Goal: Task Accomplishment & Management: Manage account settings

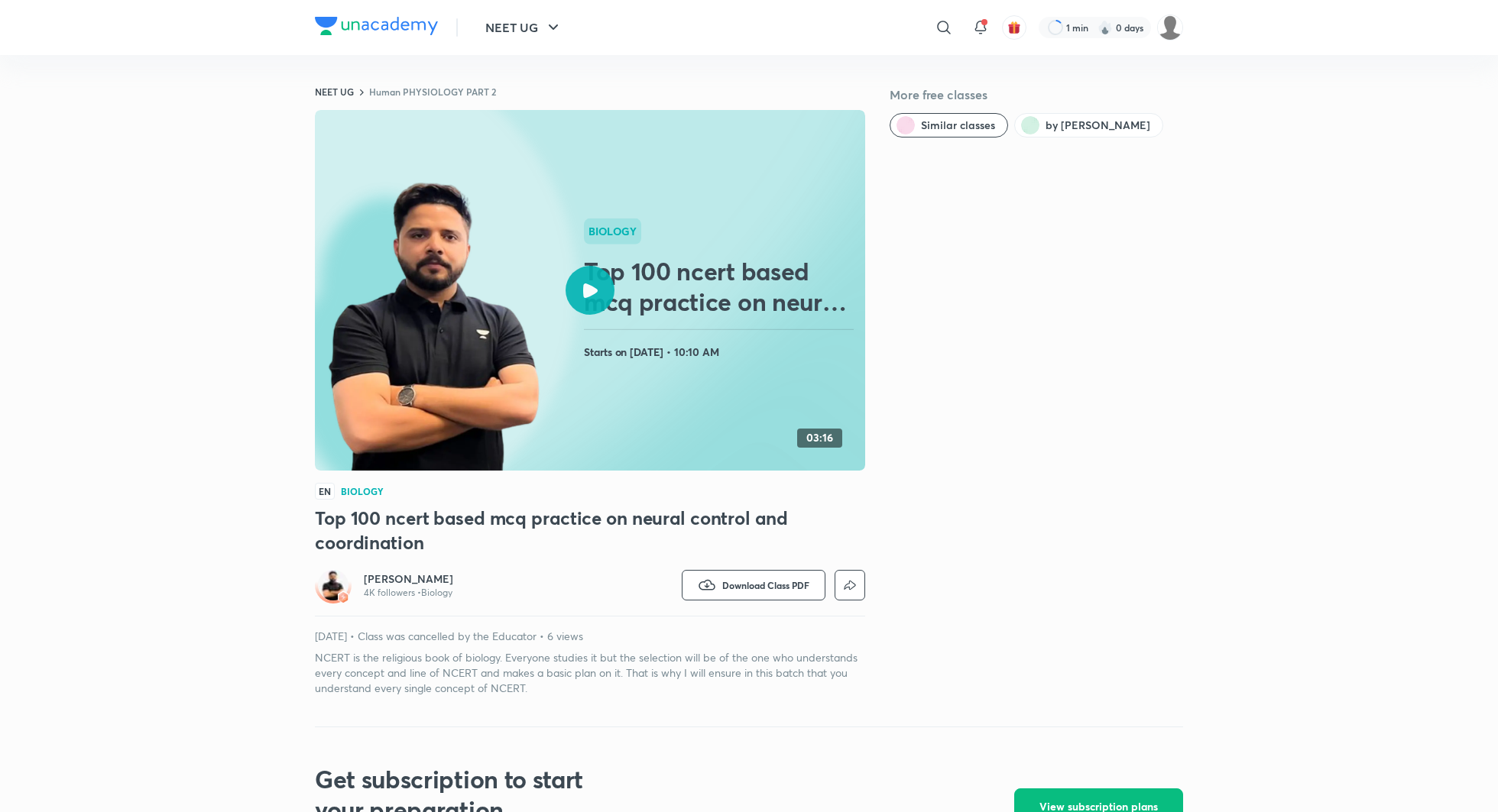
click at [599, 292] on div at bounding box center [590, 291] width 49 height 49
click at [583, 284] on icon at bounding box center [590, 291] width 14 height 14
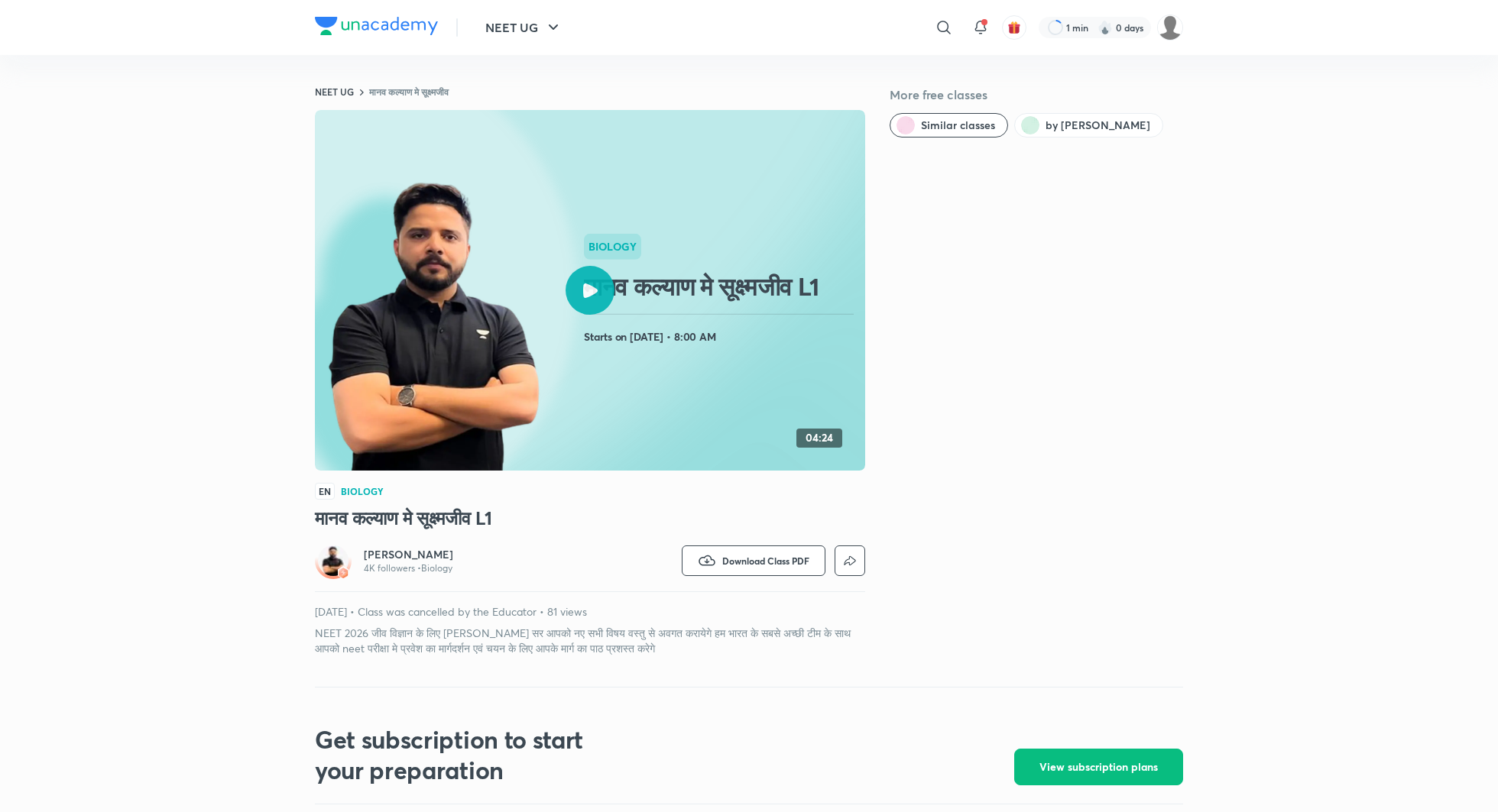
click at [596, 298] on div at bounding box center [590, 291] width 49 height 49
click at [595, 280] on div at bounding box center [590, 291] width 49 height 49
click at [578, 299] on div at bounding box center [590, 291] width 49 height 49
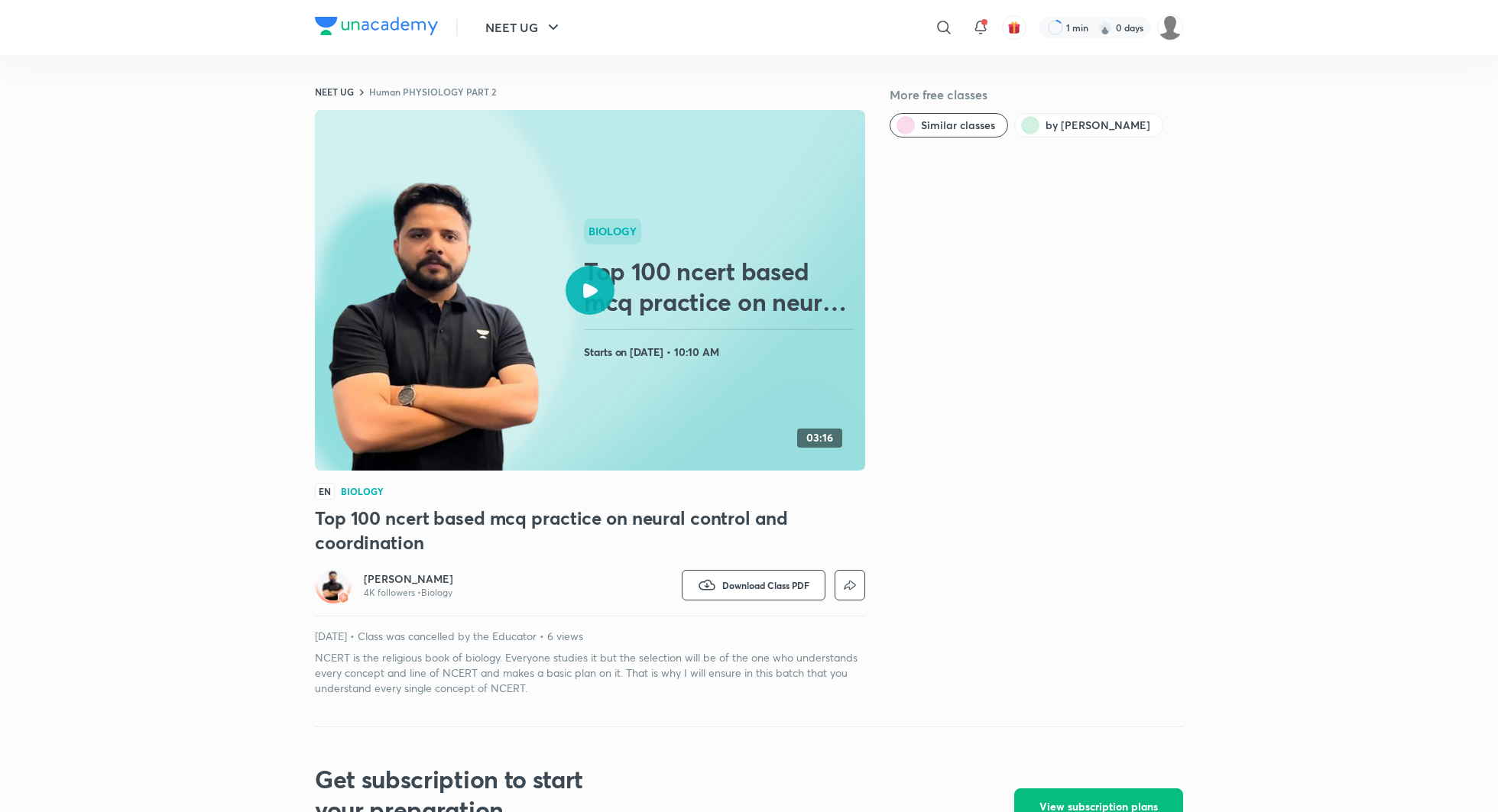
click at [595, 291] on icon at bounding box center [590, 291] width 14 height 14
click at [584, 275] on div at bounding box center [590, 291] width 49 height 49
click at [587, 287] on icon at bounding box center [590, 291] width 14 height 14
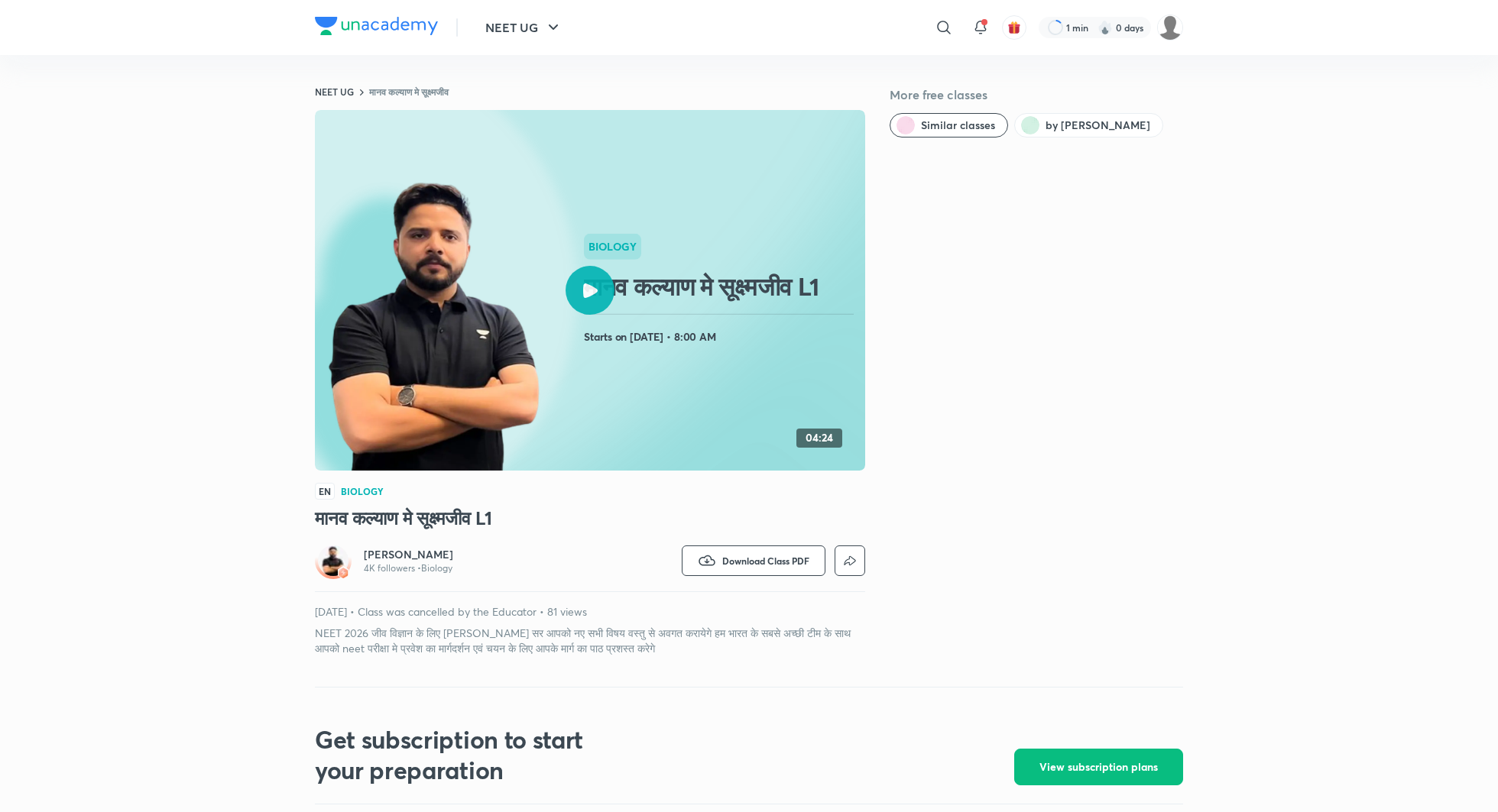
click at [590, 285] on icon at bounding box center [590, 291] width 14 height 14
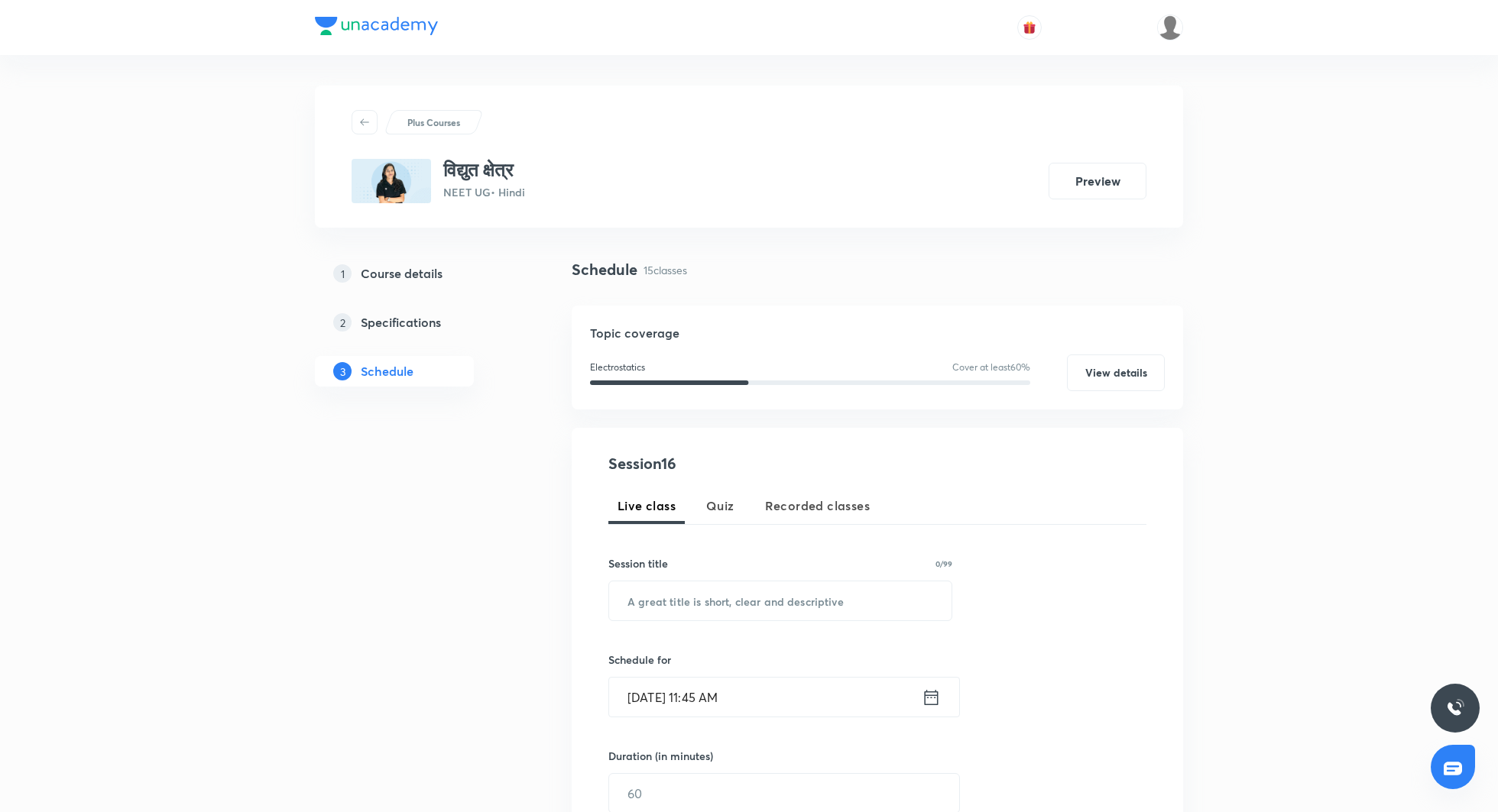
click at [1156, 19] on div at bounding box center [1112, 27] width 142 height 26
click at [1168, 31] on img at bounding box center [1170, 27] width 26 height 26
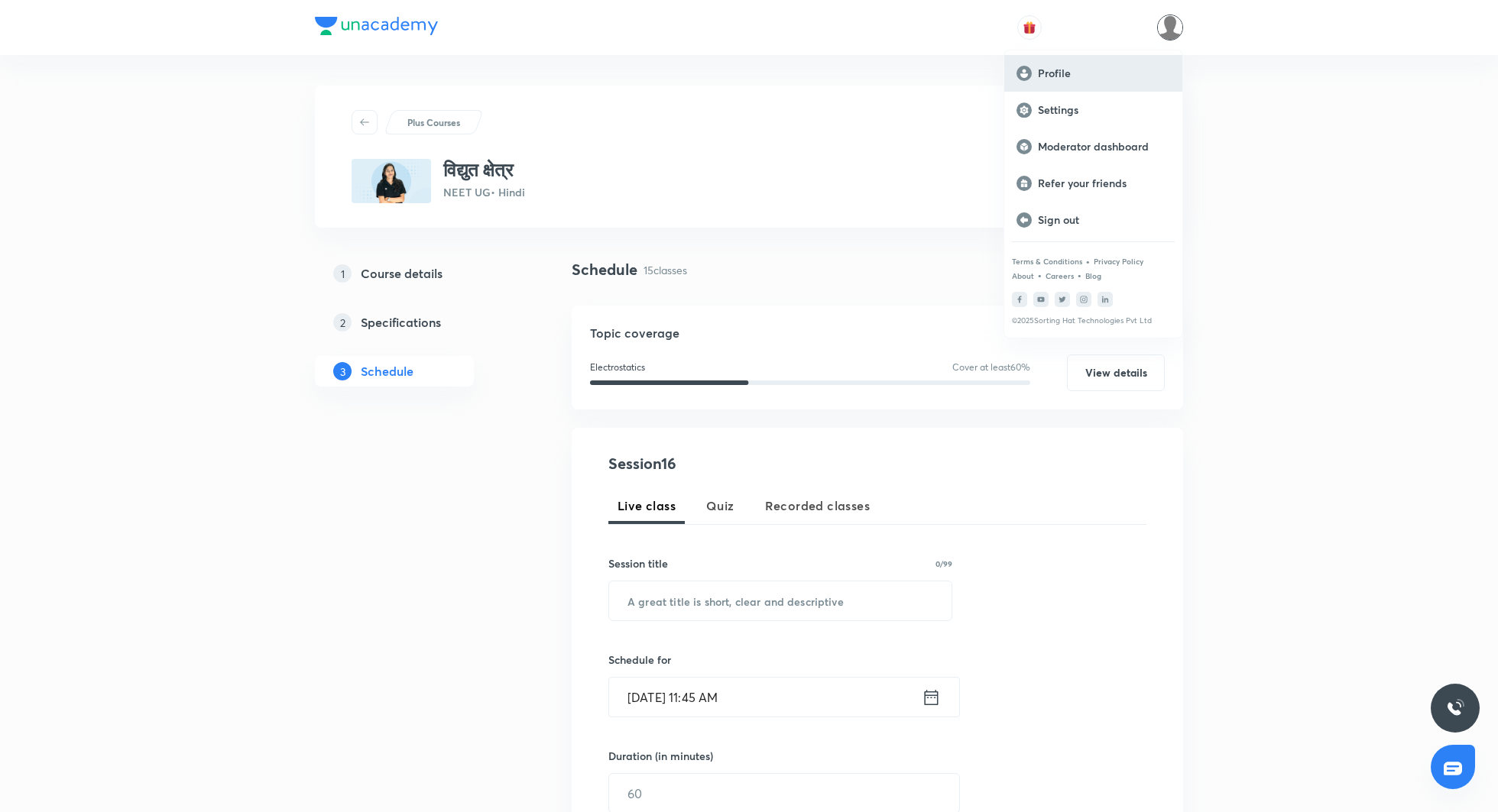
click at [1072, 78] on p "Profile" at bounding box center [1104, 73] width 133 height 14
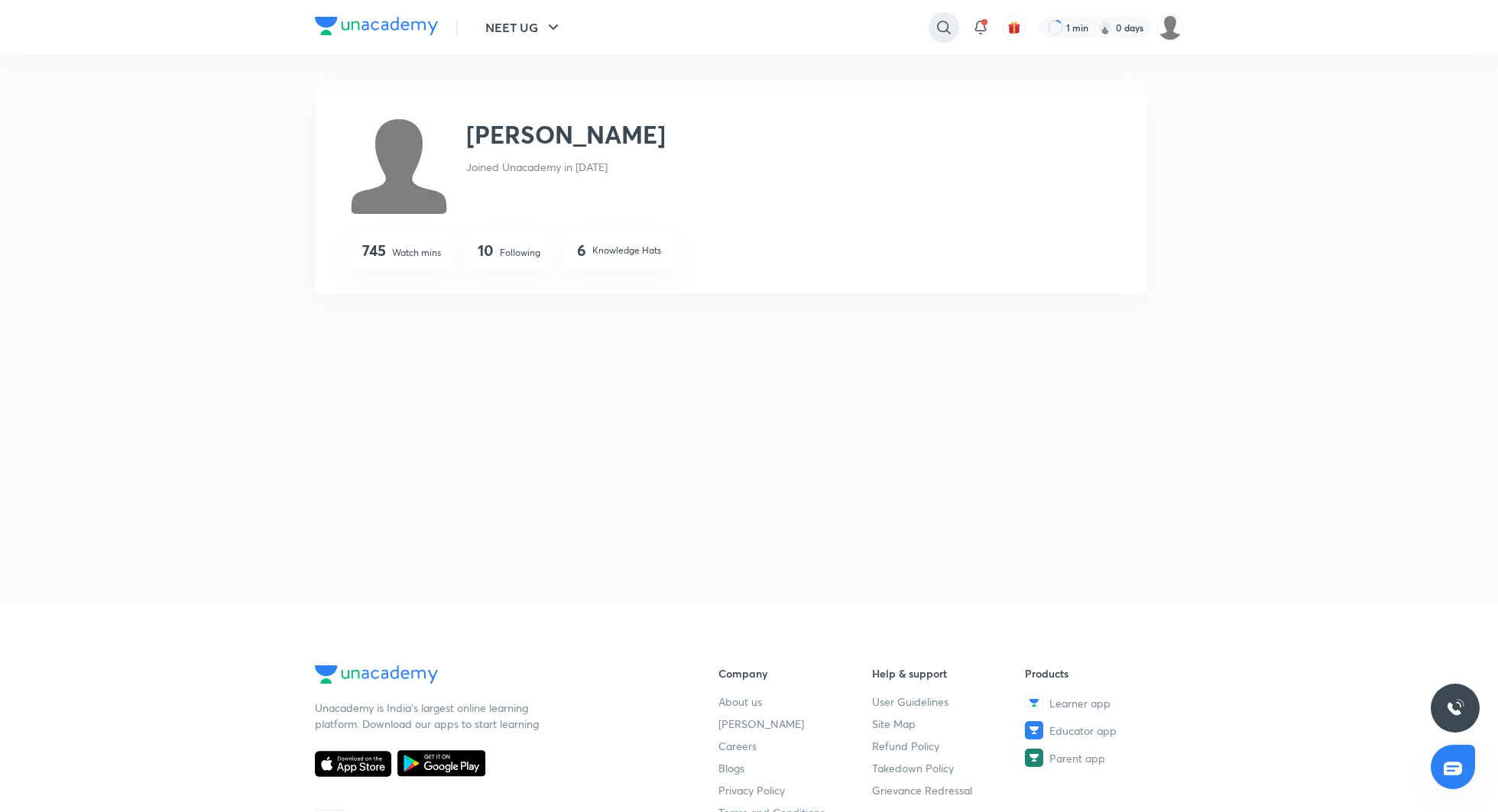
click at [947, 23] on icon at bounding box center [944, 27] width 18 height 18
type input "phoenix titans"
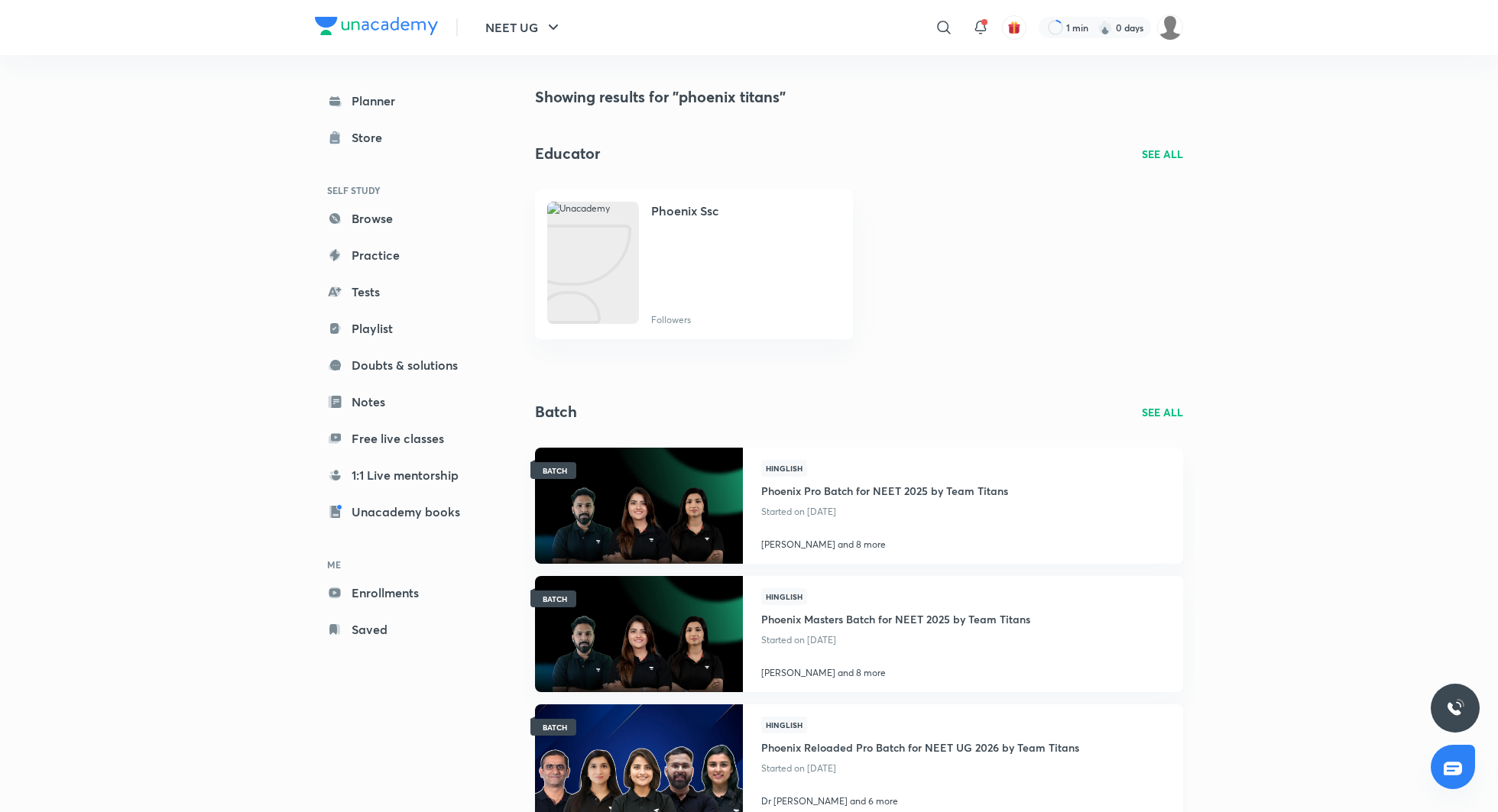
click at [869, 744] on h4 "Phoenix Reloaded Pro Batch for NEET UG 2026 by Team Titans" at bounding box center [920, 746] width 318 height 25
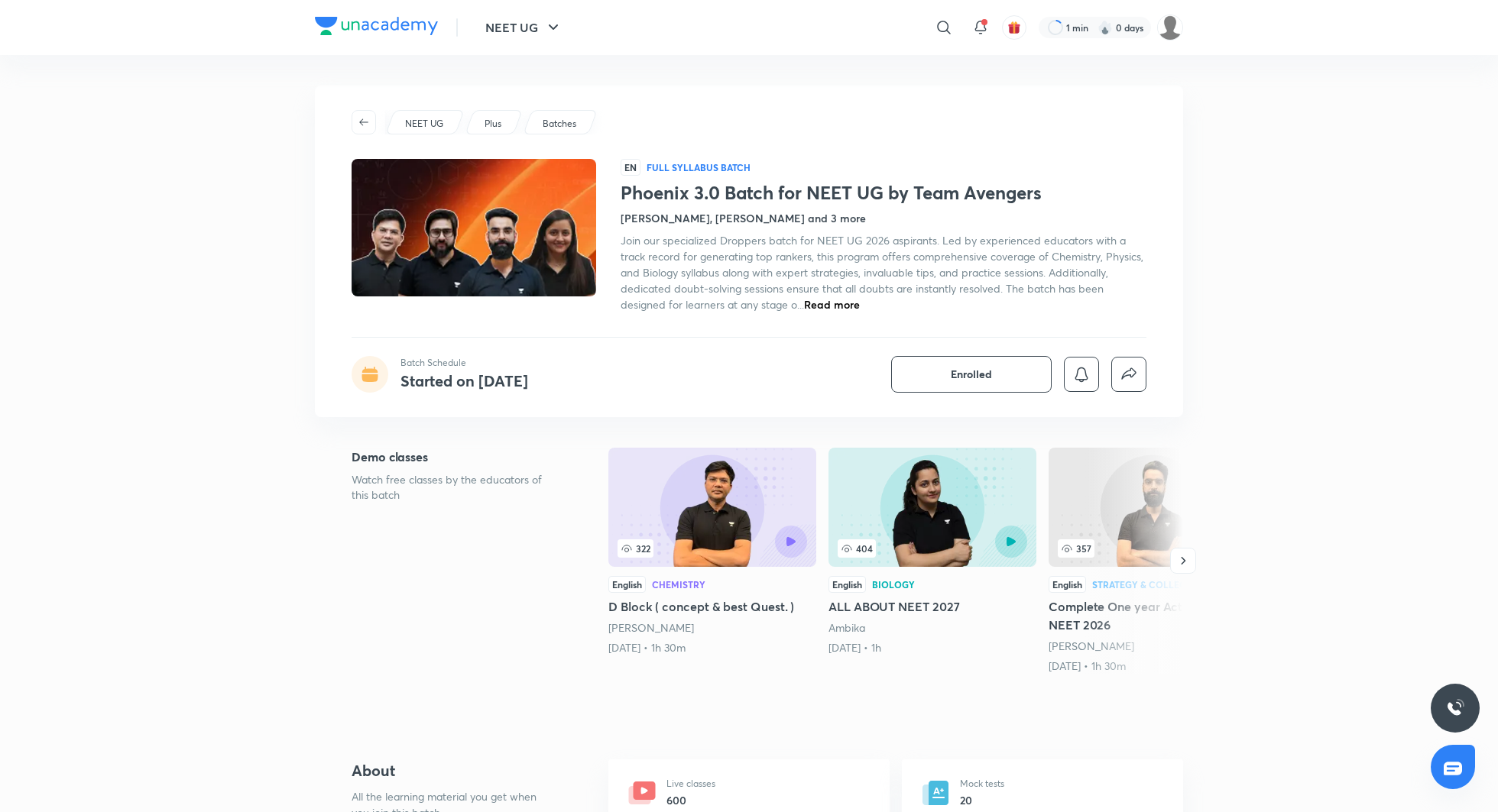
click at [843, 303] on span "Read more" at bounding box center [832, 304] width 56 height 14
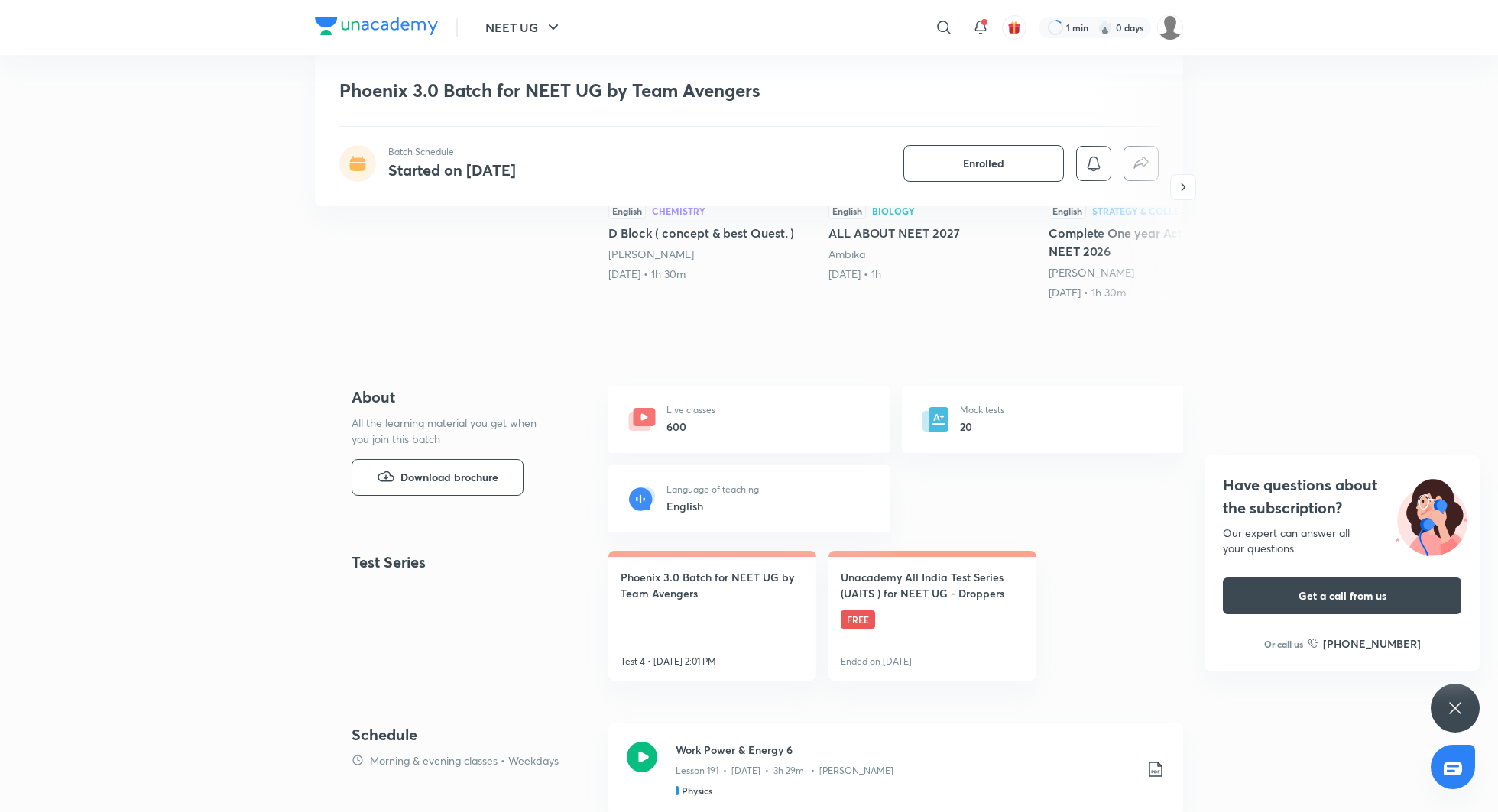
scroll to position [392, 0]
click at [439, 461] on button "Download brochure" at bounding box center [438, 475] width 172 height 37
click at [461, 478] on span "Download brochure" at bounding box center [449, 475] width 97 height 17
click at [954, 24] on div at bounding box center [944, 28] width 31 height 31
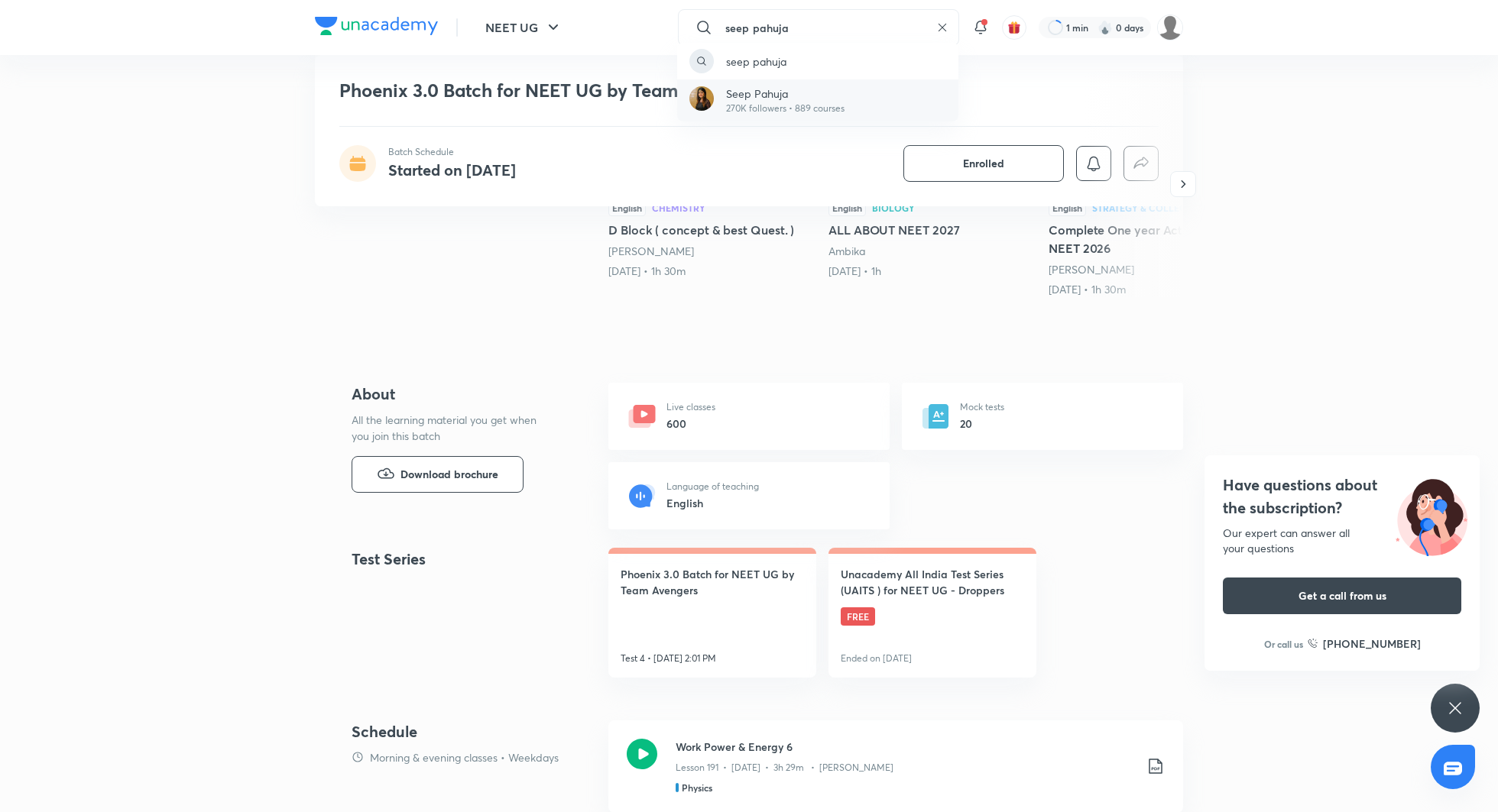
type input "seep pahuja"
click at [816, 91] on p "Seep Pahuja" at bounding box center [785, 94] width 118 height 16
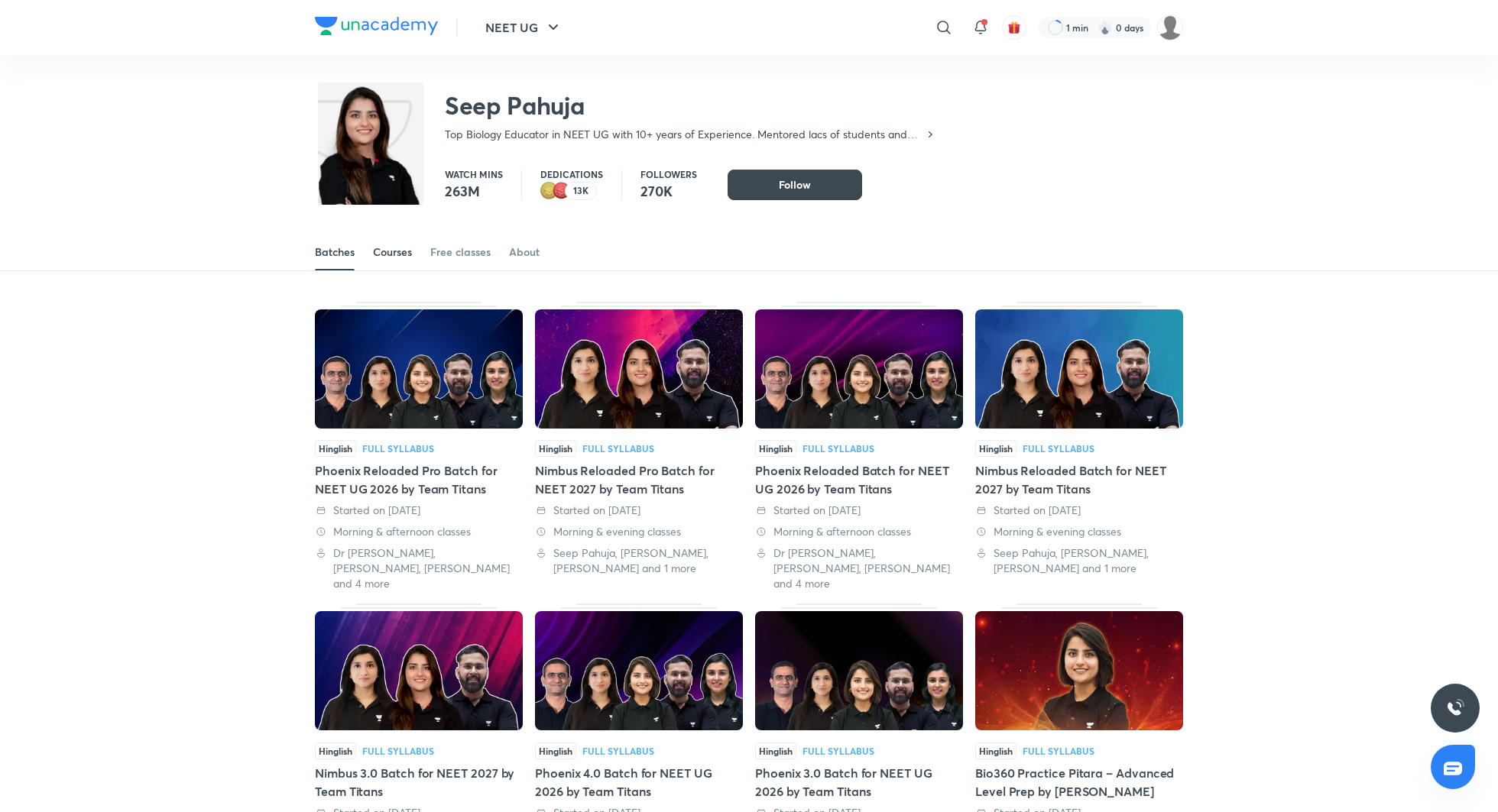
click at [387, 257] on div "Courses" at bounding box center [392, 252] width 39 height 15
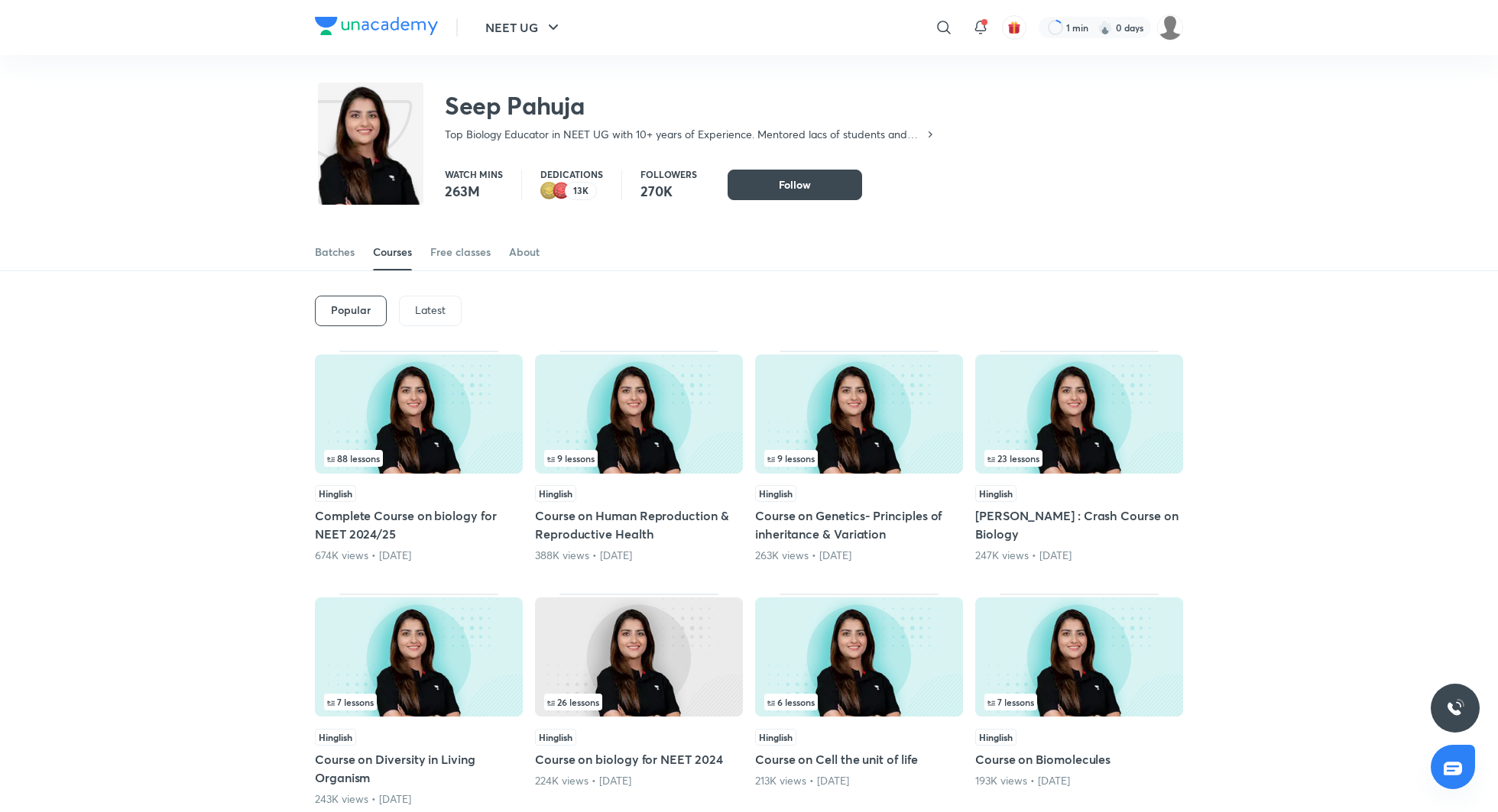
click at [417, 311] on p "Latest" at bounding box center [430, 310] width 31 height 13
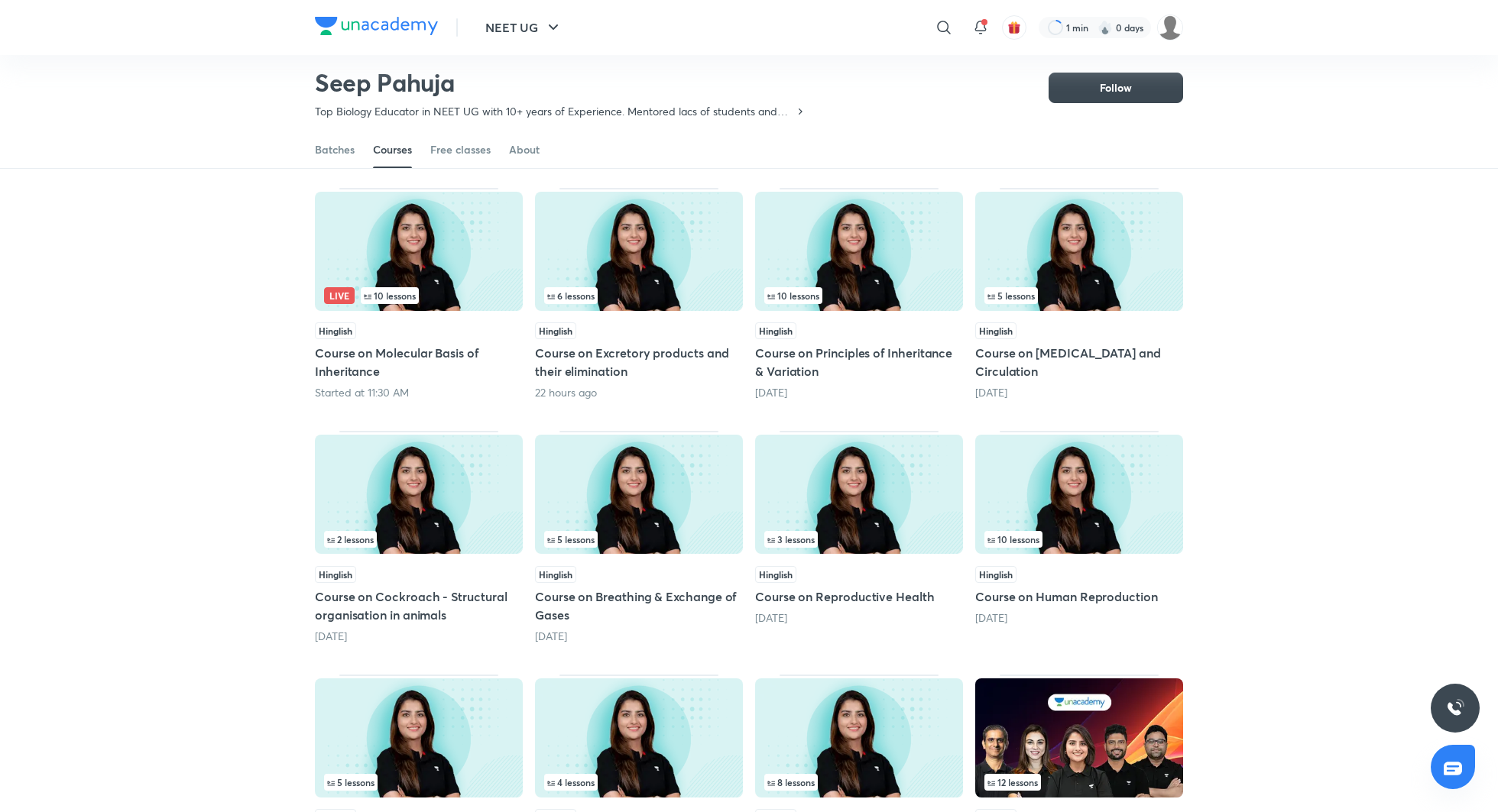
scroll to position [133, 0]
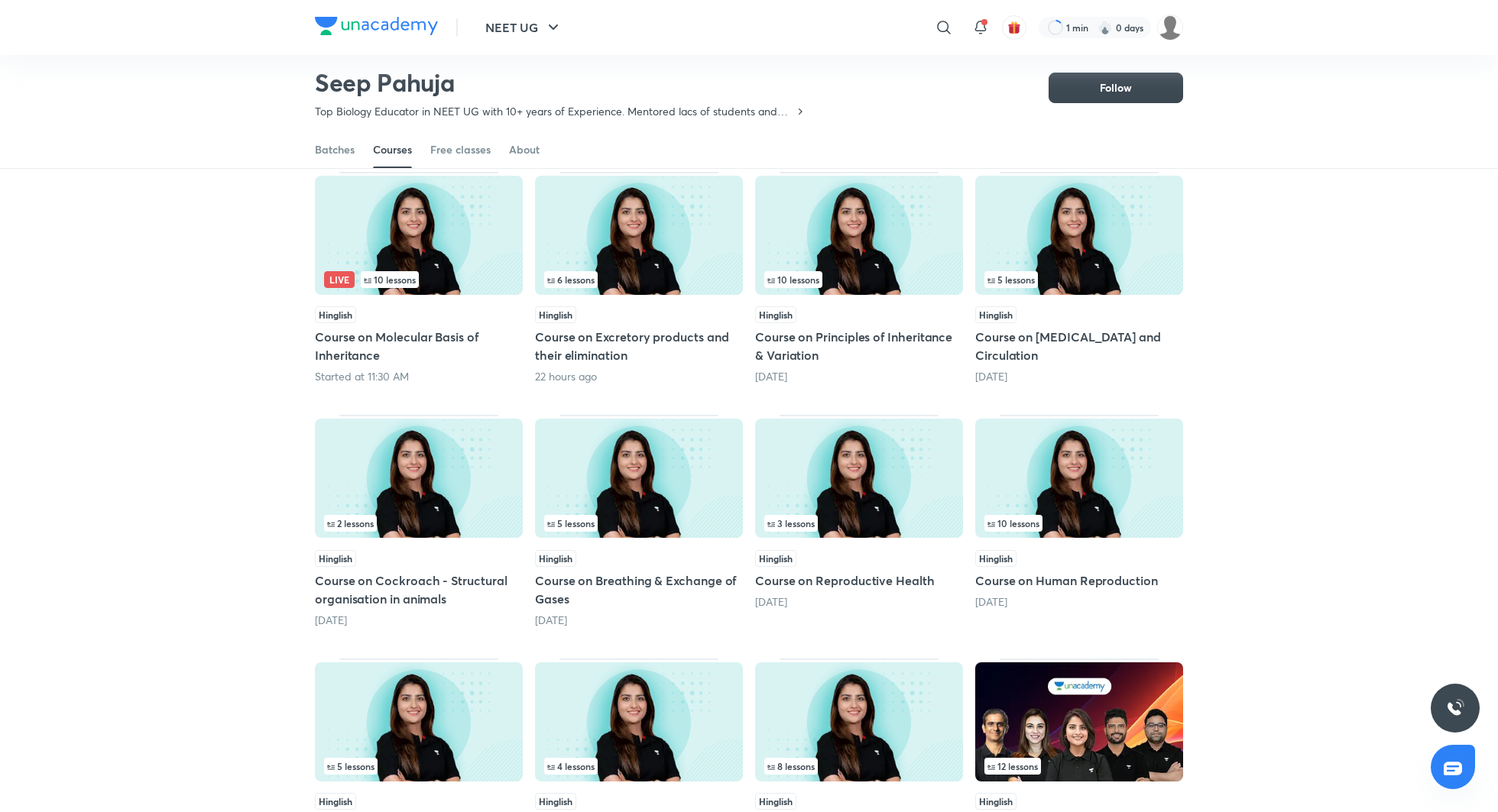
click at [424, 338] on h5 "Course on Molecular Basis of Inheritance" at bounding box center [419, 346] width 208 height 37
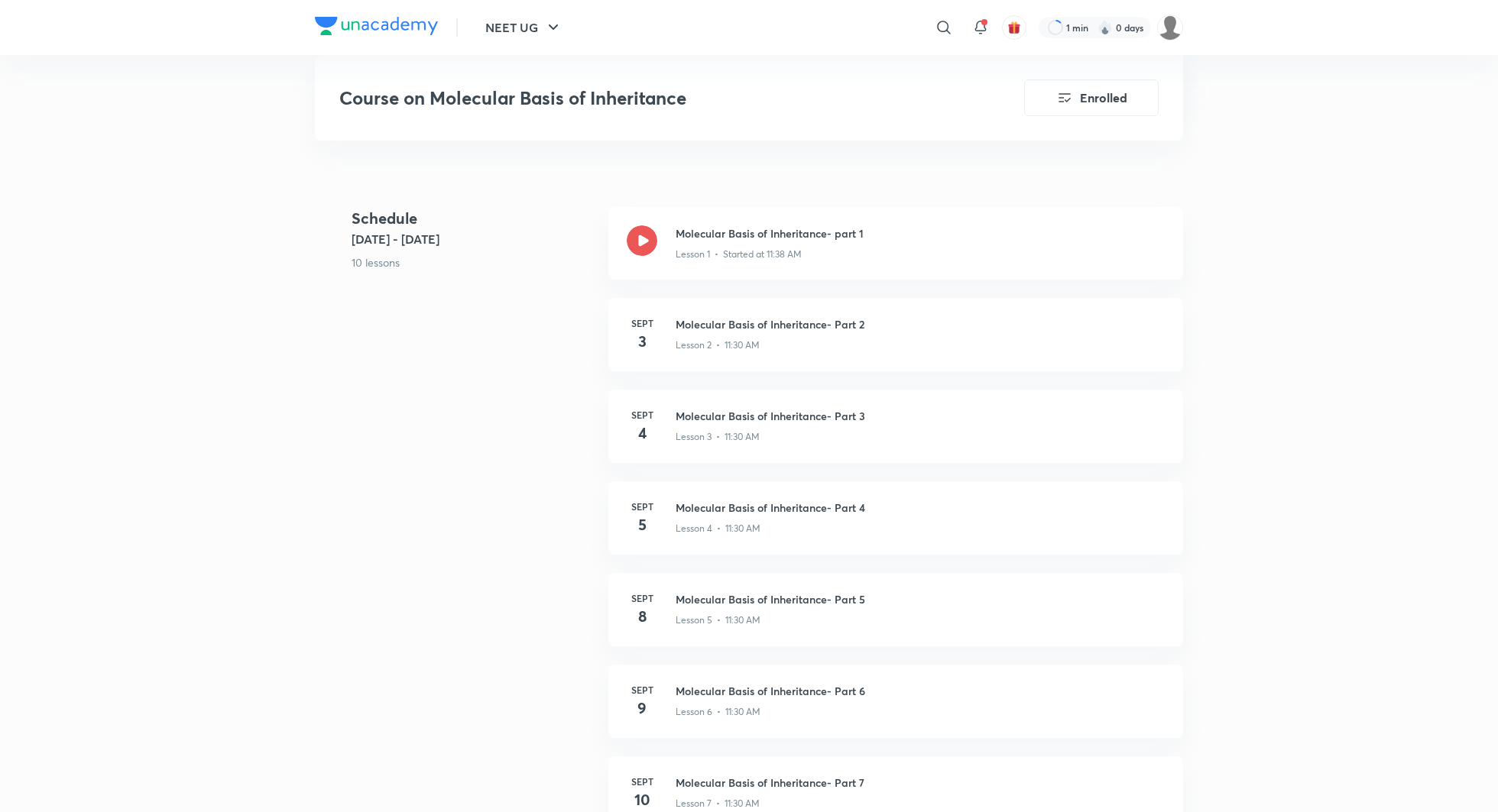
scroll to position [729, 0]
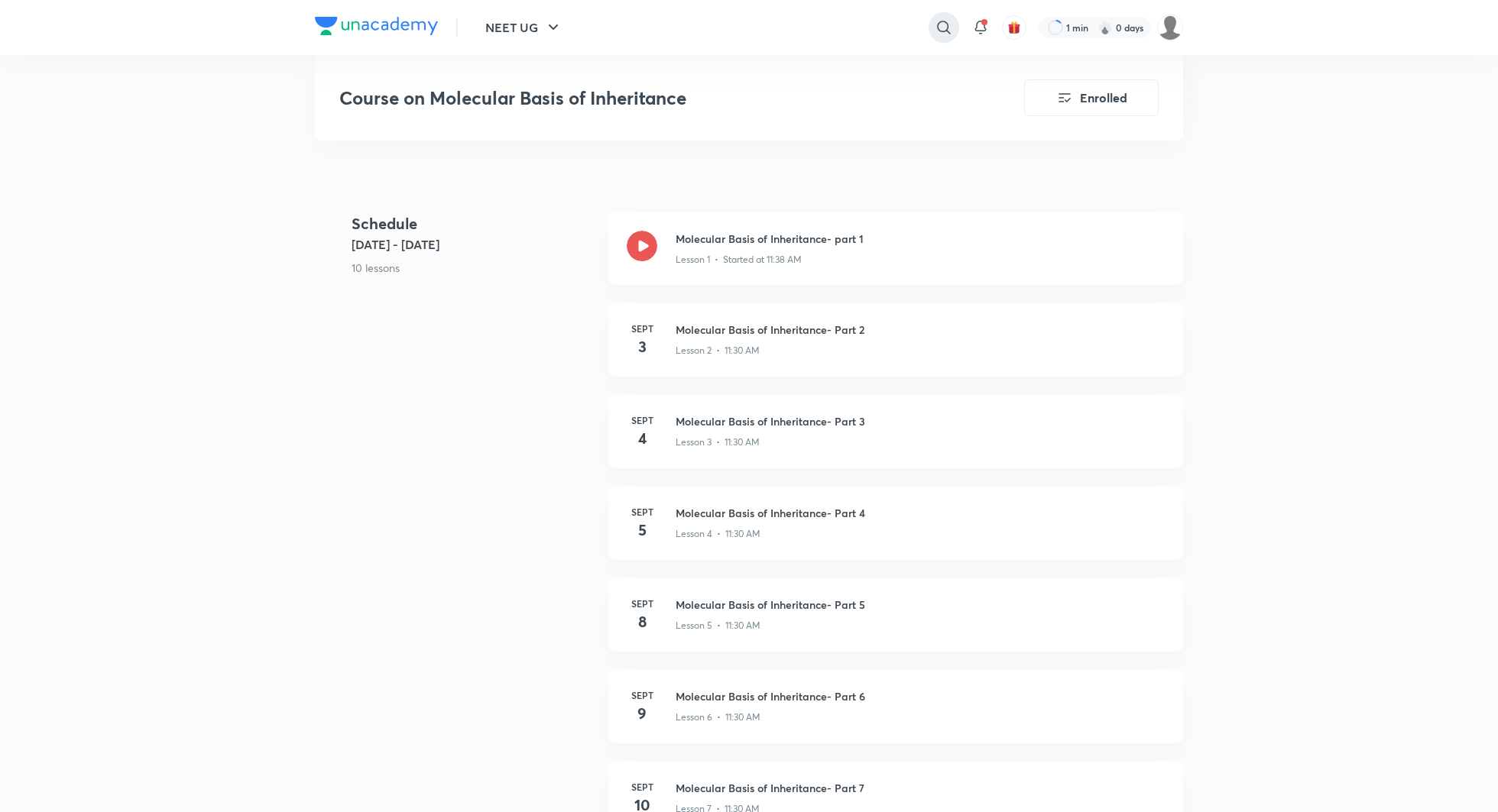
click at [943, 28] on icon at bounding box center [944, 27] width 18 height 18
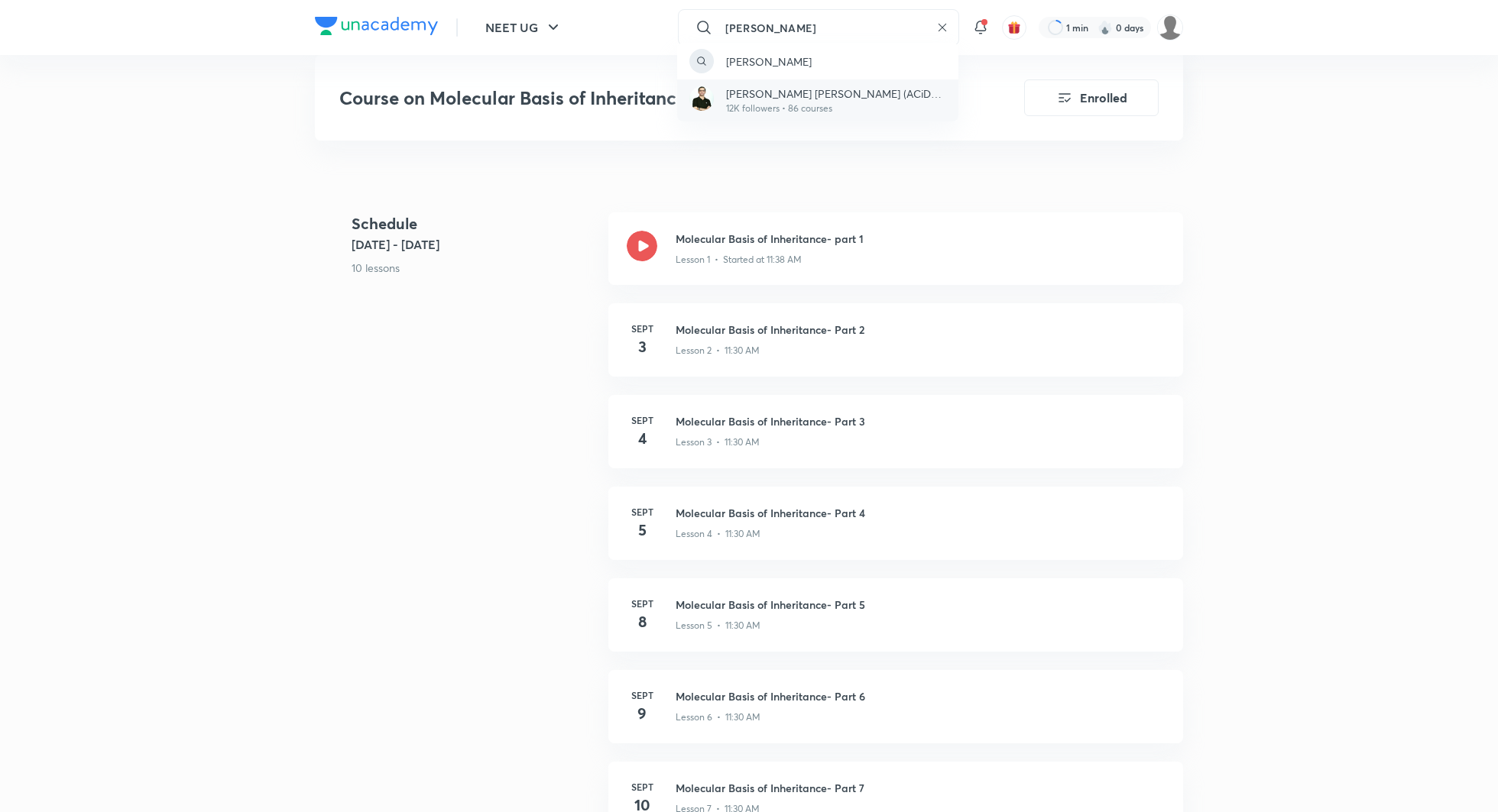
type input "ajit chan"
click at [819, 92] on p "Ajit Chandra Divedi (ACiD Sir)" at bounding box center [837, 94] width 220 height 16
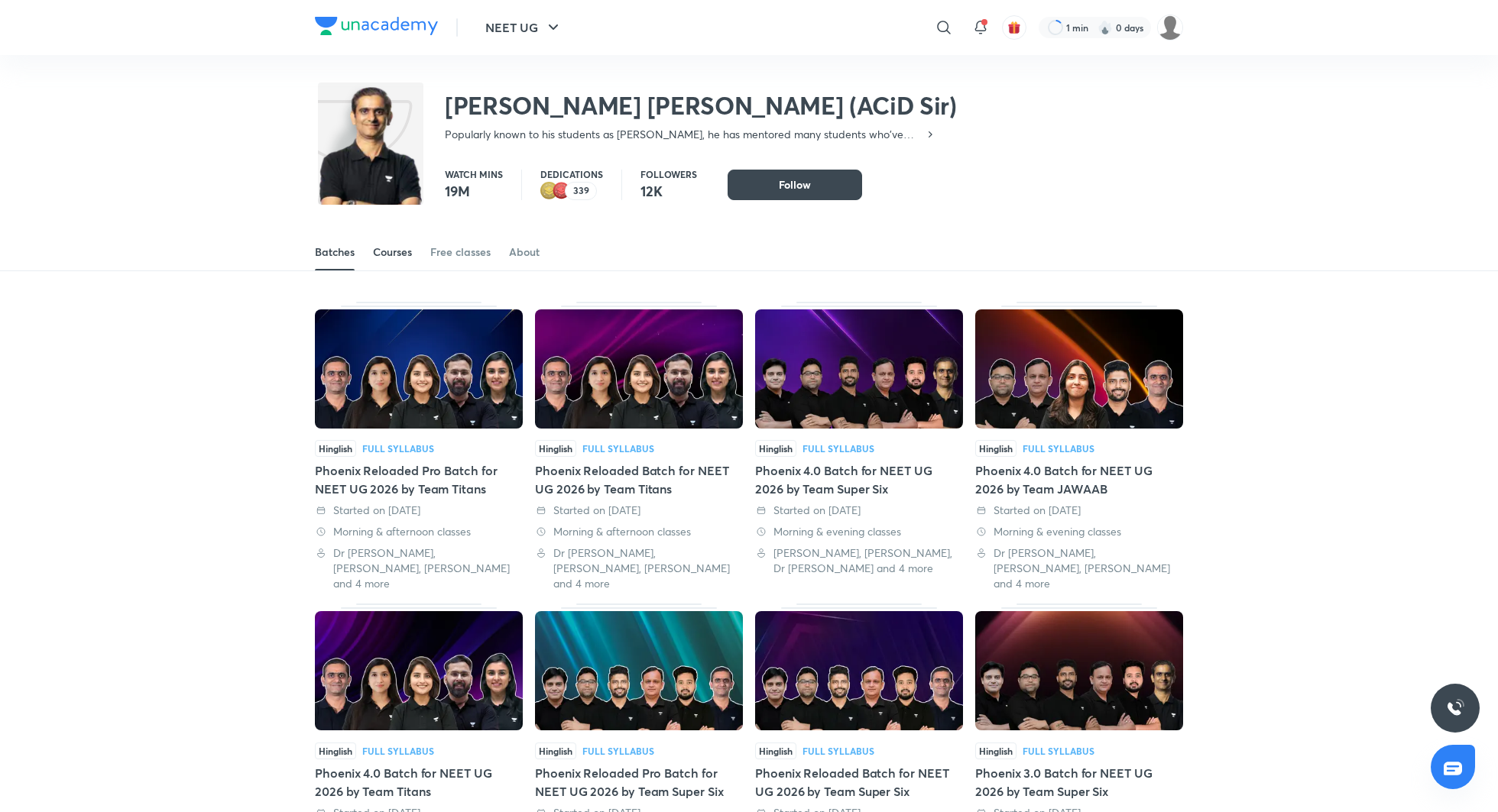
click at [406, 250] on div "Courses" at bounding box center [392, 252] width 39 height 15
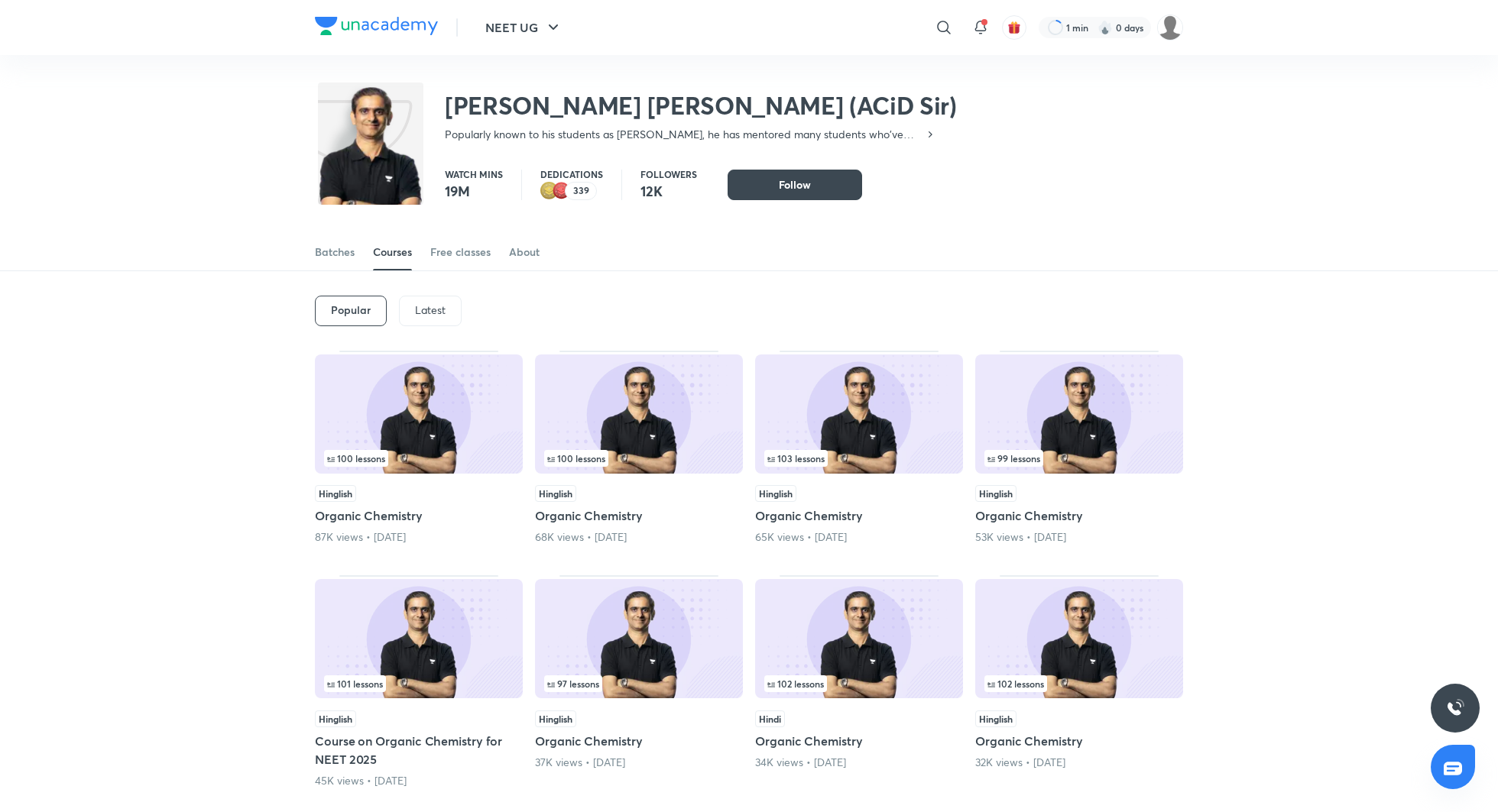
click at [437, 302] on div "Latest" at bounding box center [430, 311] width 62 height 31
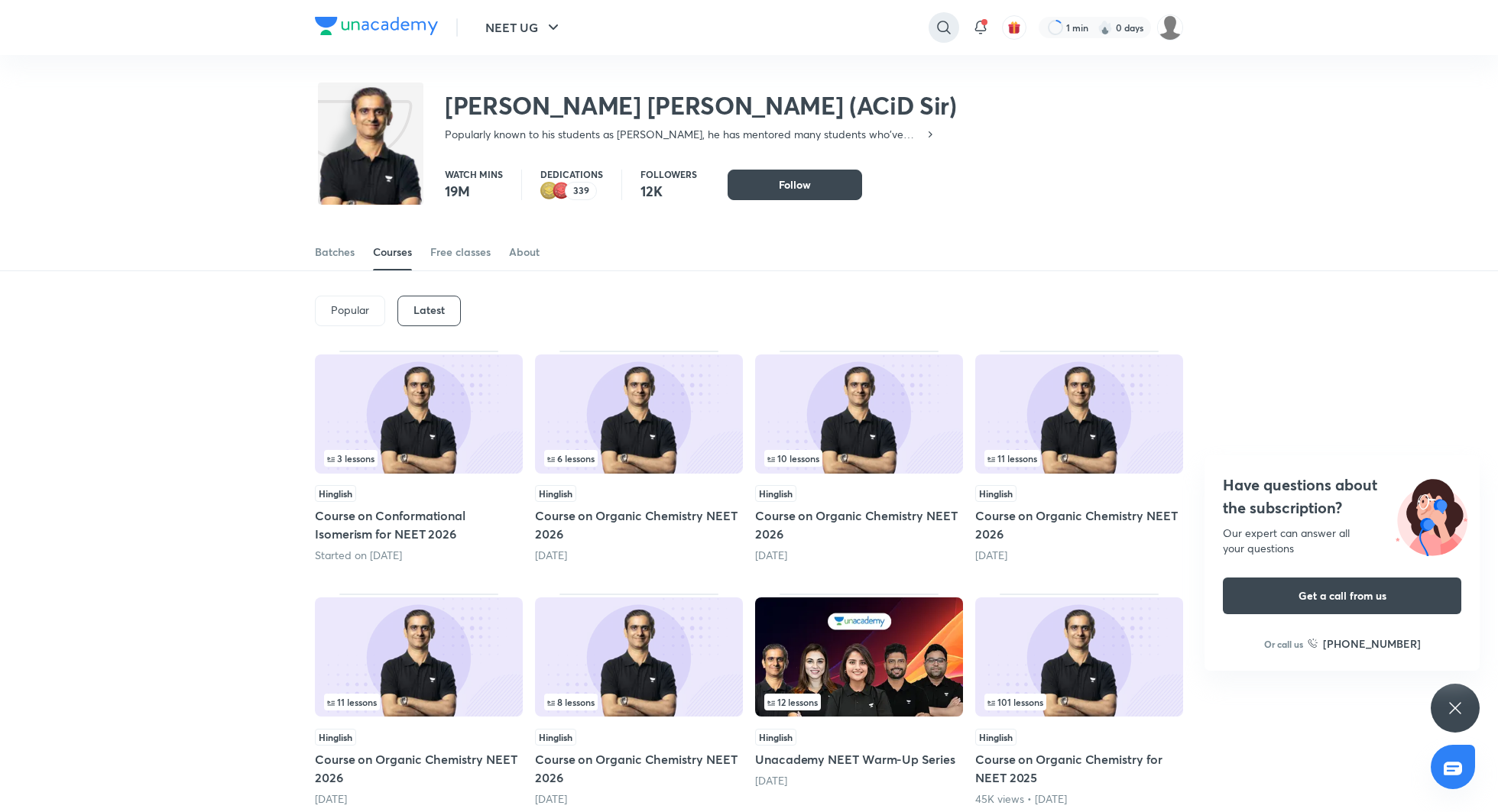
click at [937, 24] on icon at bounding box center [943, 27] width 13 height 13
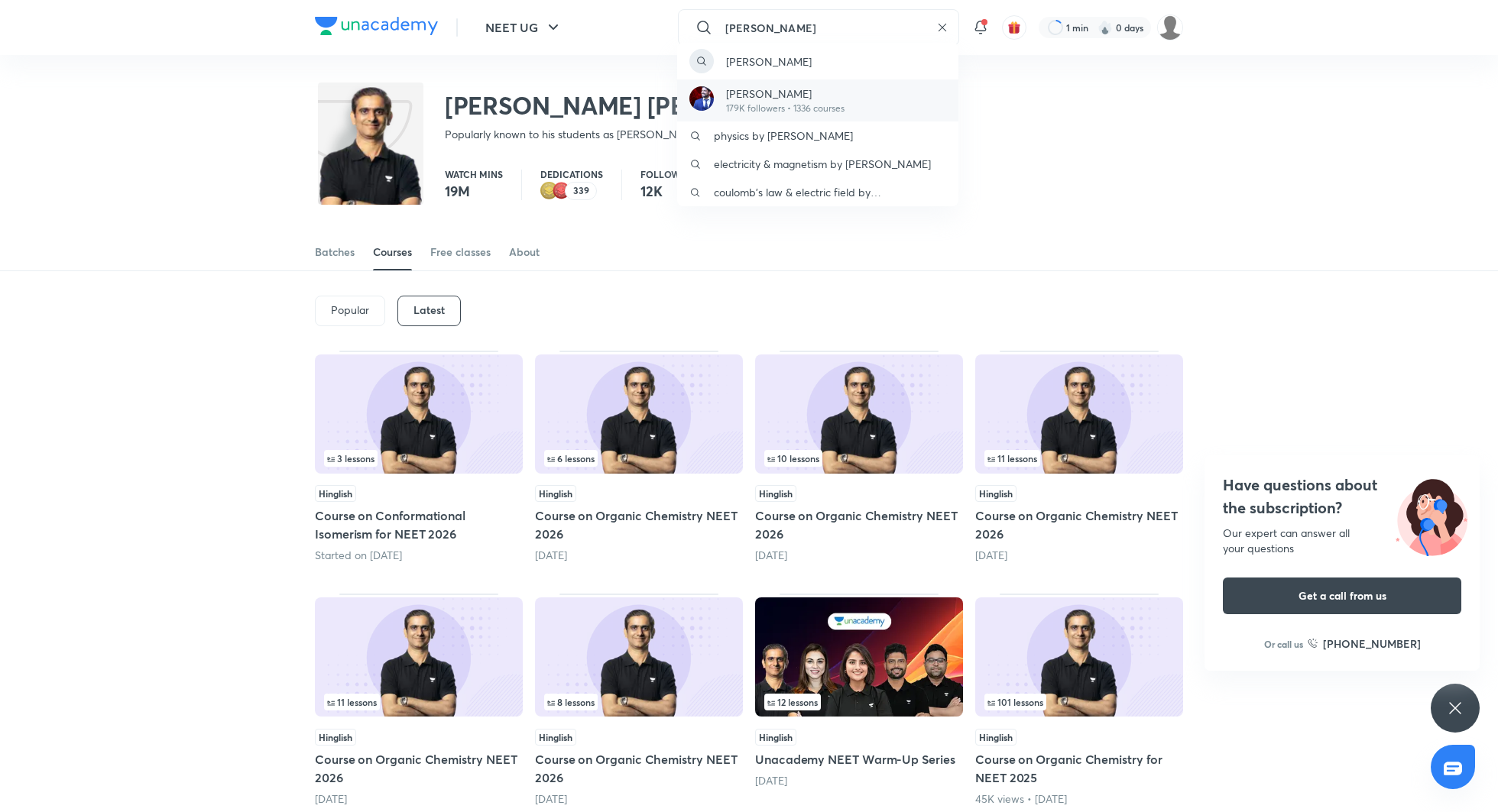
type input "prateek jain"
click at [805, 91] on p "Prateek Jain" at bounding box center [785, 94] width 118 height 16
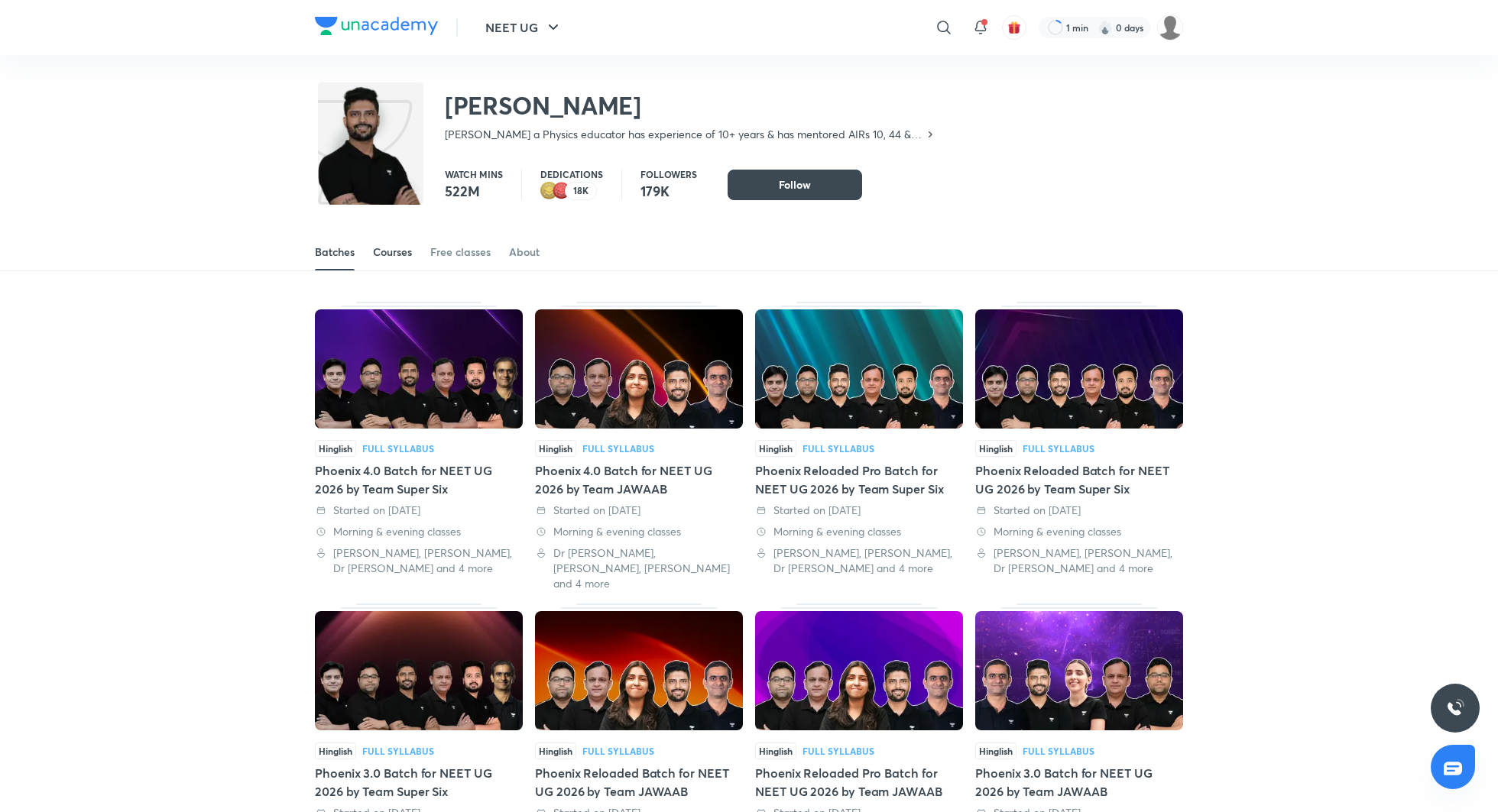
click at [393, 248] on div "Courses" at bounding box center [392, 252] width 39 height 15
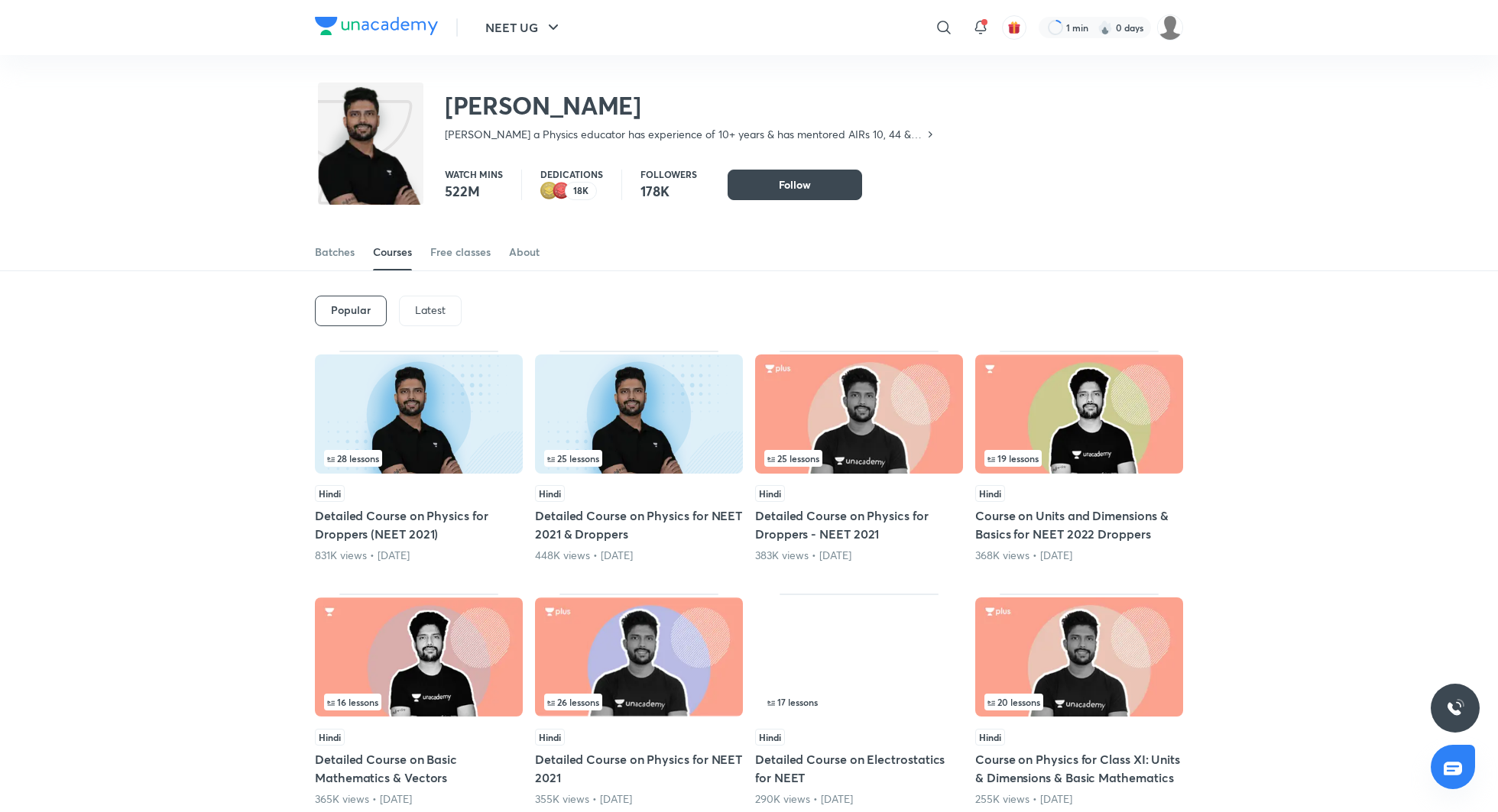
click at [430, 312] on p "Latest" at bounding box center [430, 310] width 31 height 13
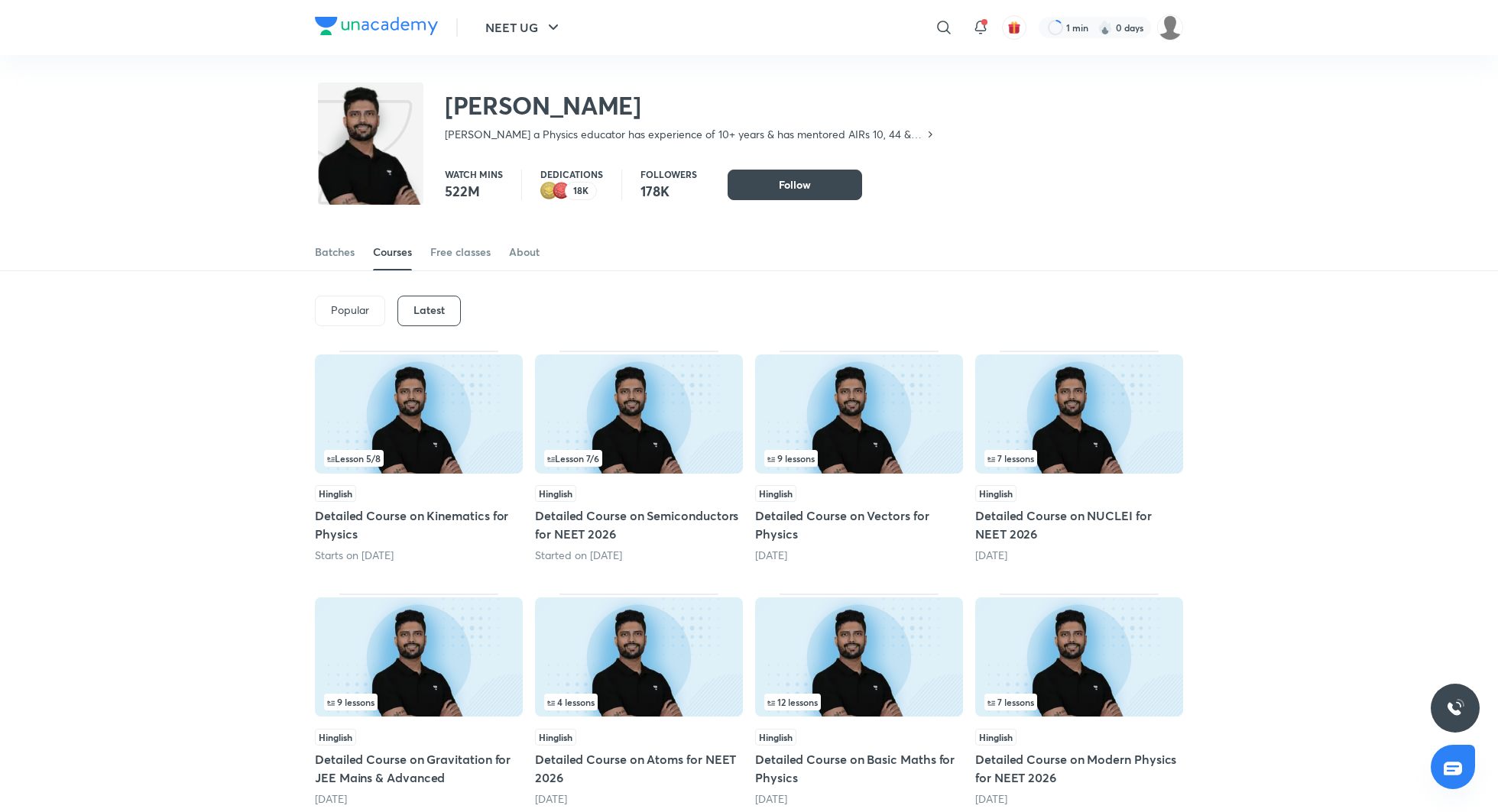
click at [439, 520] on h5 "Detailed Course on Kinematics for Physics" at bounding box center [419, 525] width 208 height 37
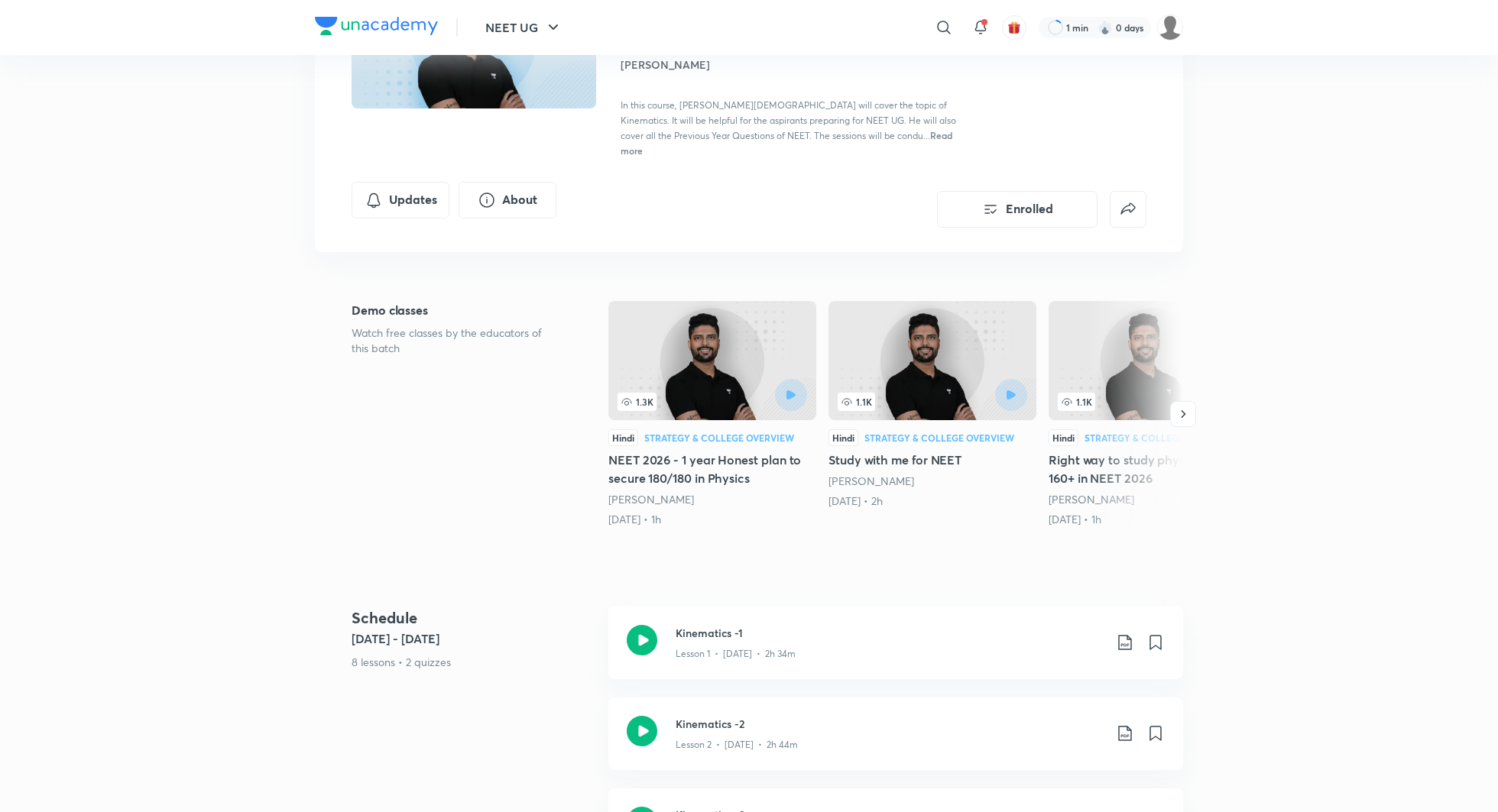
scroll to position [192, 0]
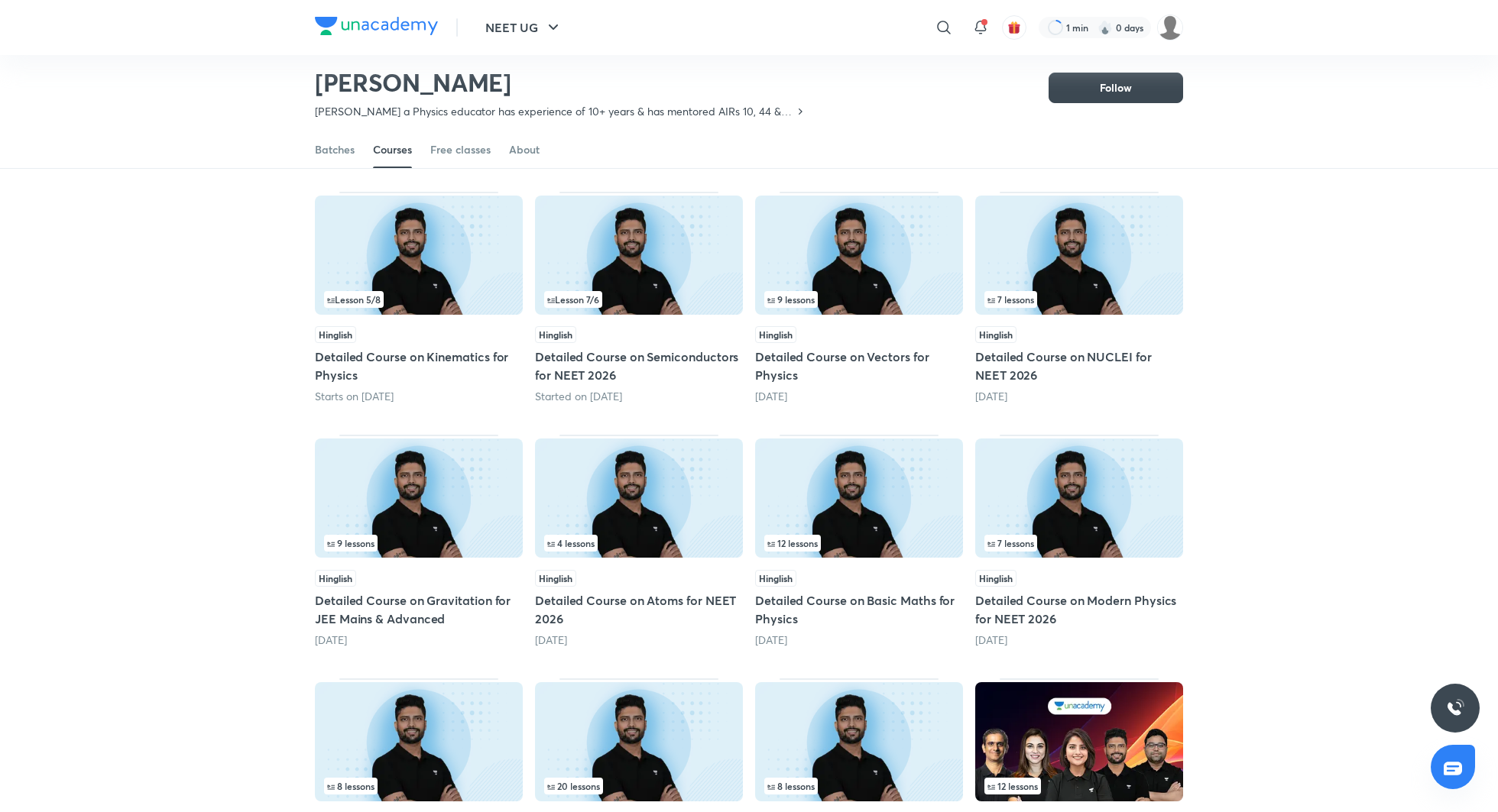
scroll to position [121, 0]
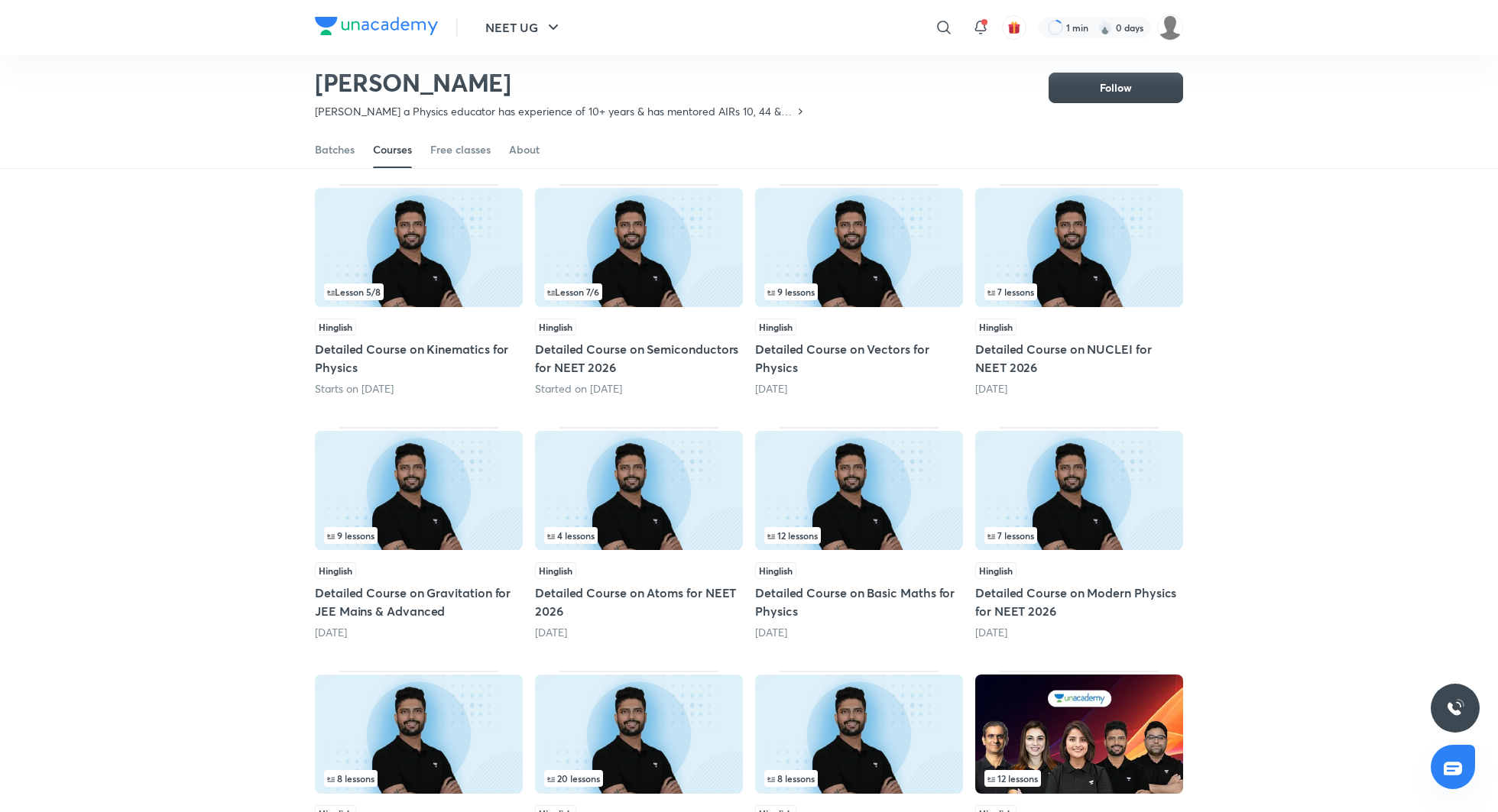
click at [829, 355] on h5 "Detailed Course on Vectors for Physics" at bounding box center [859, 358] width 208 height 37
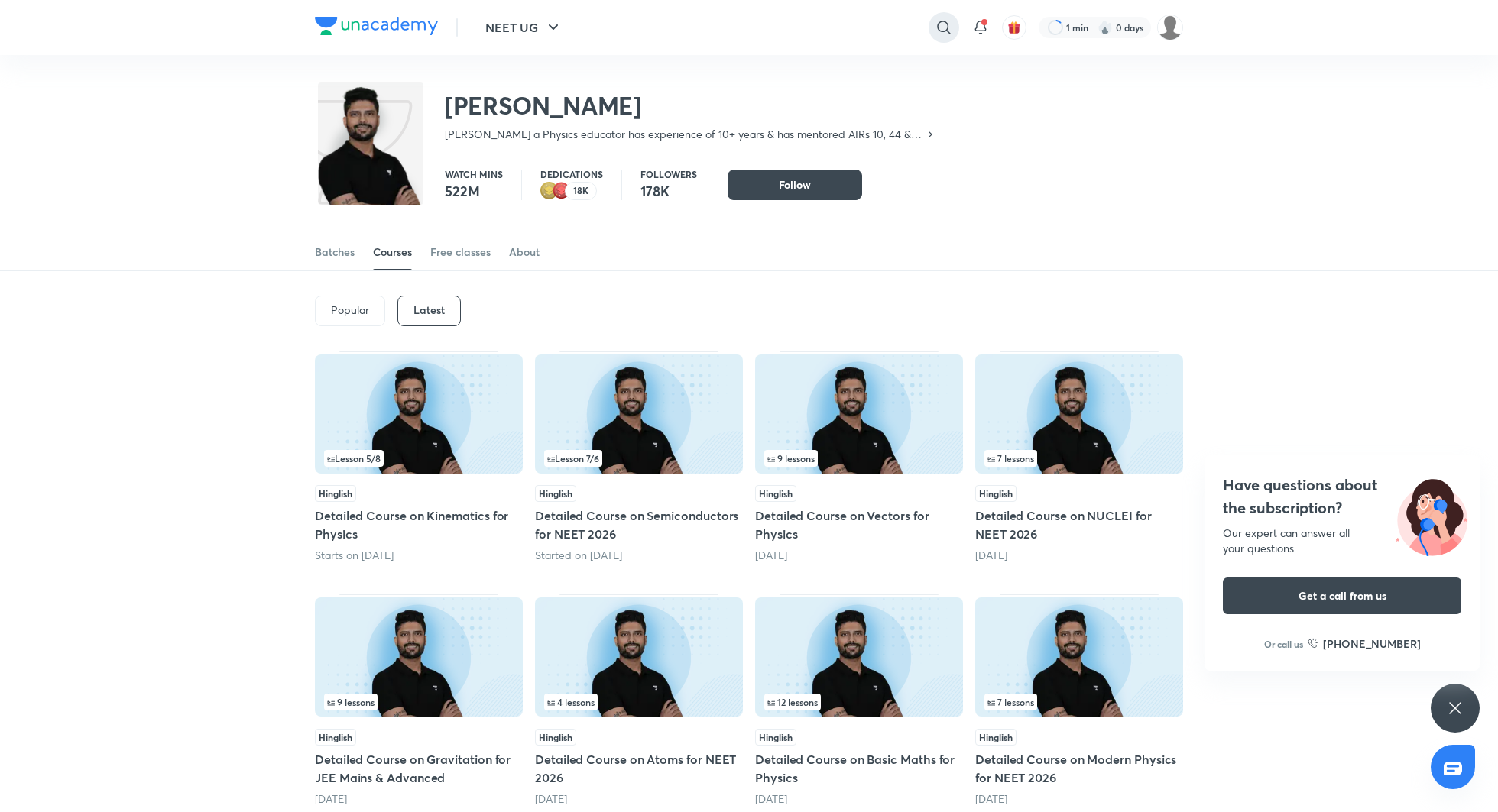
click at [946, 23] on icon at bounding box center [943, 27] width 13 height 13
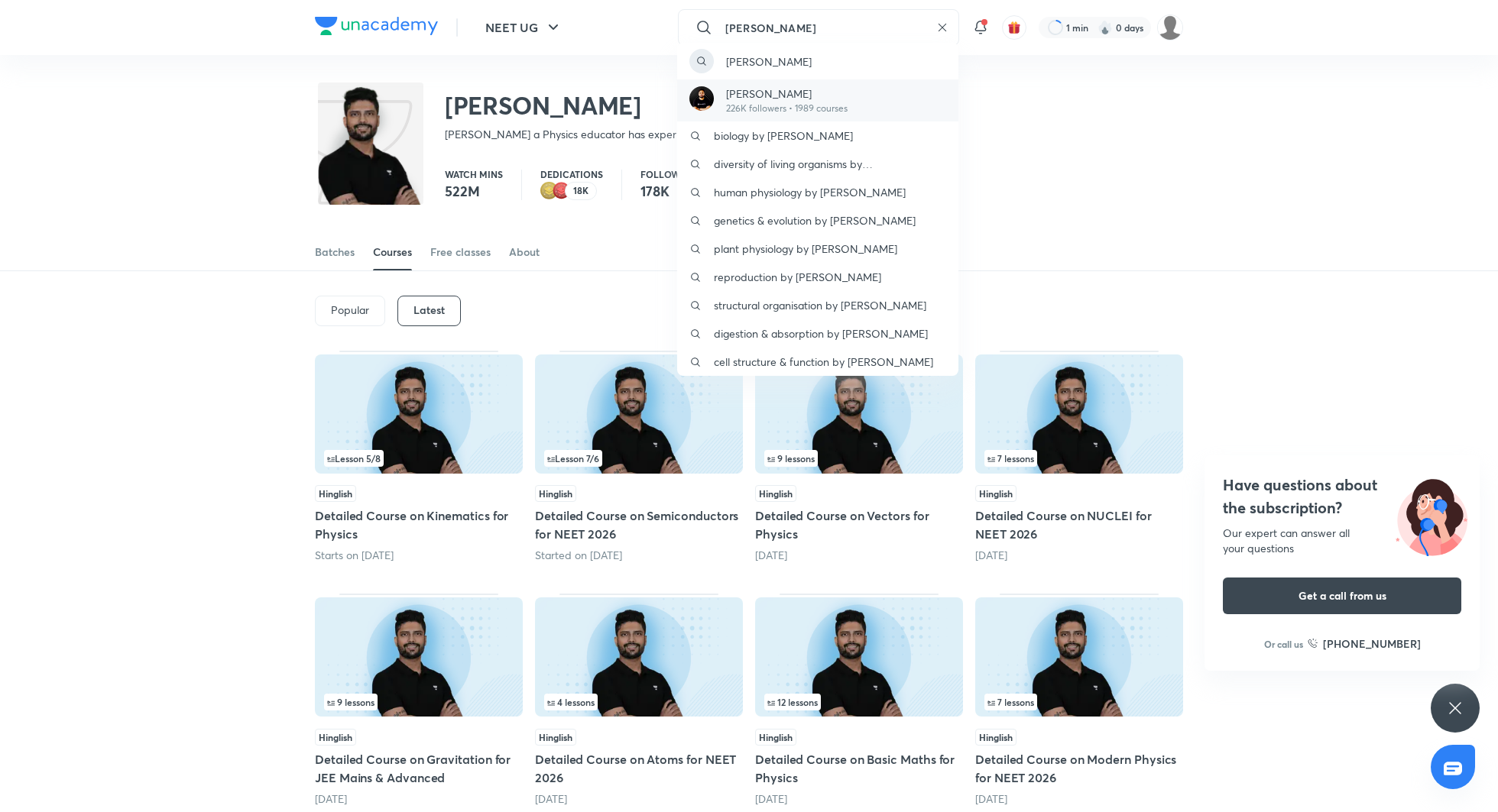
type input "pranav pundarik"
click at [830, 102] on p "226K followers • 1989 courses" at bounding box center [787, 108] width 122 height 14
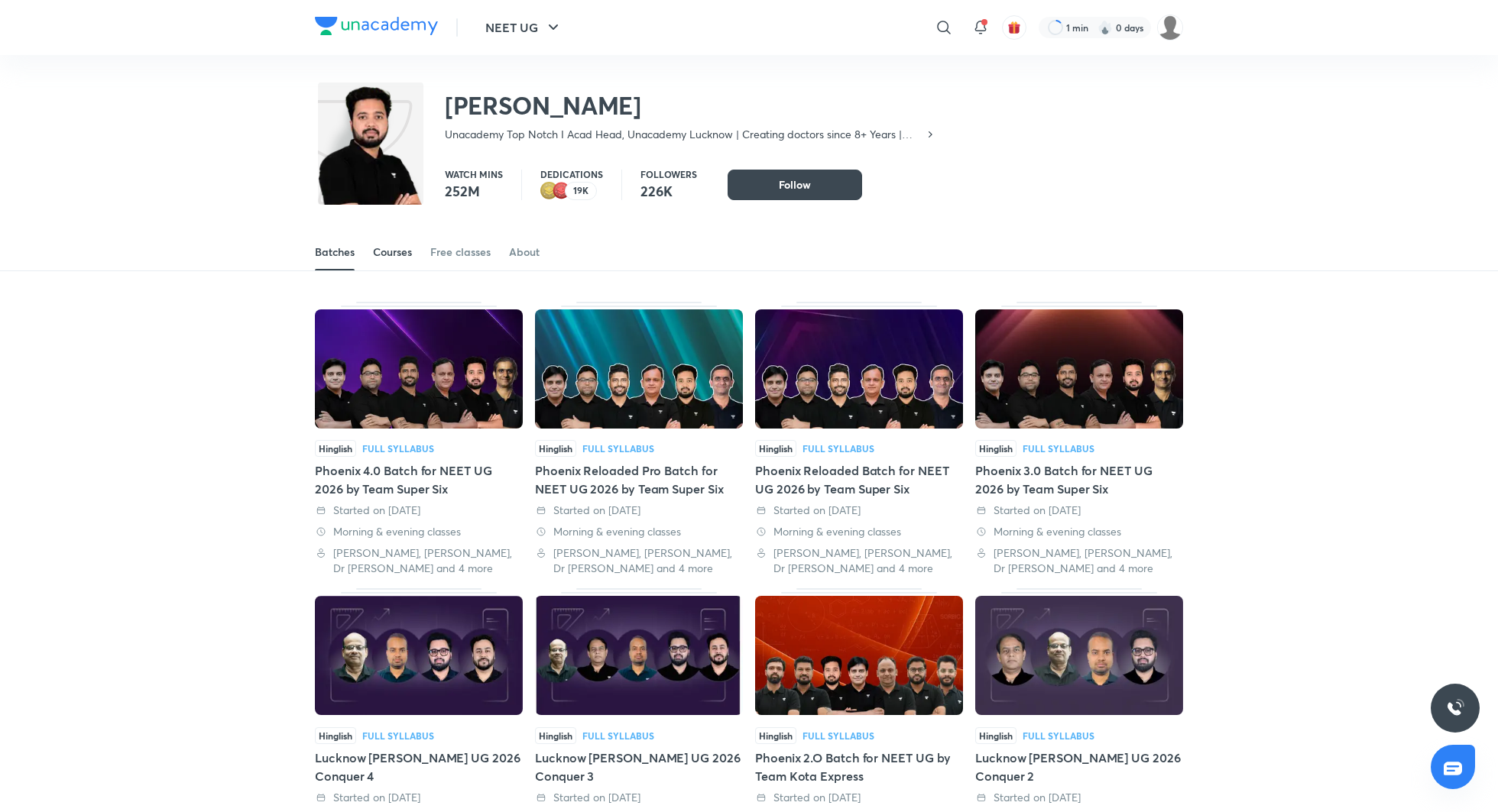
click at [395, 245] on div "Courses" at bounding box center [392, 252] width 39 height 15
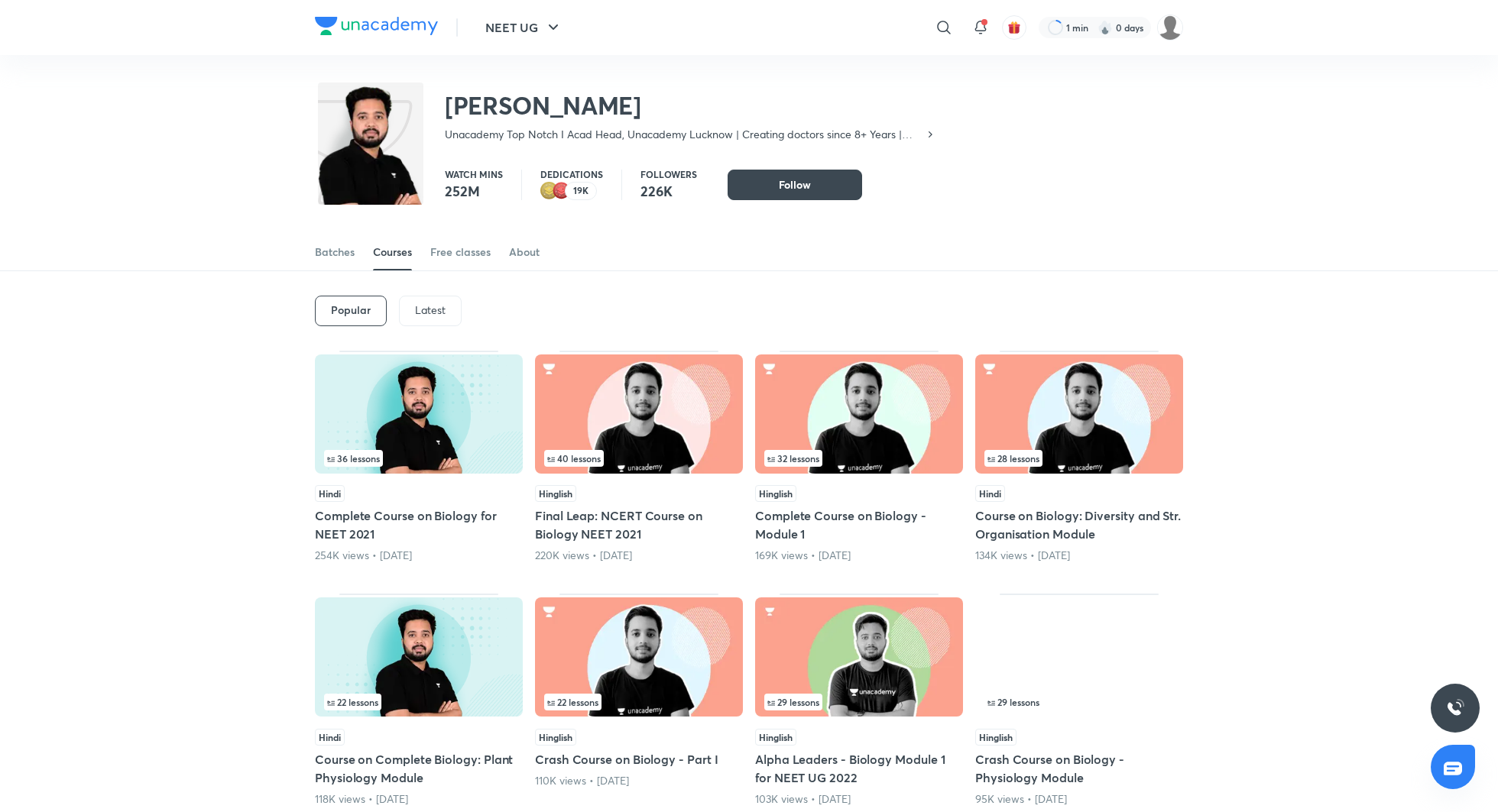
click at [412, 317] on div "Latest" at bounding box center [430, 311] width 62 height 31
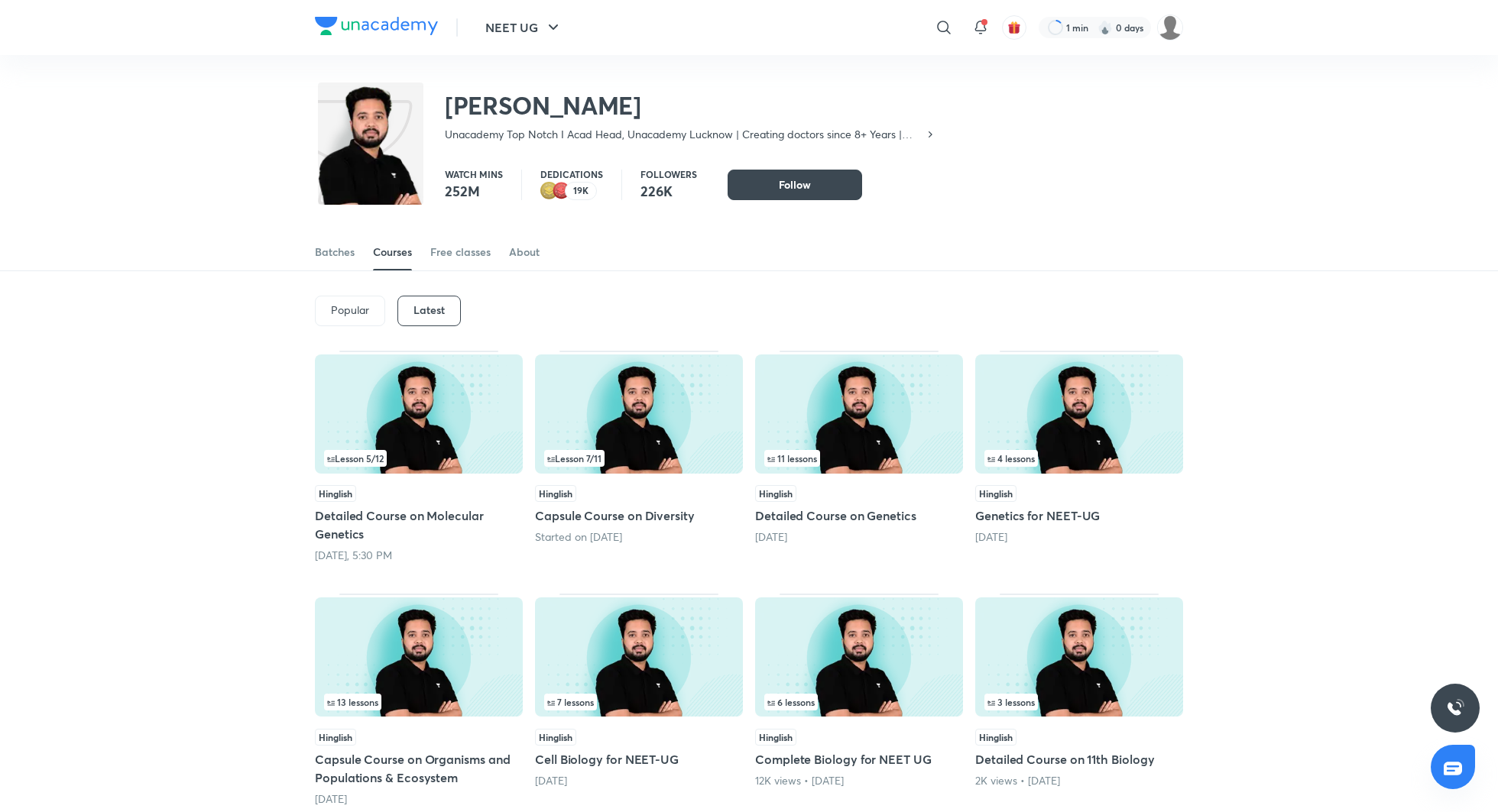
click at [427, 514] on h5 "Detailed Course on Molecular Genetics" at bounding box center [419, 525] width 208 height 37
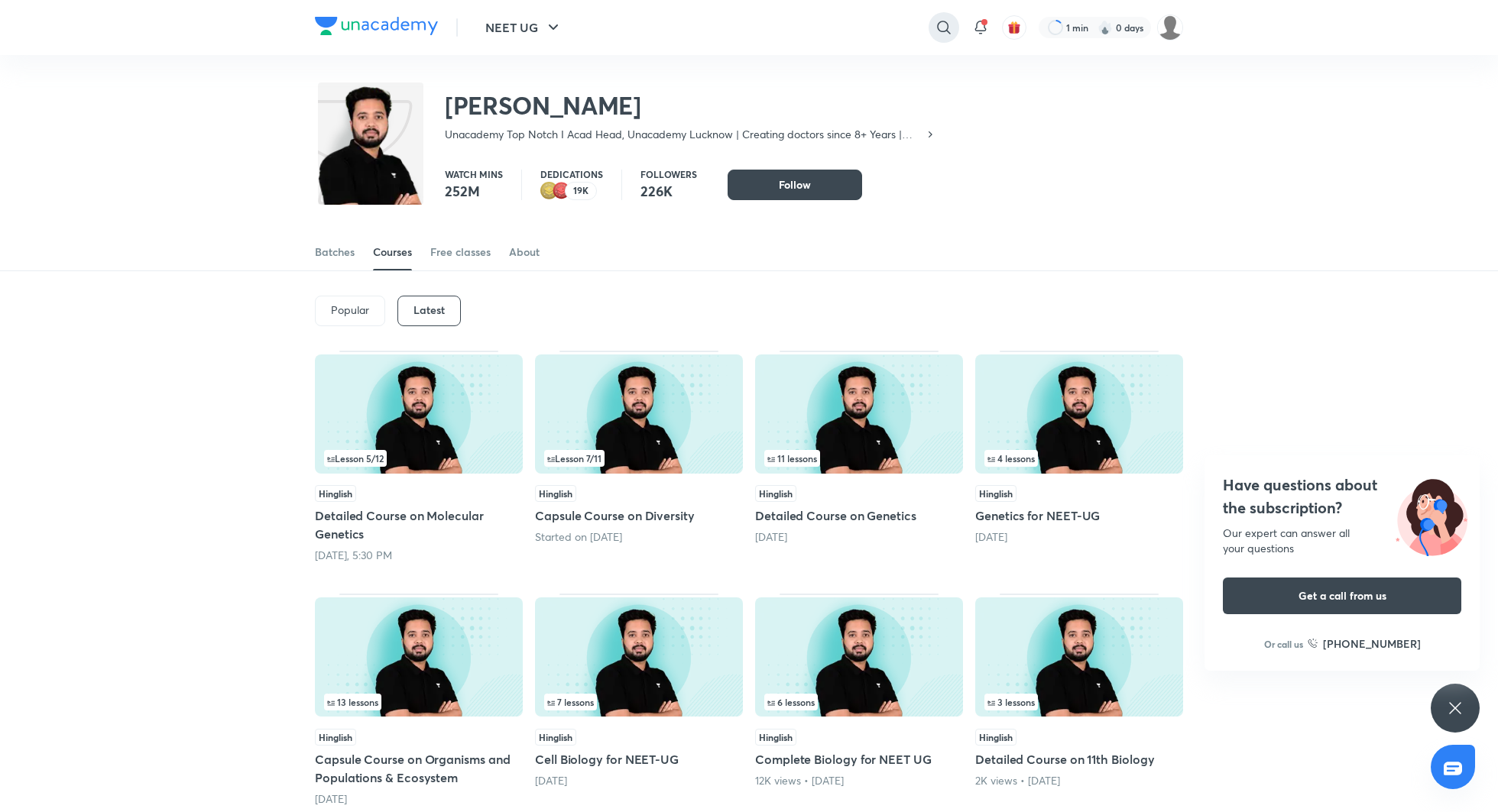
click at [935, 27] on icon at bounding box center [944, 27] width 18 height 18
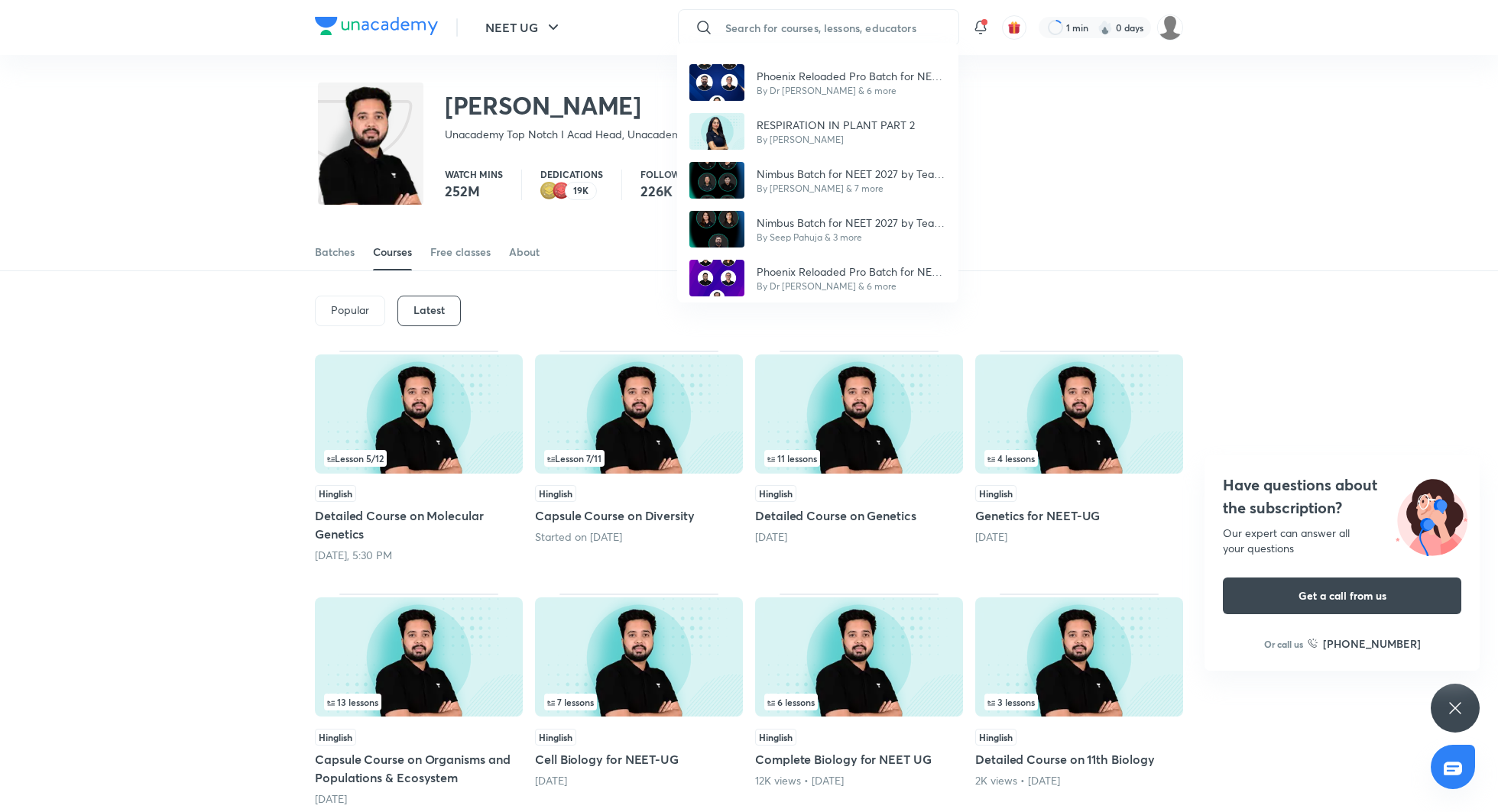
click at [1009, 263] on div "Phoenix Reloaded Pro Batch for NEET UG 2026 by Team Titans By Dr S K Singh & 6 …" at bounding box center [749, 406] width 1498 height 812
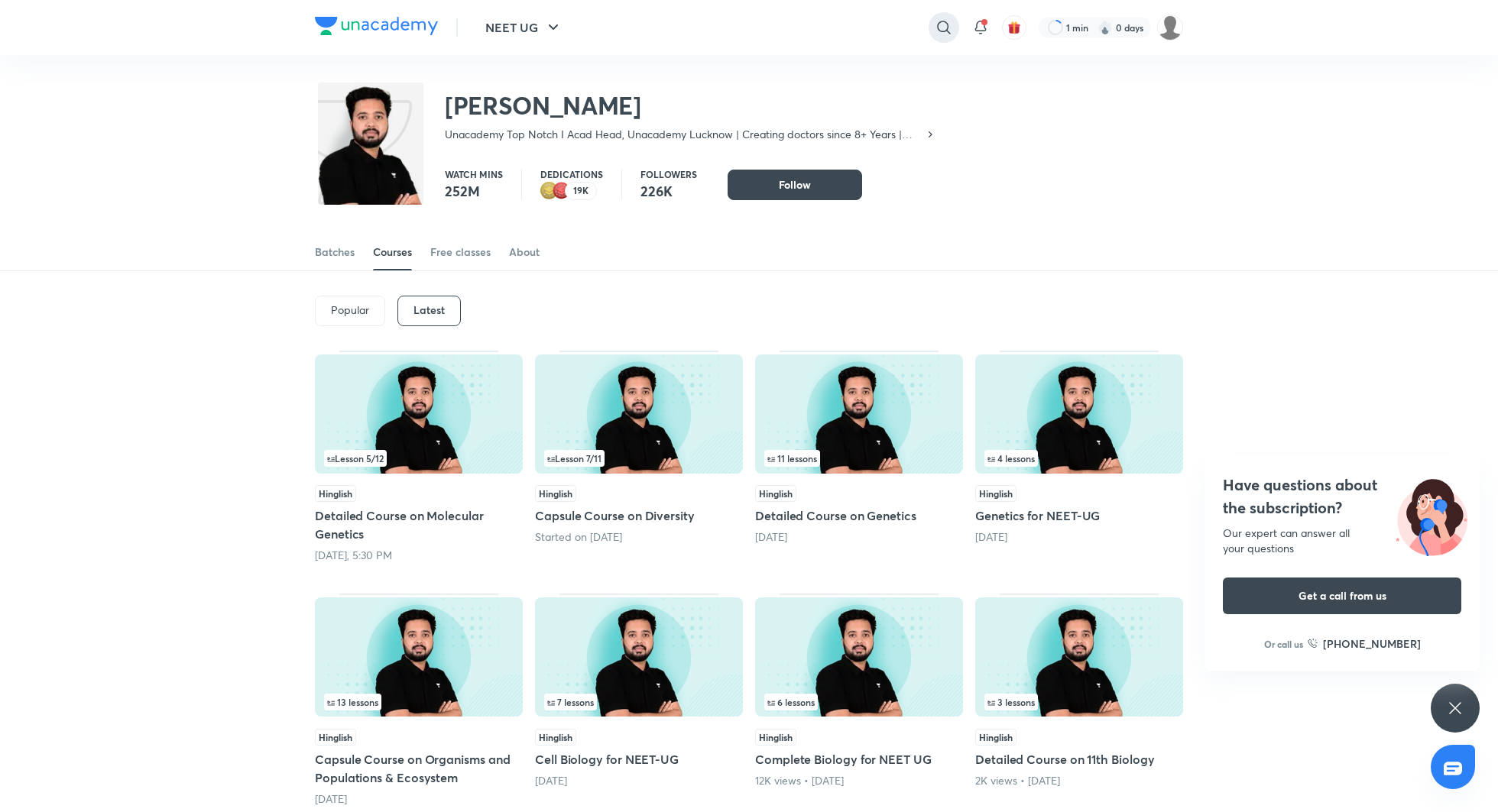
click at [947, 19] on icon at bounding box center [944, 27] width 18 height 18
type input "priya pandey"
click at [849, 88] on div "Priya Pandey 2K followers • 206 courses" at bounding box center [818, 100] width 282 height 42
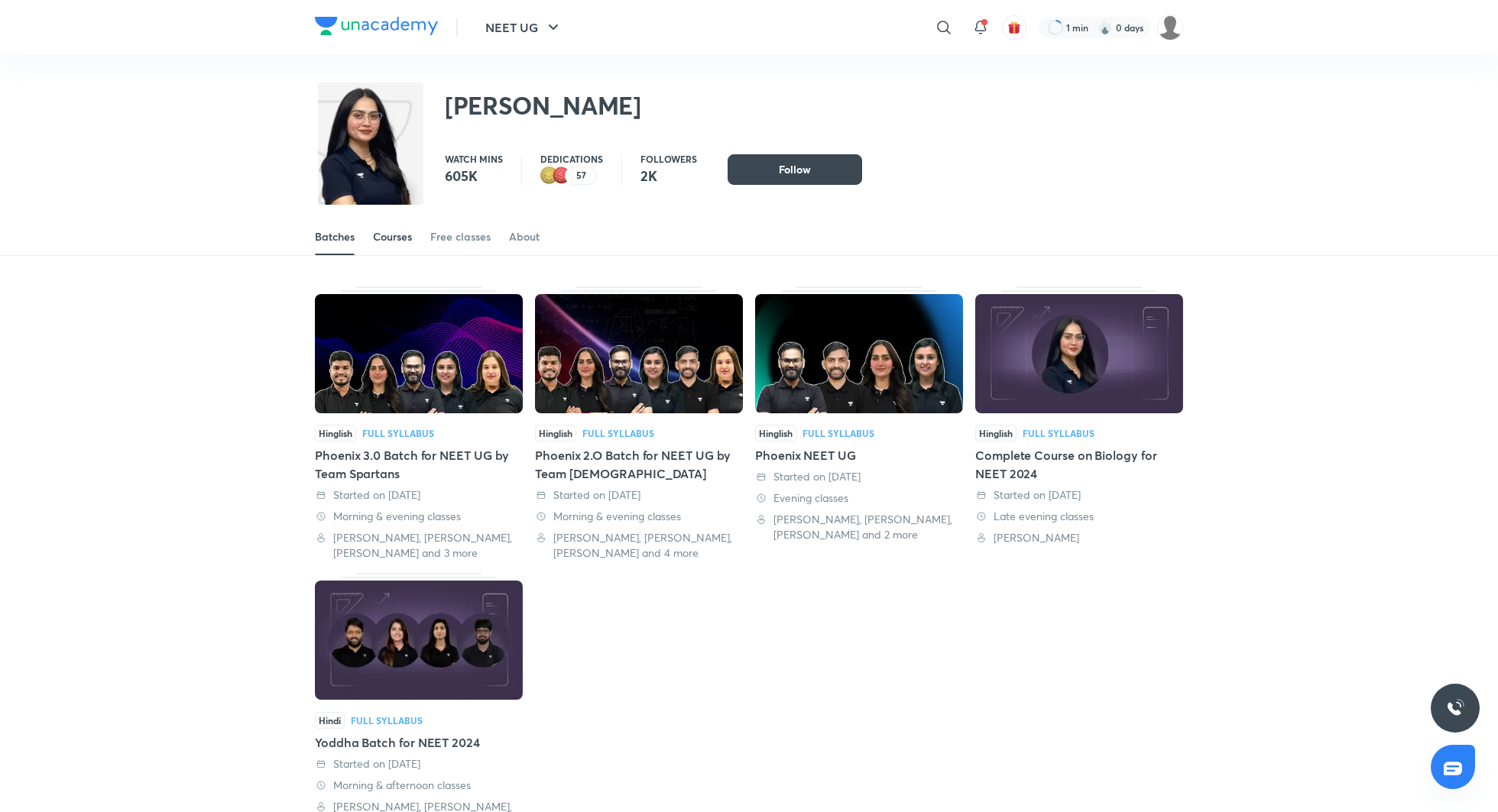
click at [401, 233] on div "Courses" at bounding box center [392, 236] width 39 height 15
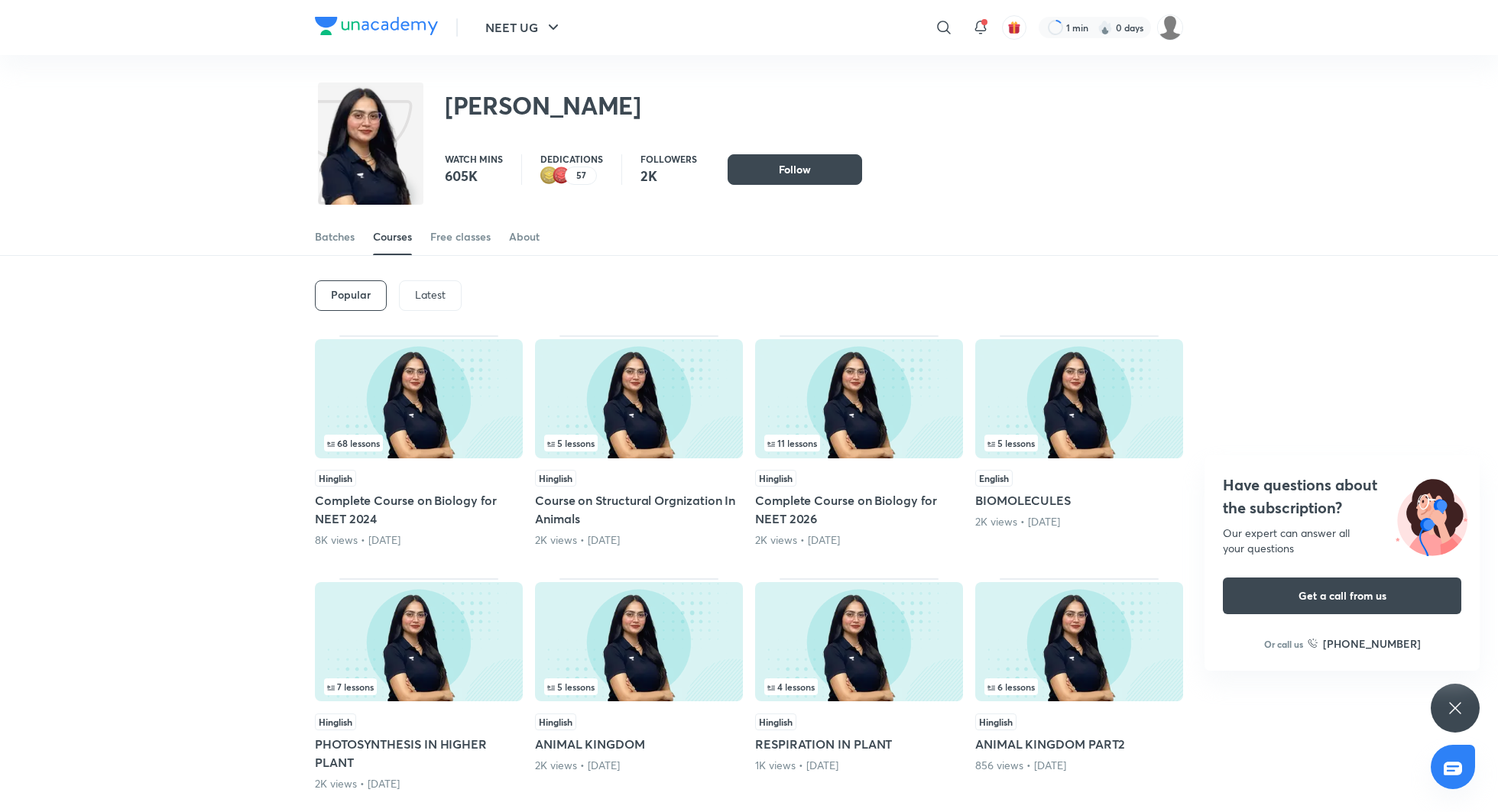
click at [430, 290] on p "Latest" at bounding box center [430, 295] width 31 height 13
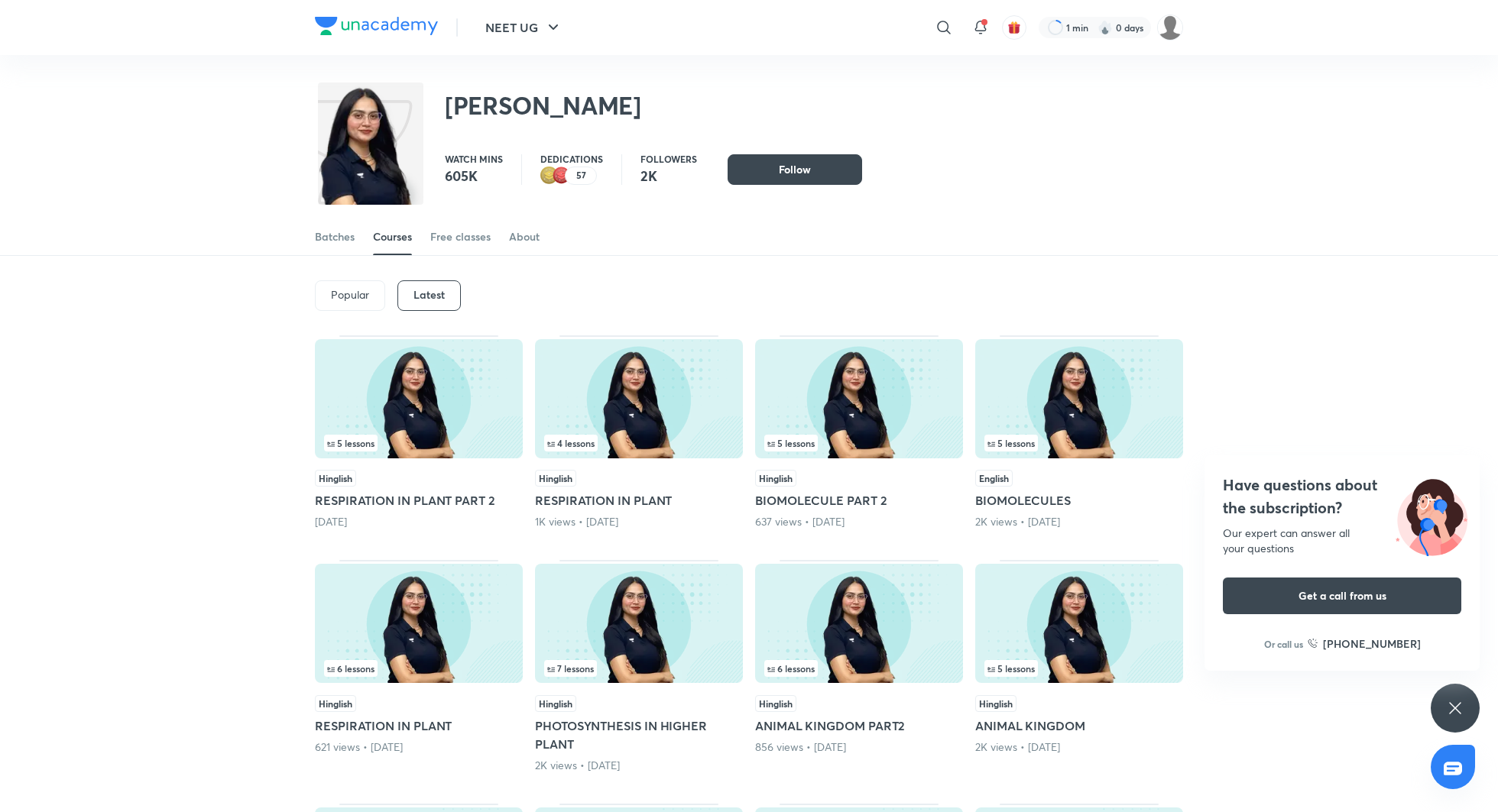
click at [419, 505] on h5 "RESPIRATION IN PLANT PART 2" at bounding box center [419, 501] width 208 height 18
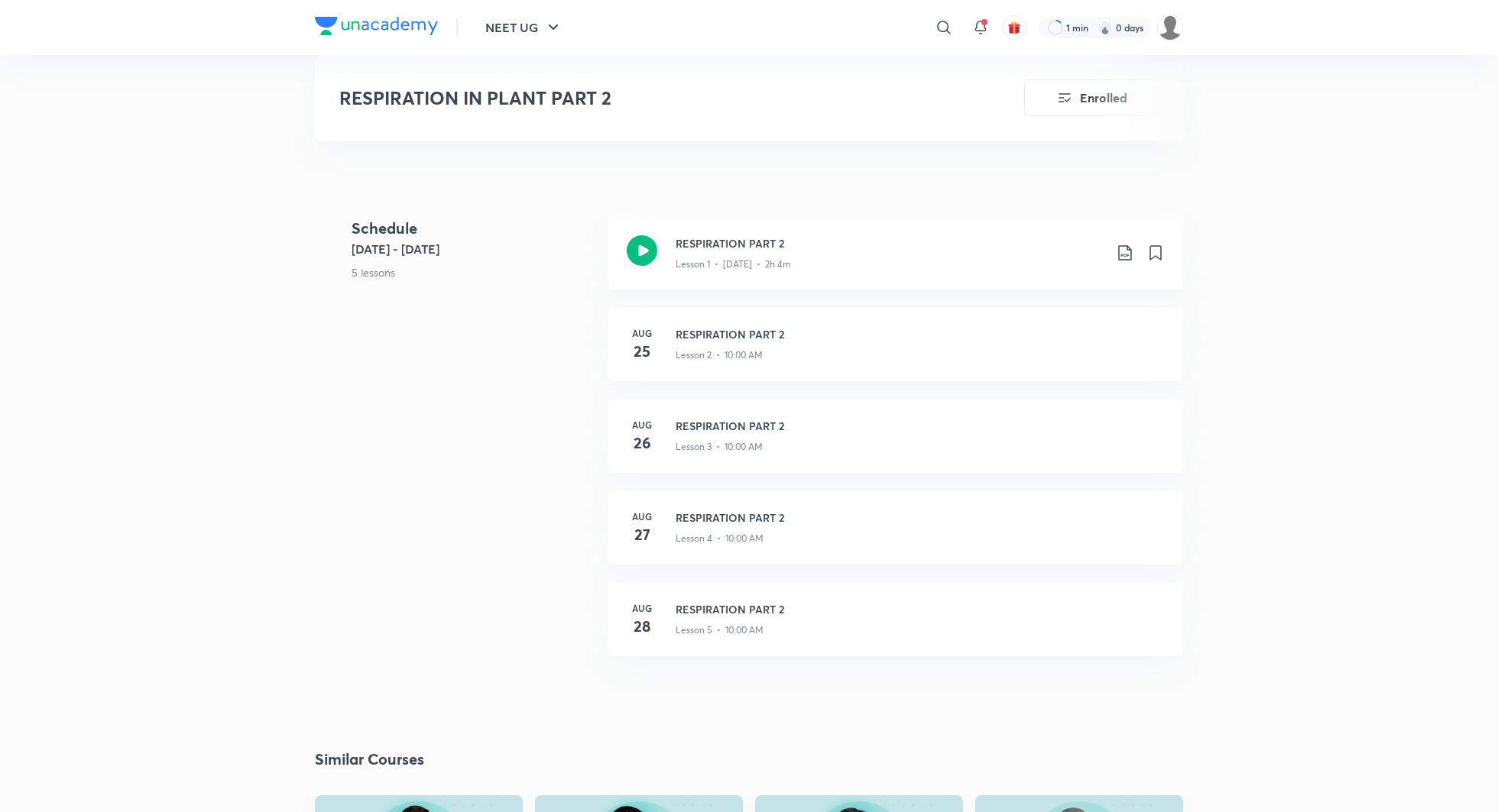
scroll to position [670, 0]
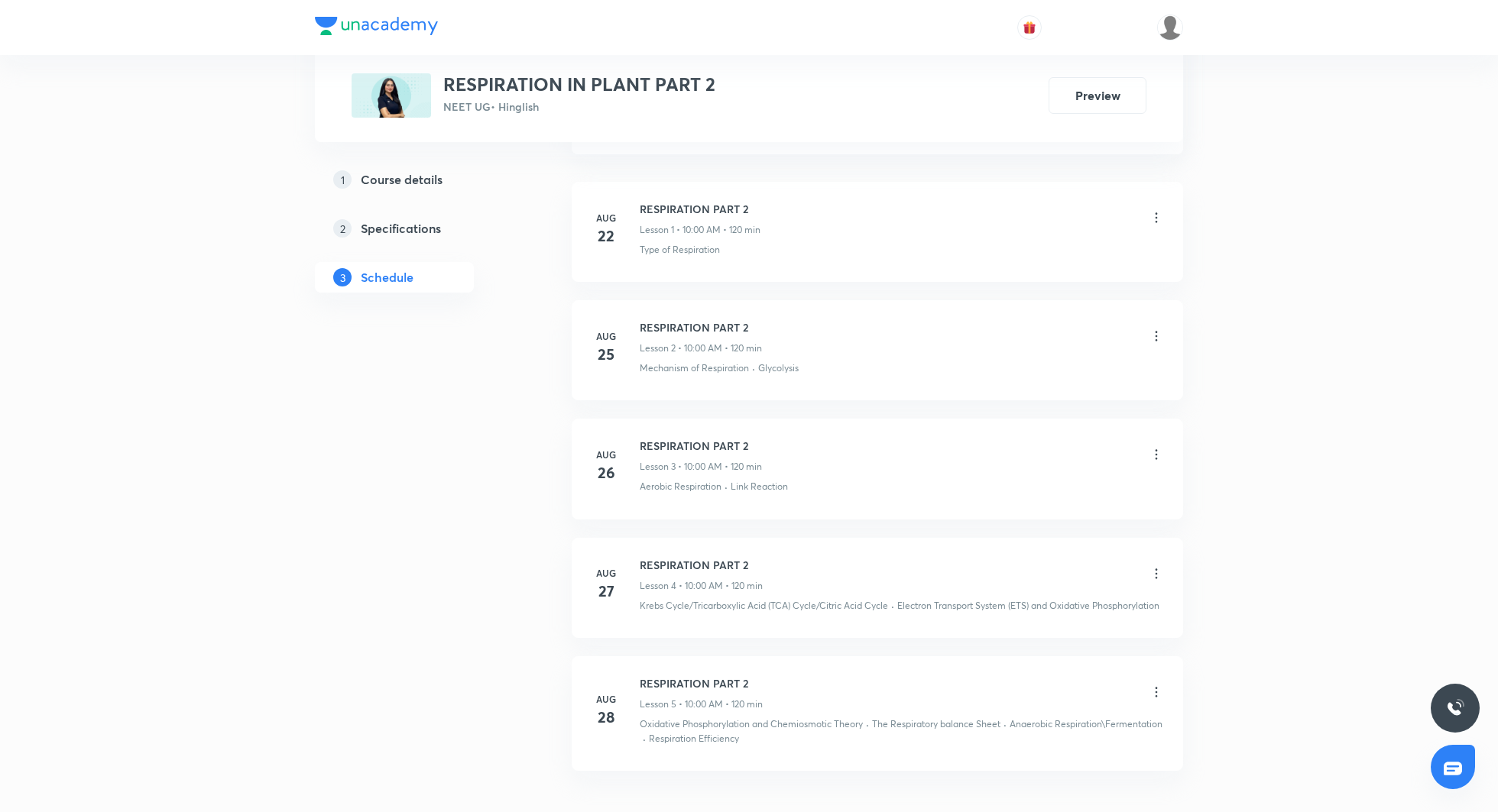
scroll to position [851, 0]
click at [1155, 325] on icon at bounding box center [1156, 329] width 15 height 15
click at [1056, 387] on li "Delete" at bounding box center [1079, 393] width 167 height 28
click at [1153, 442] on div at bounding box center [1156, 449] width 15 height 15
click at [1158, 562] on div at bounding box center [1156, 567] width 15 height 15
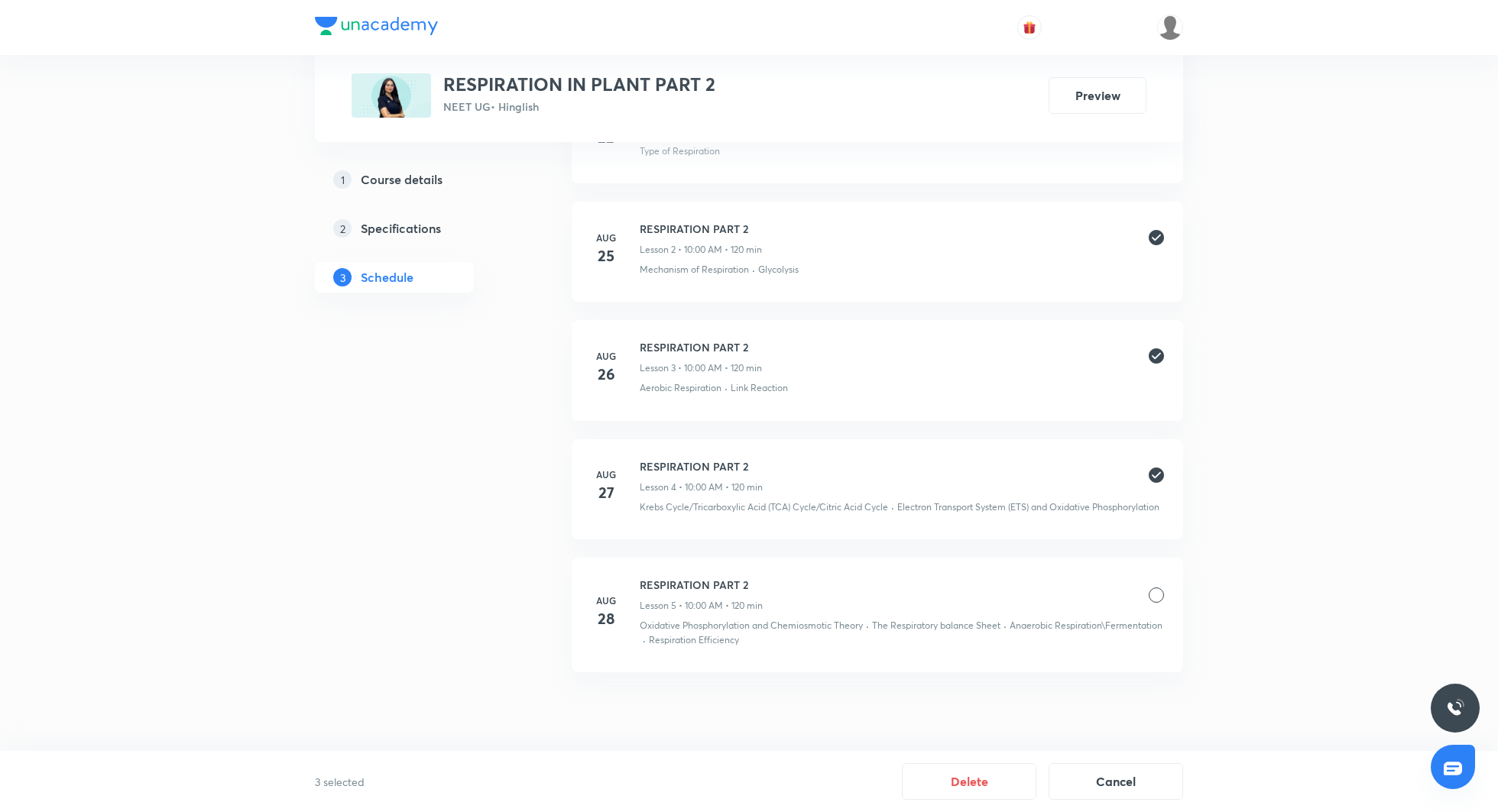
scroll to position [955, 0]
click at [1156, 591] on div at bounding box center [1156, 591] width 15 height 15
click at [978, 772] on button "Delete" at bounding box center [968, 780] width 134 height 37
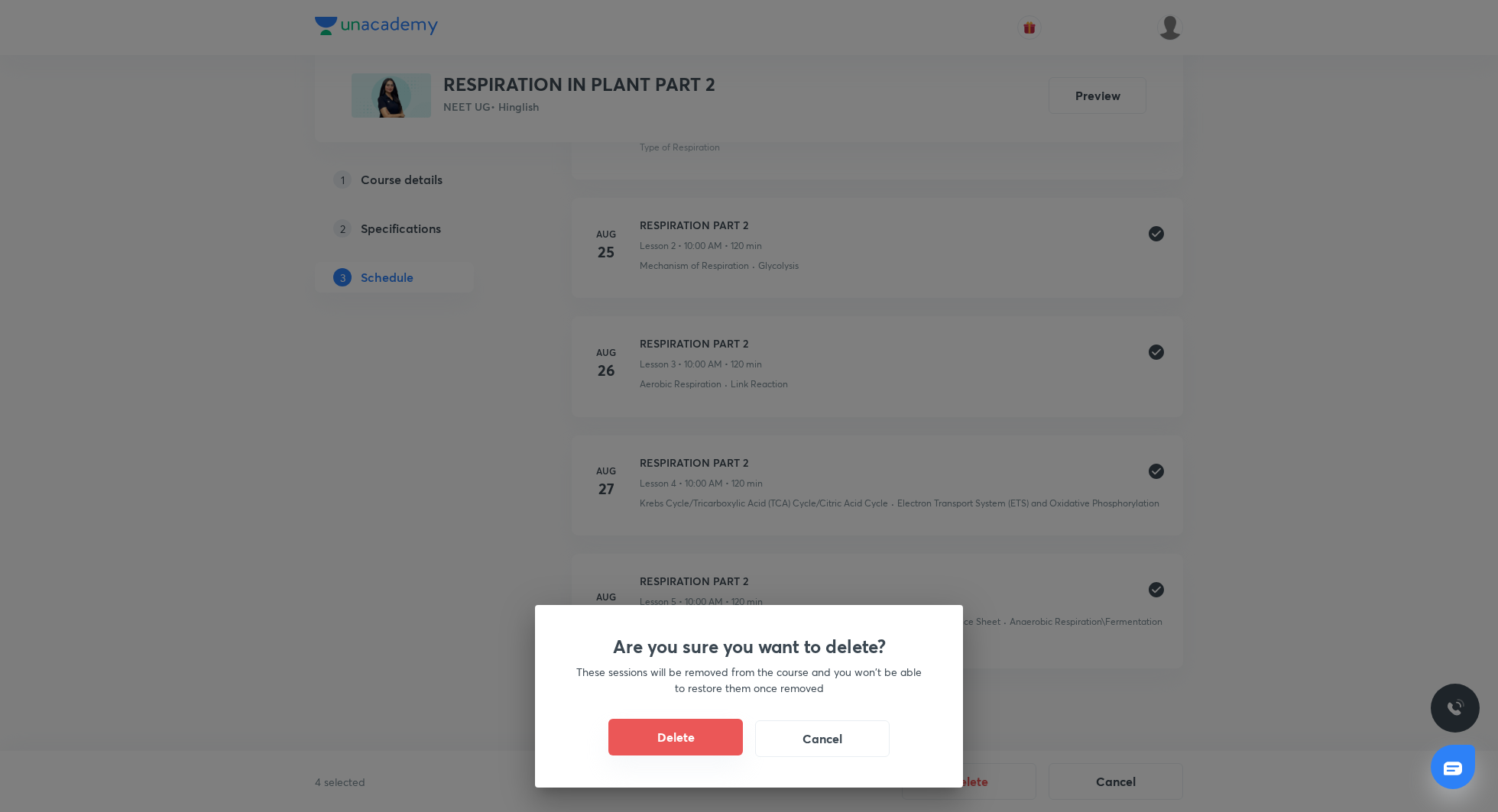
click at [698, 741] on button "Delete" at bounding box center [675, 737] width 134 height 37
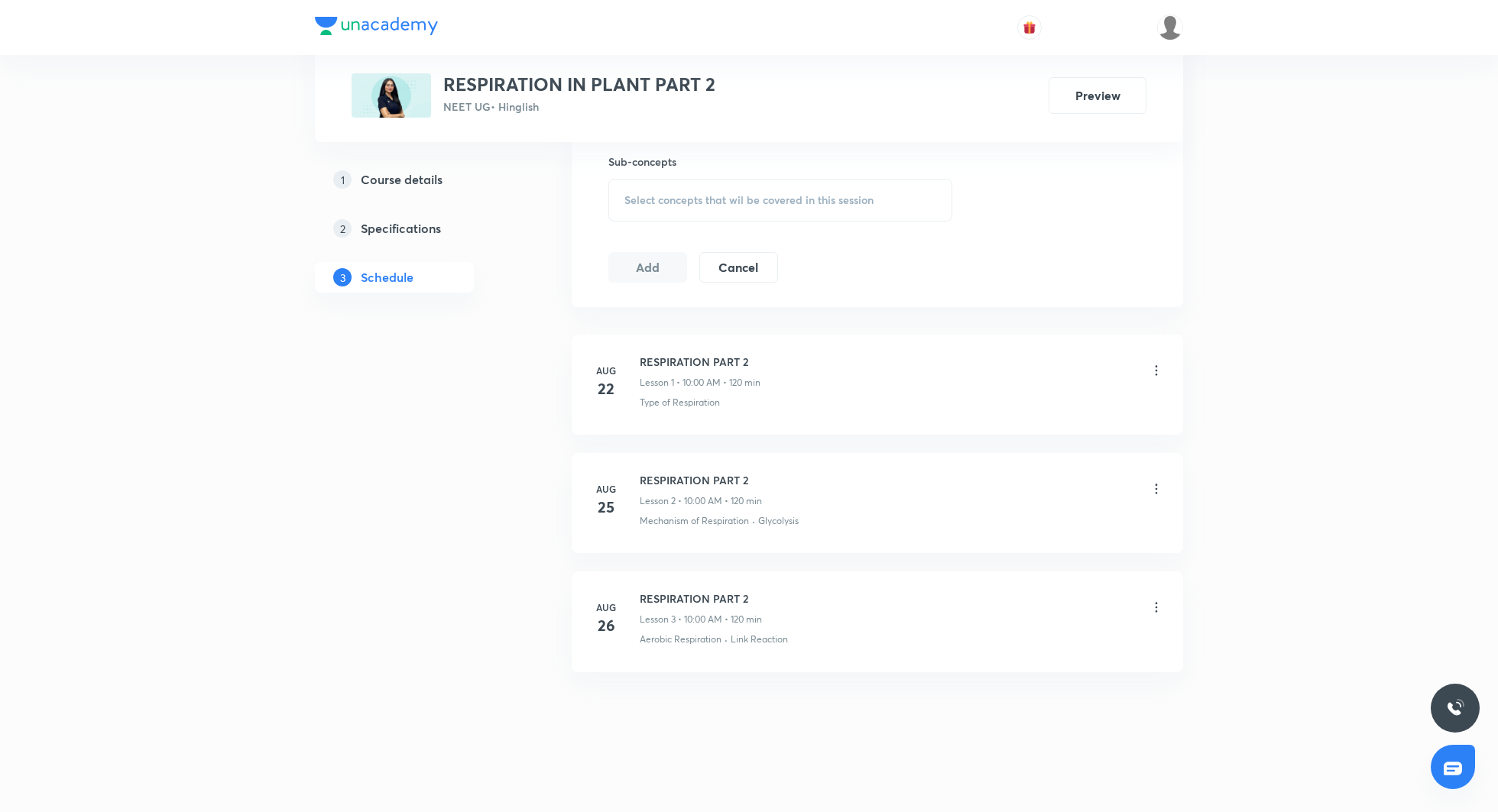
scroll to position [455, 0]
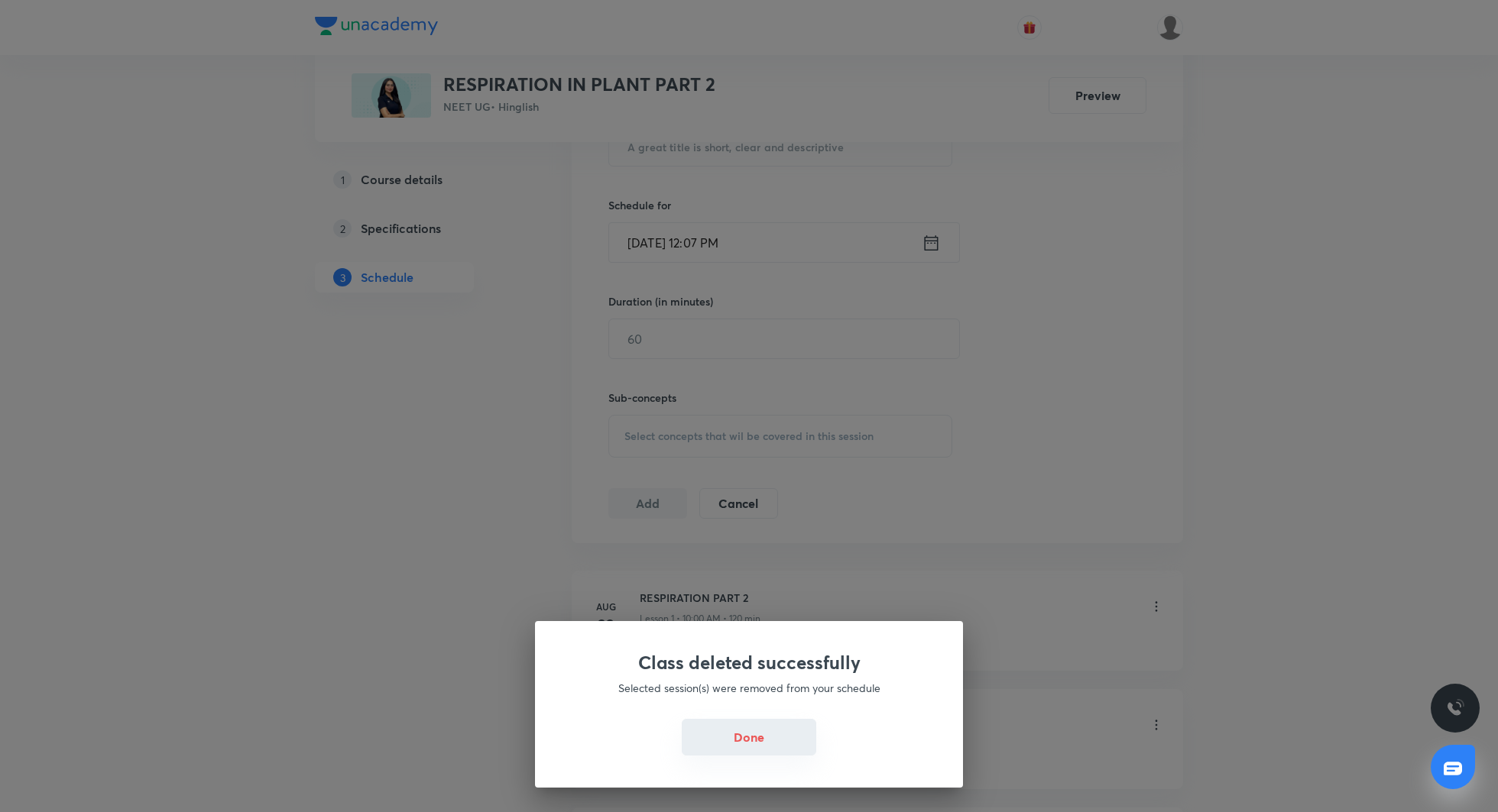
click at [737, 732] on button "Done" at bounding box center [748, 737] width 134 height 37
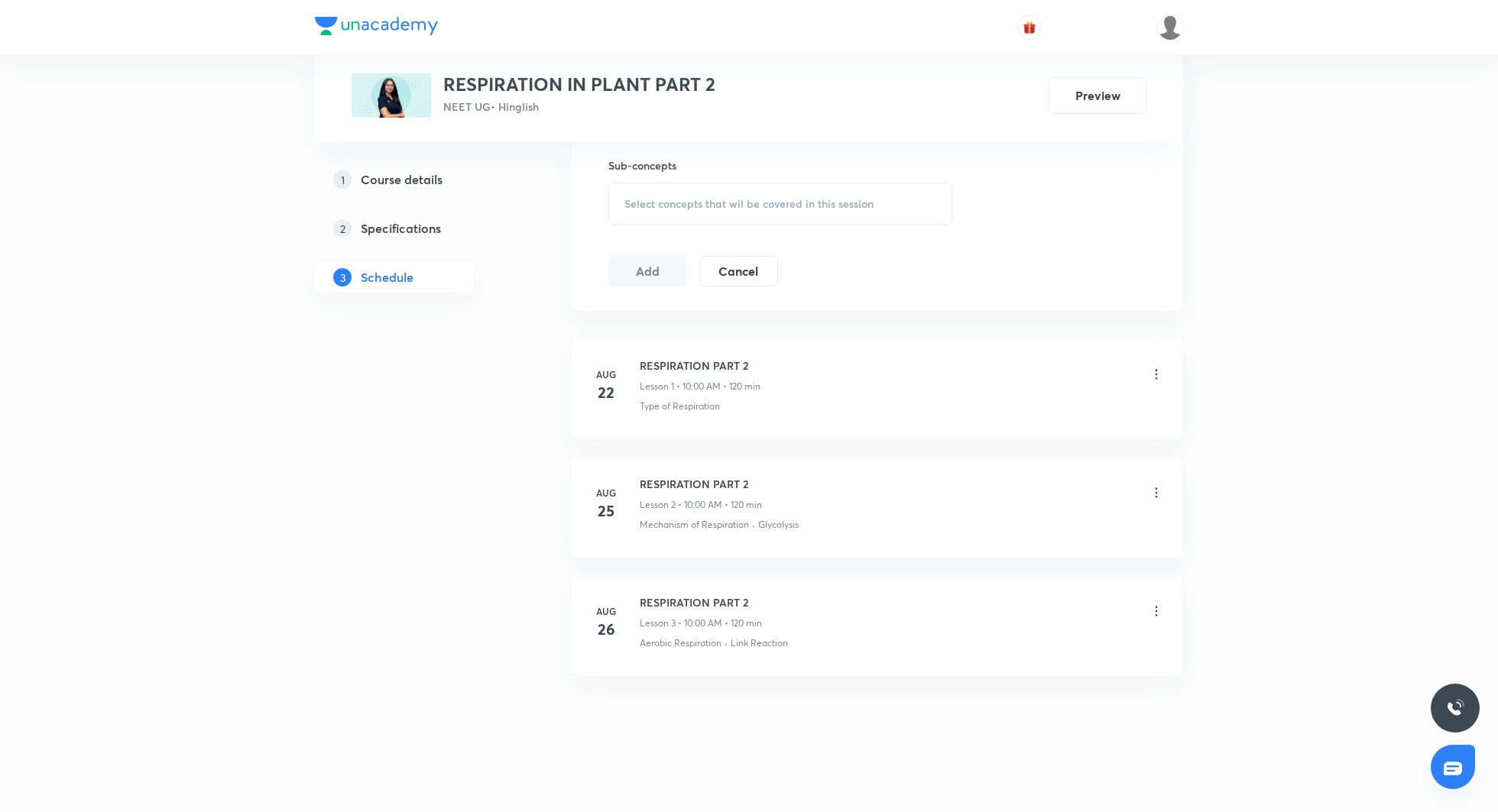
scroll to position [691, 0]
click at [1161, 601] on icon at bounding box center [1156, 607] width 15 height 15
click at [1040, 671] on p "Delete" at bounding box center [1024, 671] width 32 height 16
click at [973, 780] on button "Delete" at bounding box center [968, 780] width 134 height 37
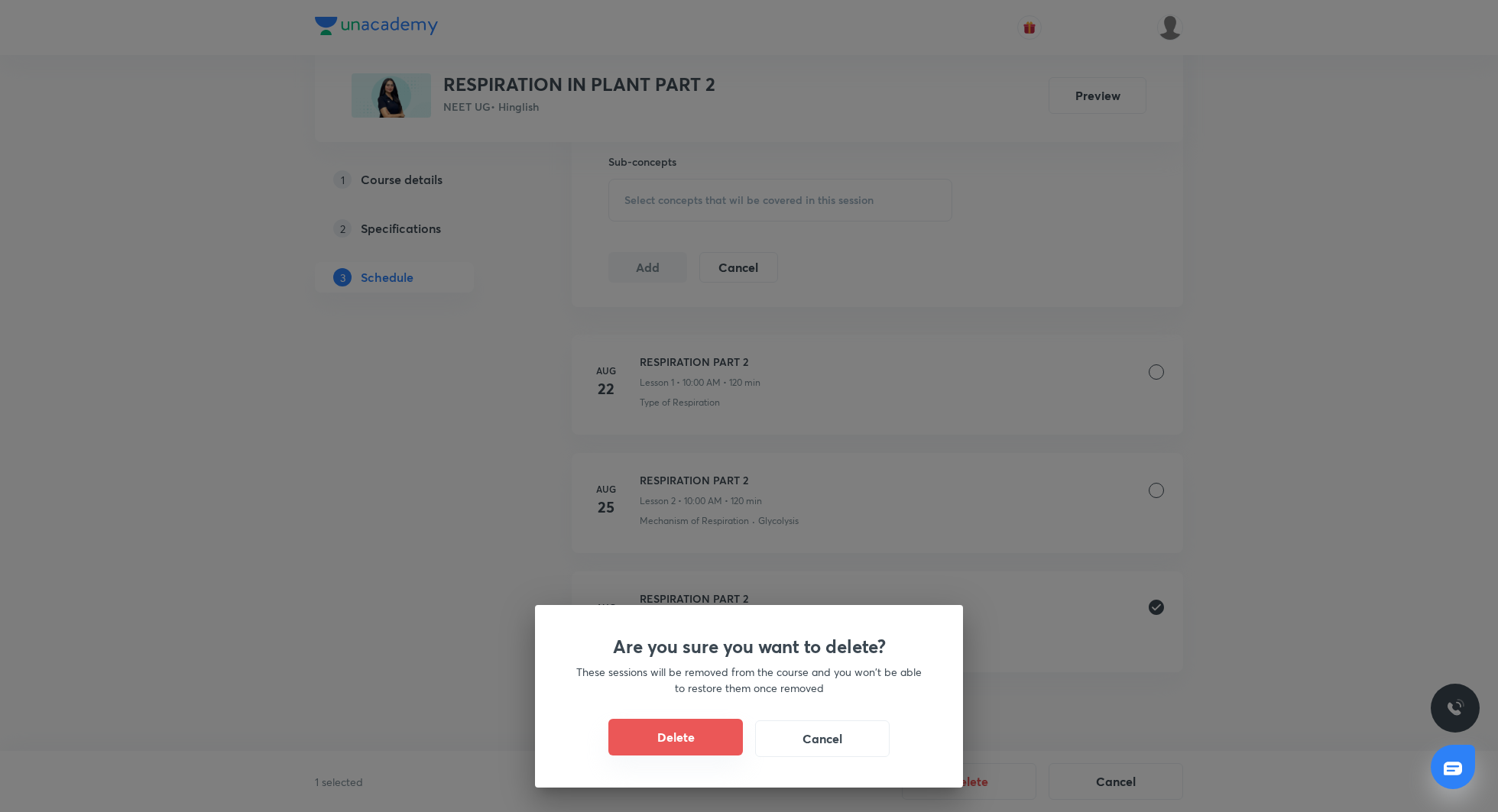
click at [703, 750] on button "Delete" at bounding box center [675, 737] width 134 height 37
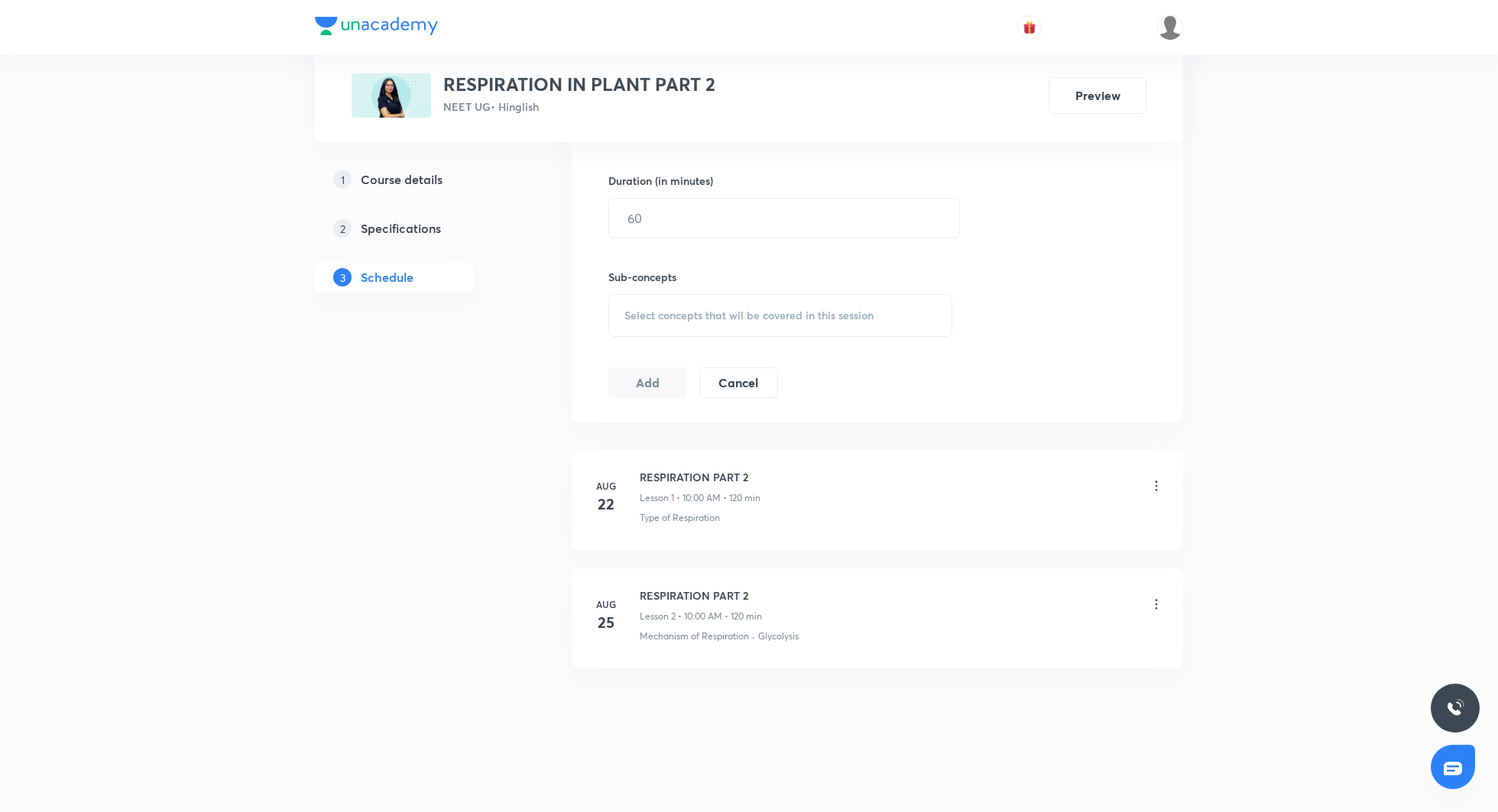
scroll to position [573, 0]
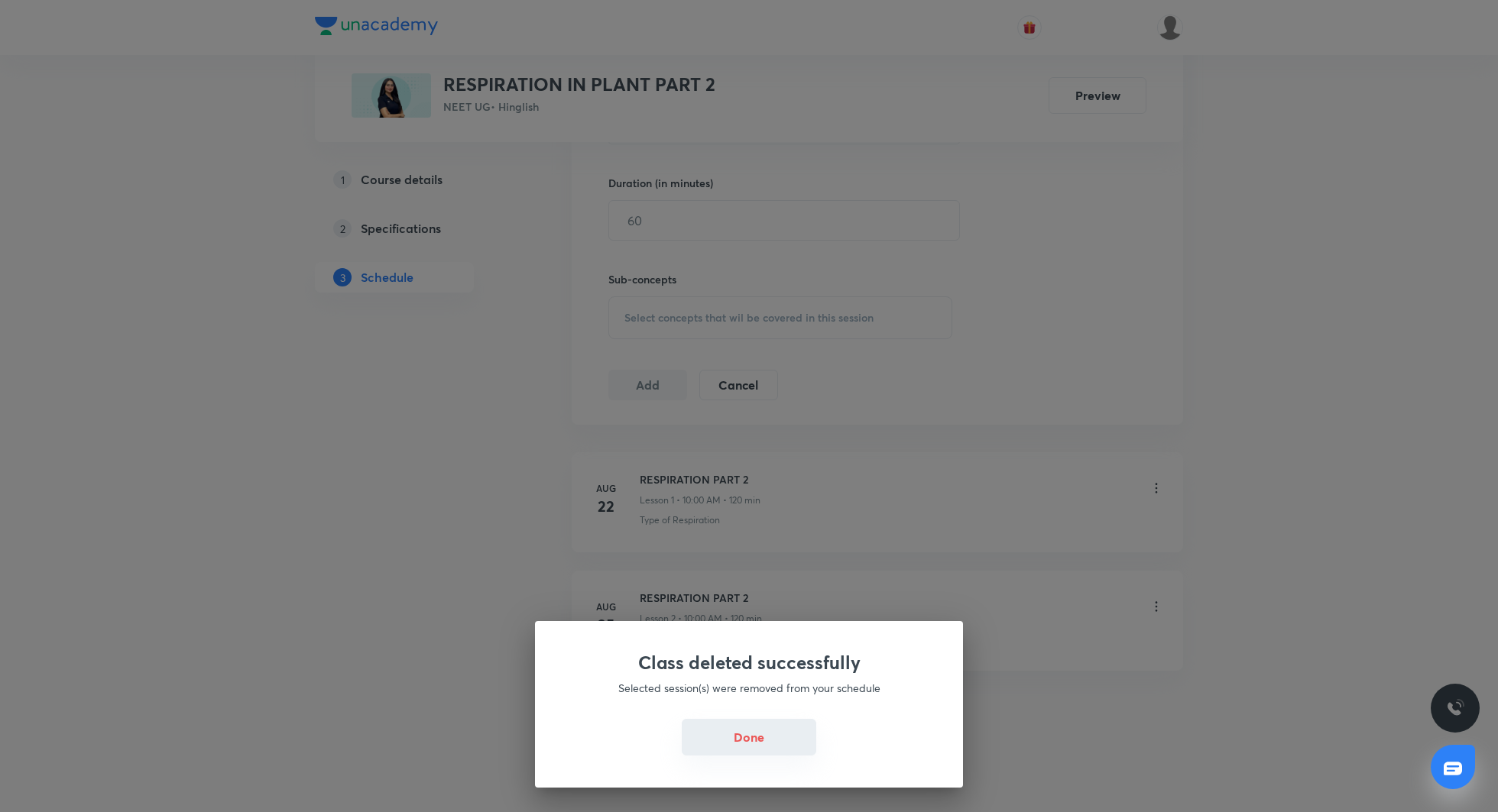
click at [738, 747] on button "Done" at bounding box center [748, 737] width 134 height 37
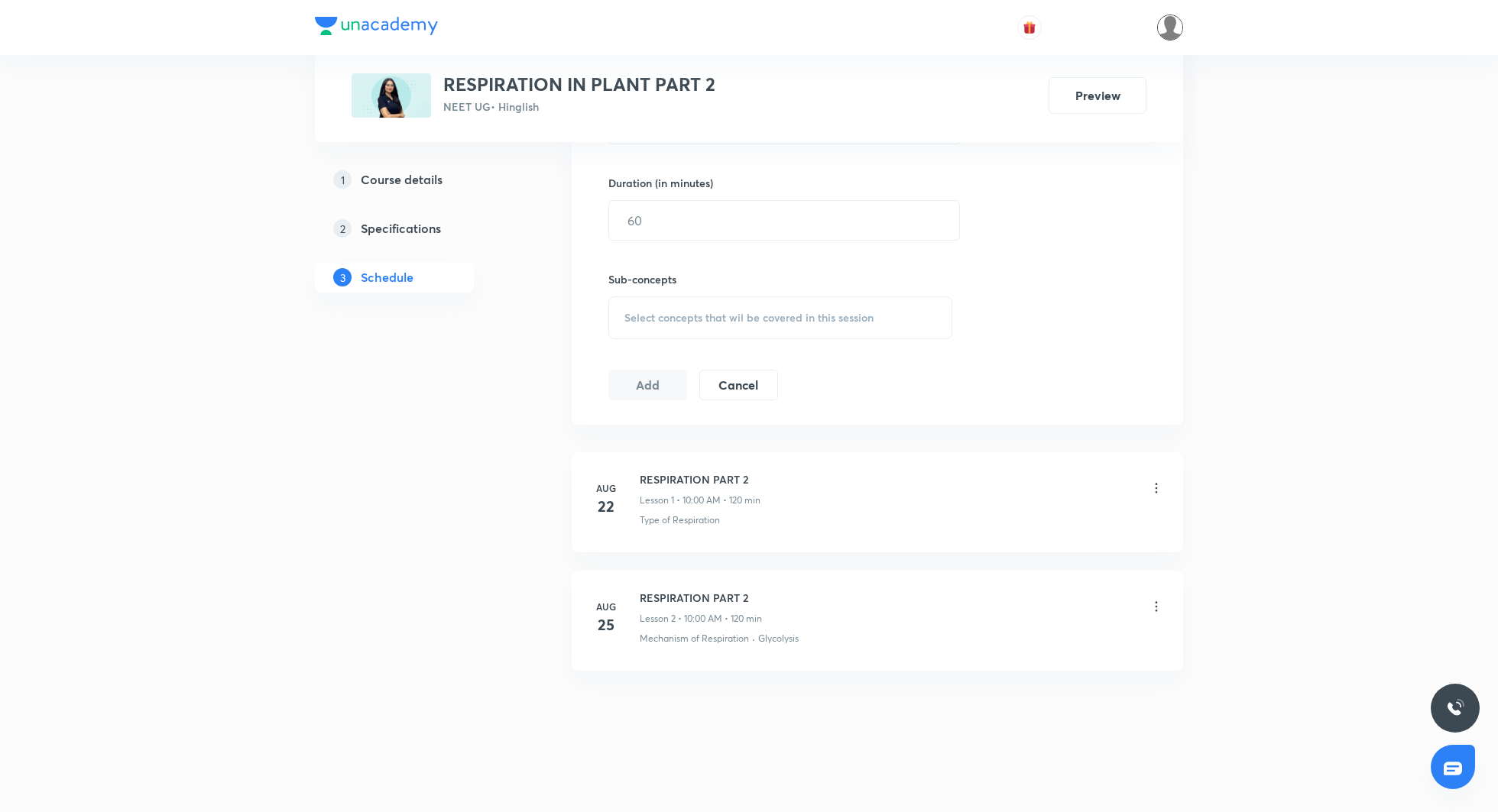
click at [1179, 32] on img at bounding box center [1170, 27] width 26 height 26
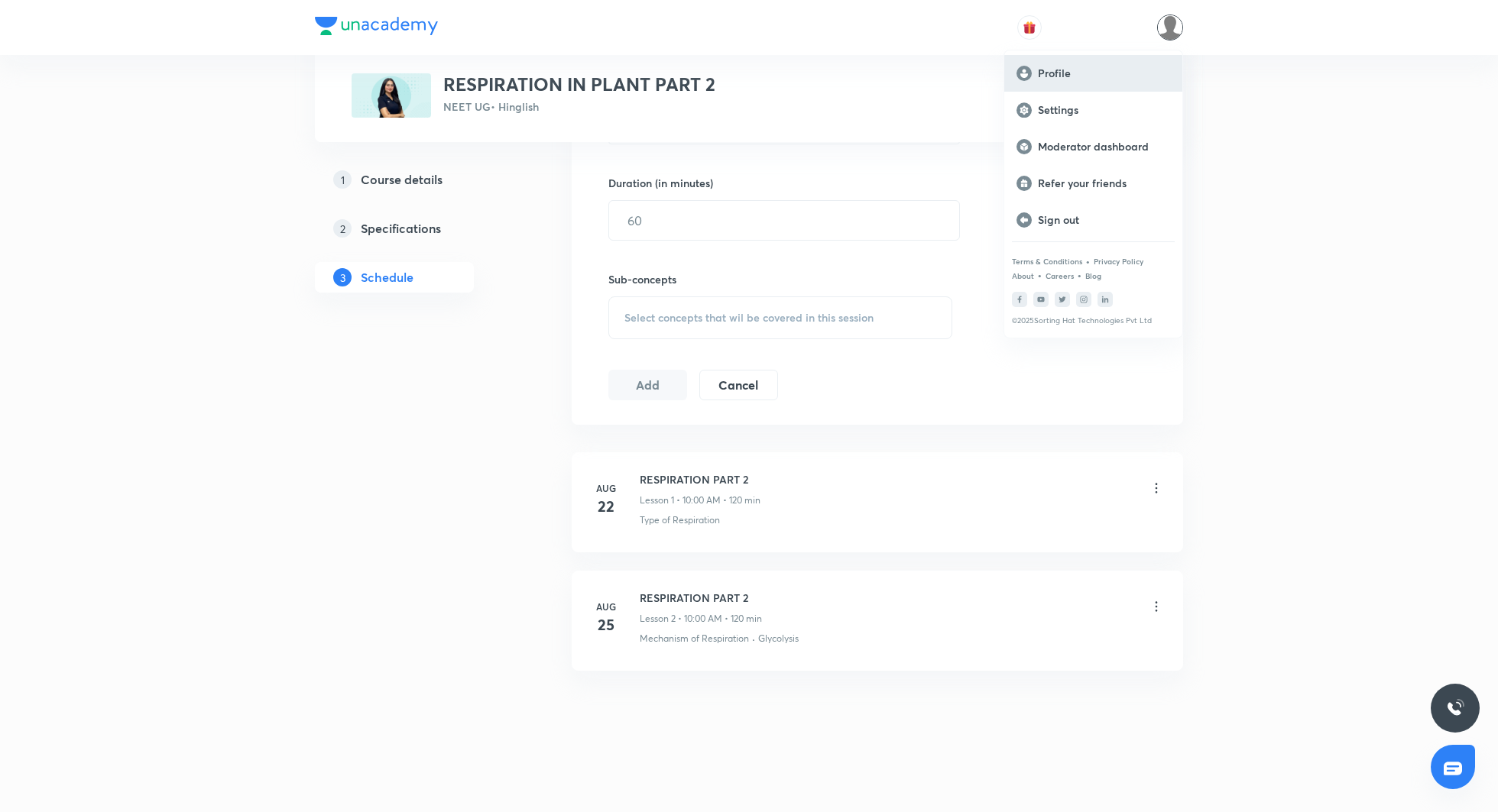
click at [1079, 72] on p "Profile" at bounding box center [1104, 73] width 133 height 14
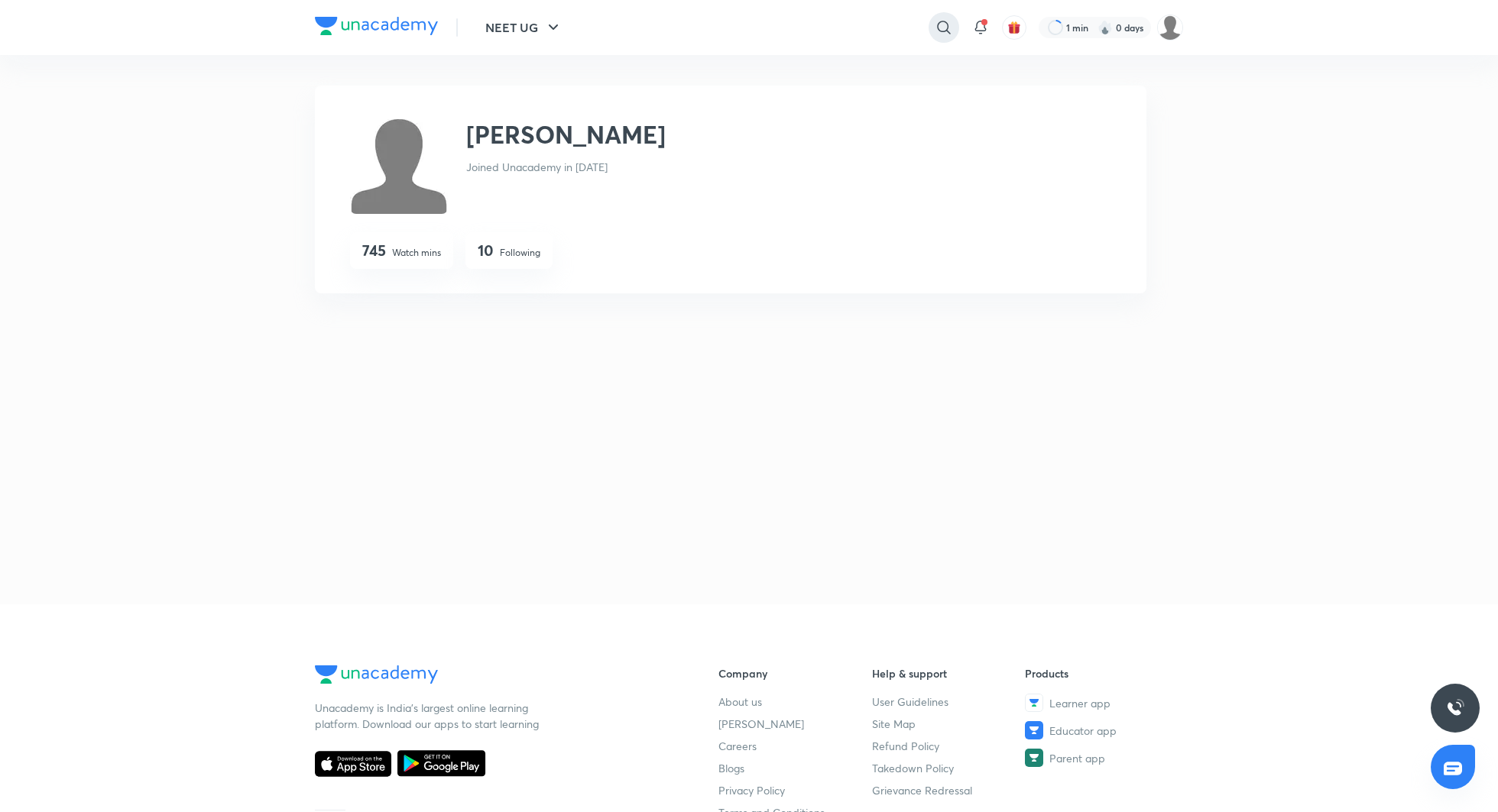
click at [946, 20] on icon at bounding box center [944, 27] width 18 height 18
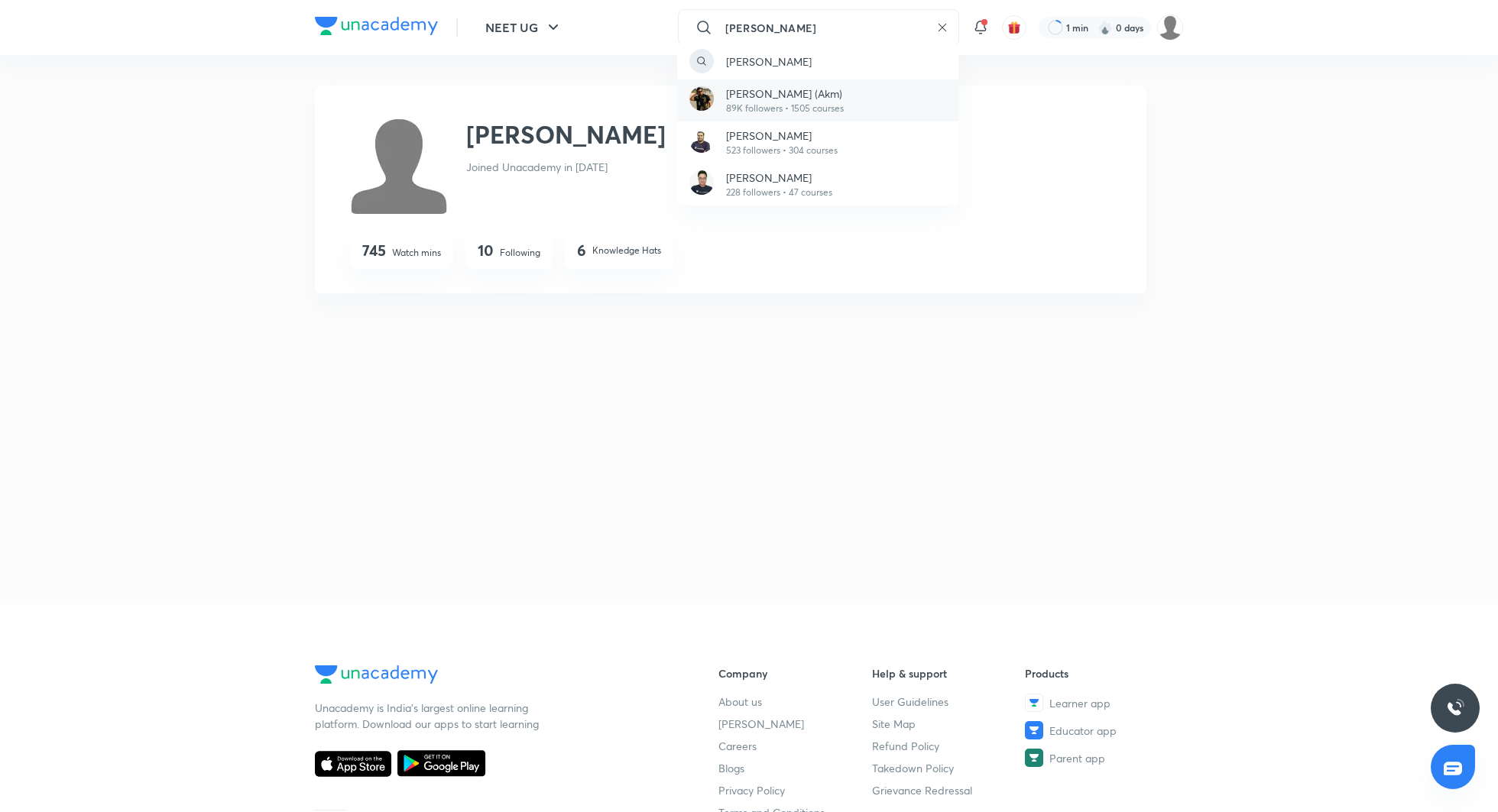
type input "ajay mishra"
click at [775, 104] on p "89K followers • 1505 courses" at bounding box center [785, 108] width 117 height 14
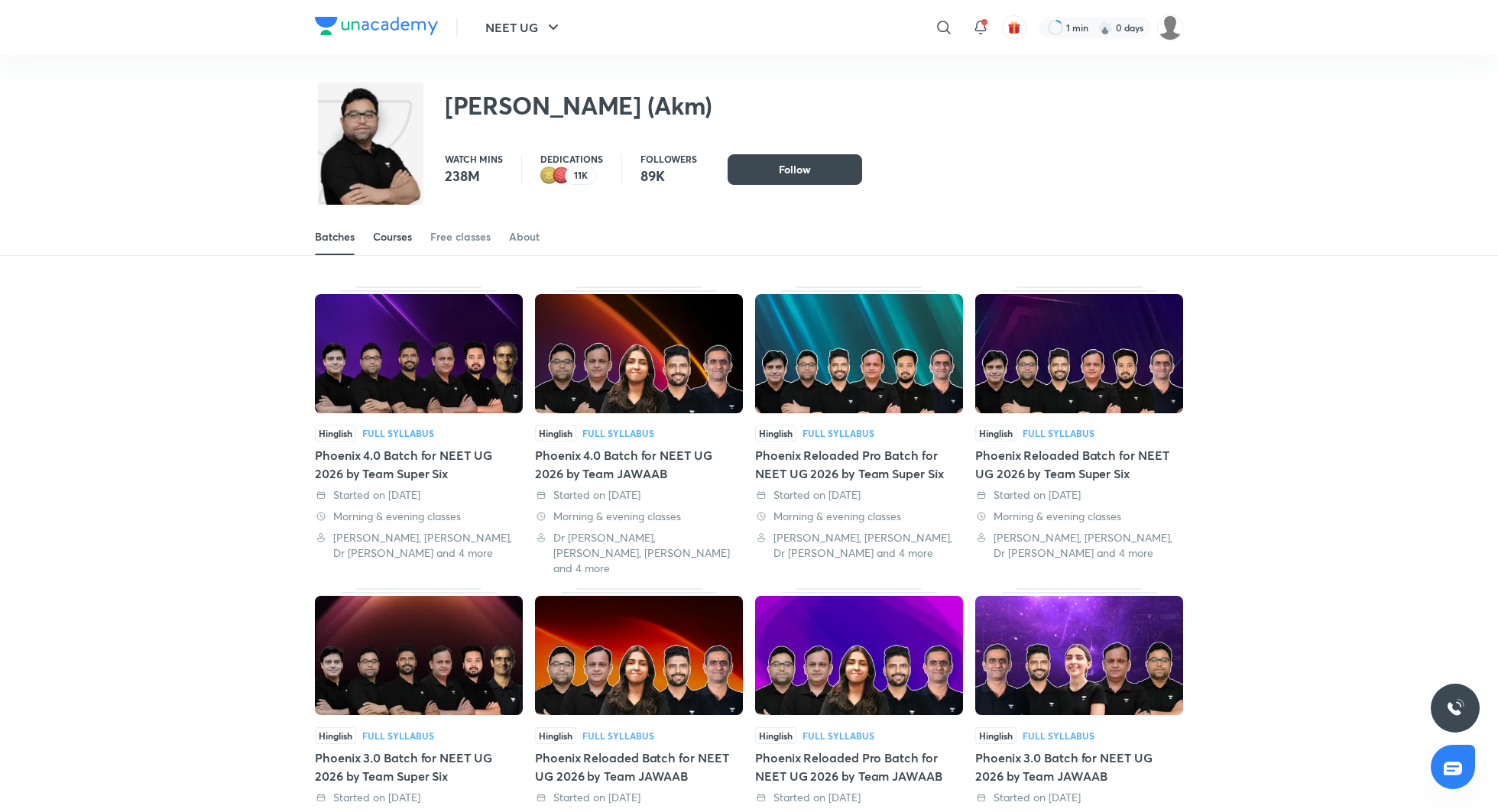
click at [386, 249] on link "Courses" at bounding box center [392, 236] width 39 height 37
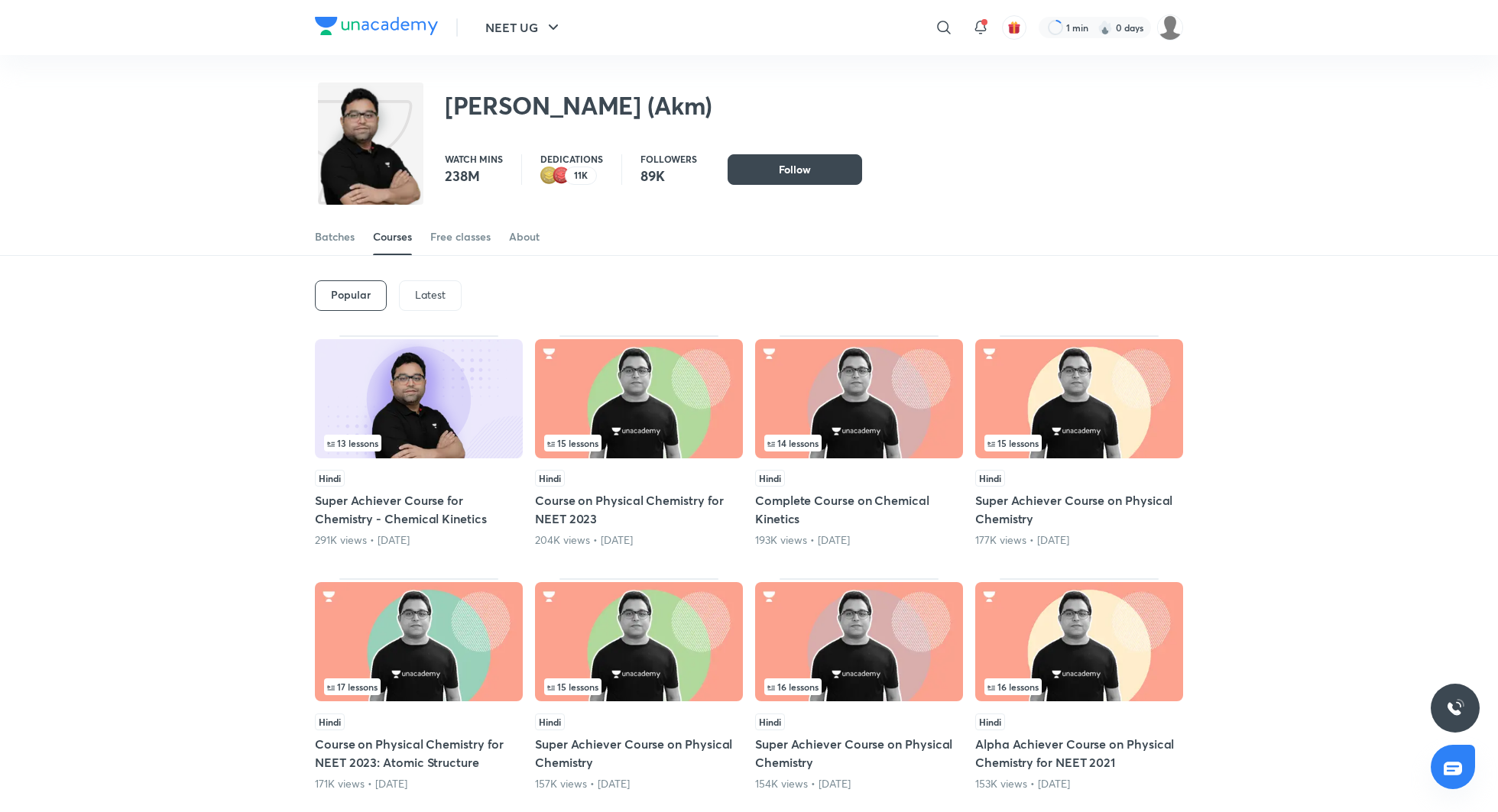
click at [438, 314] on div "Popular Latest" at bounding box center [749, 296] width 868 height 79
click at [431, 302] on div "Latest" at bounding box center [430, 296] width 62 height 31
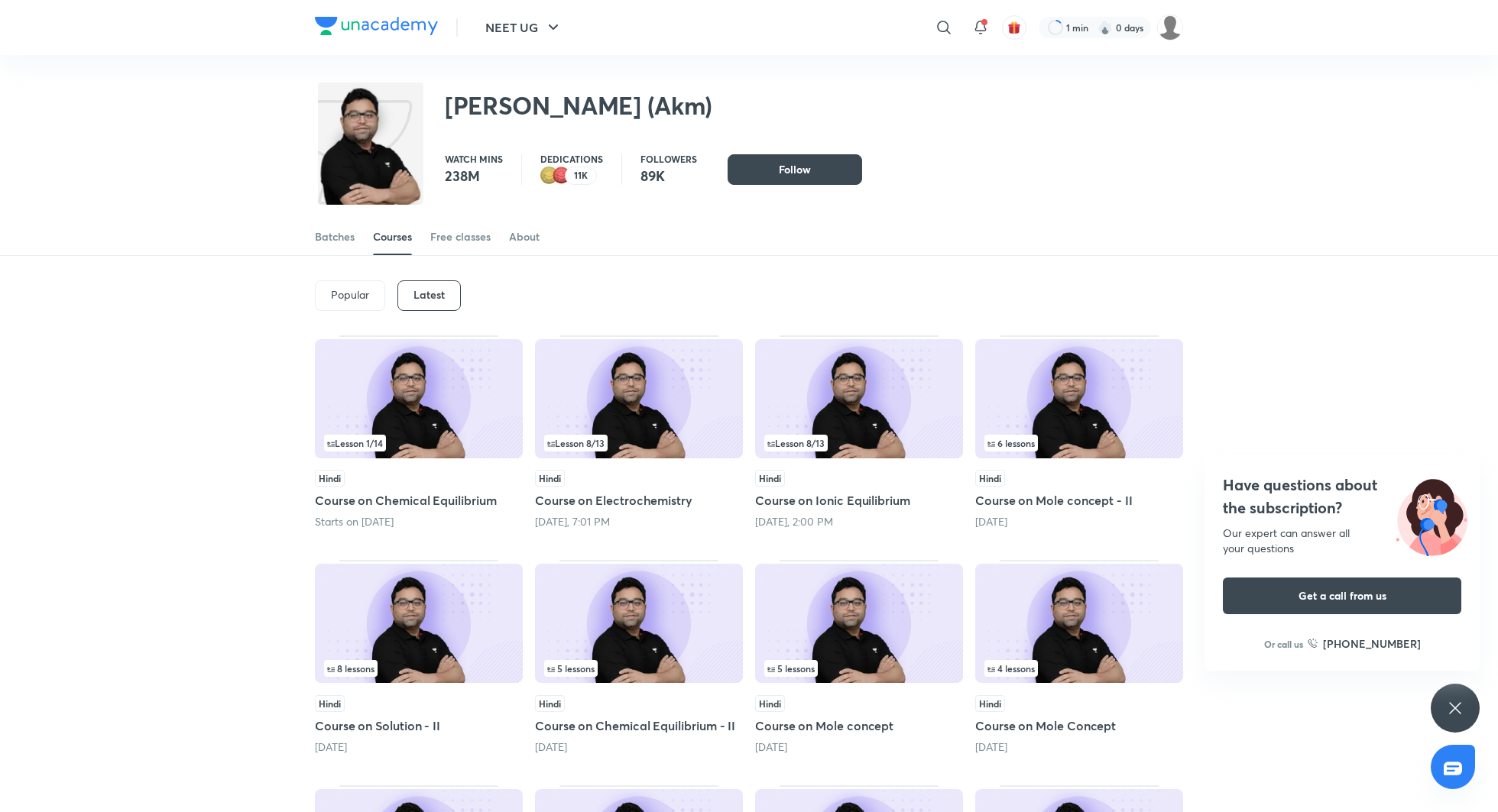
click at [467, 499] on h5 "Course on Chemical Equilibrium" at bounding box center [419, 501] width 208 height 18
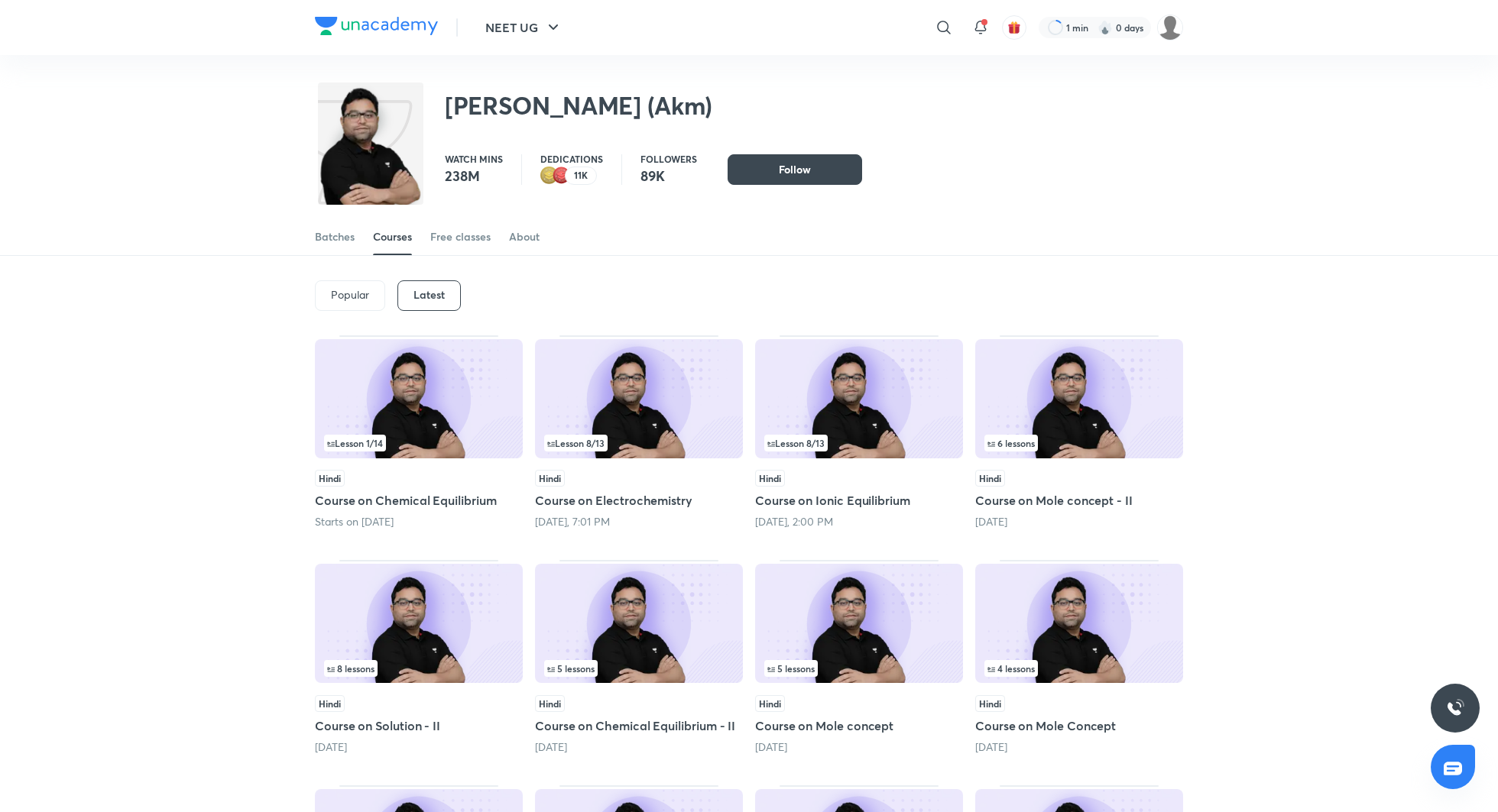
click at [615, 503] on h5 "Course on Electrochemistry" at bounding box center [639, 501] width 208 height 18
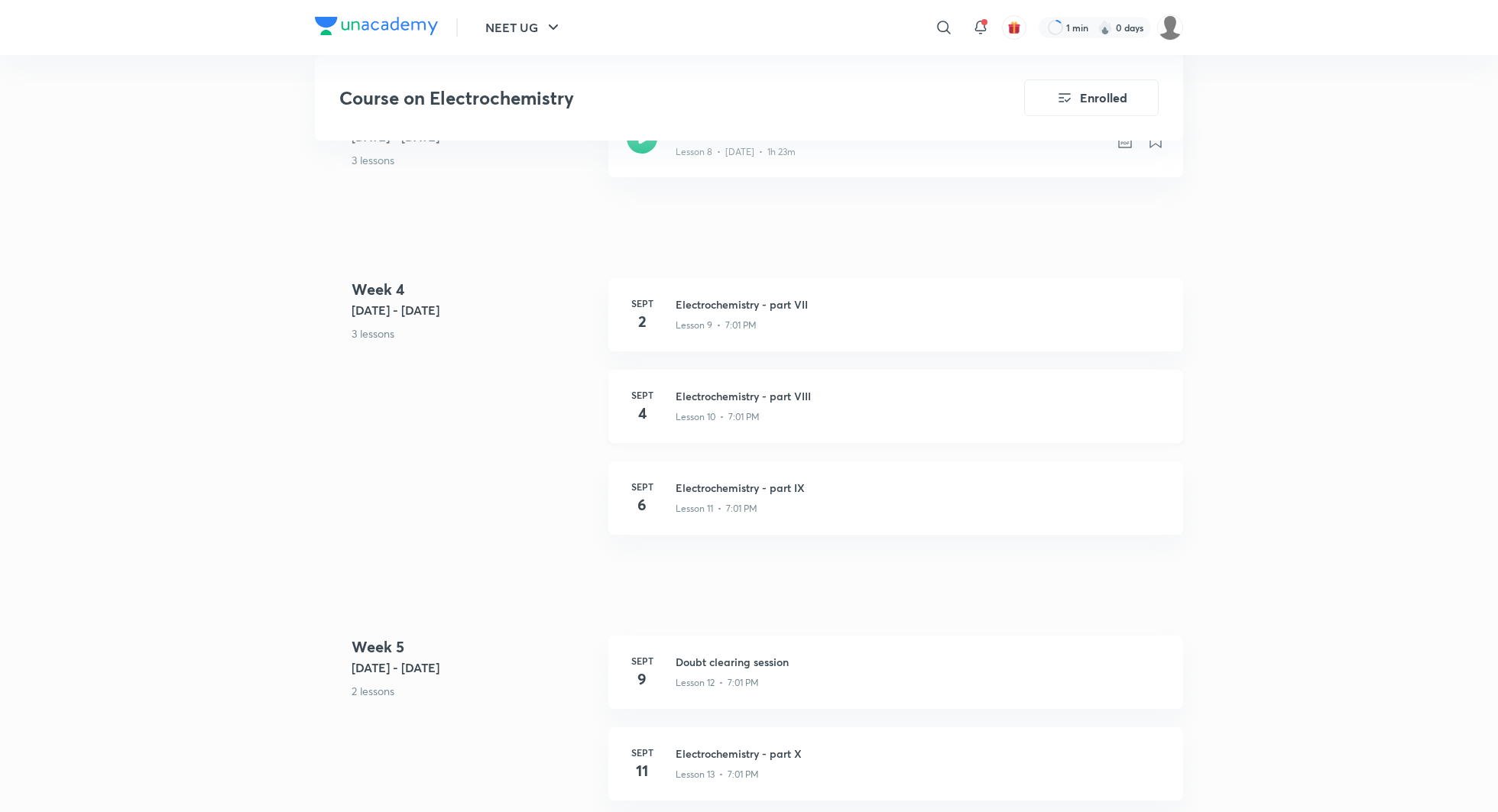
scroll to position [1480, 0]
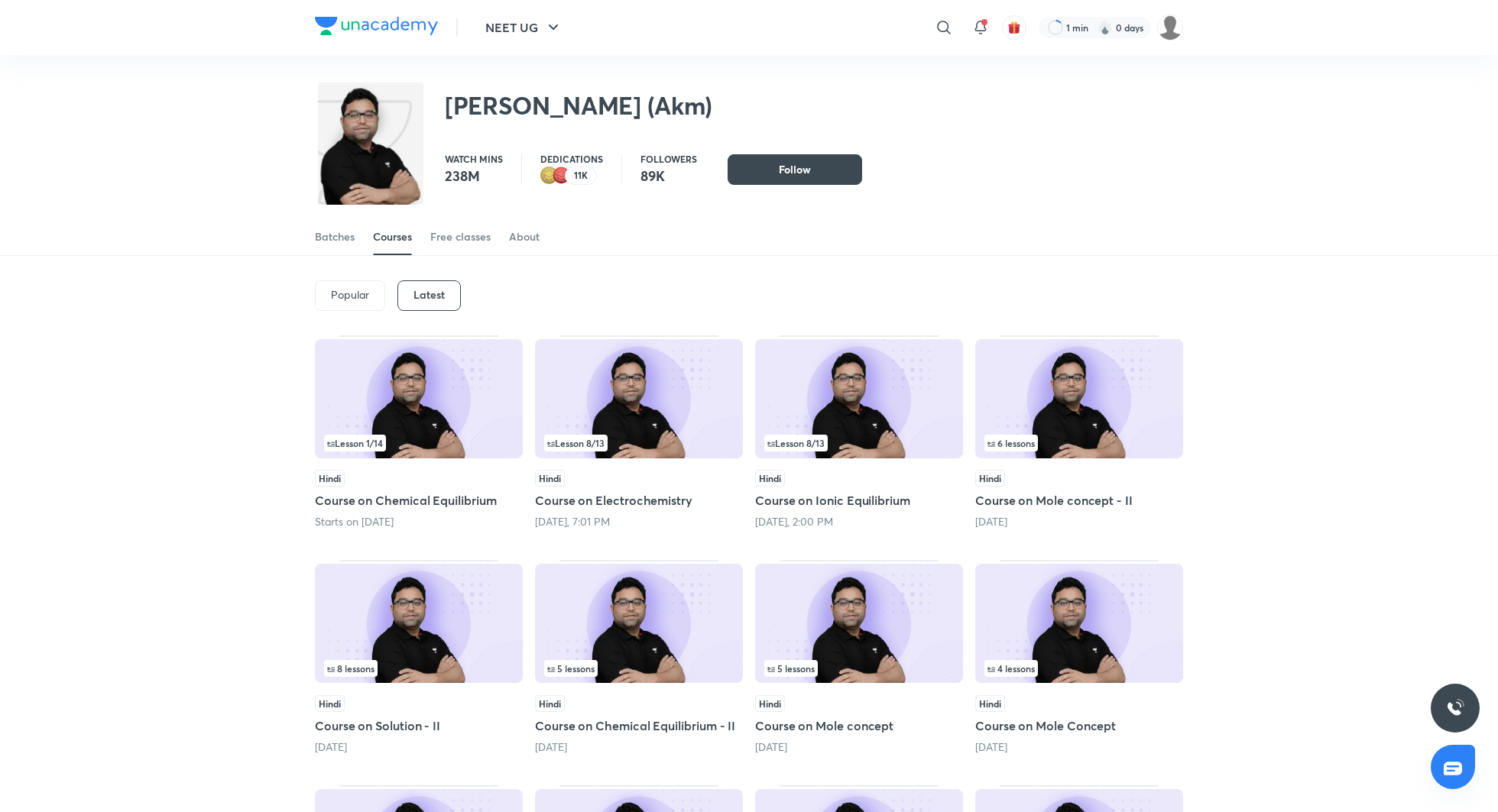
click at [788, 512] on div "Hindi Course on Ionic Equilibrium Tomorrow, 2:00 PM" at bounding box center [859, 500] width 208 height 60
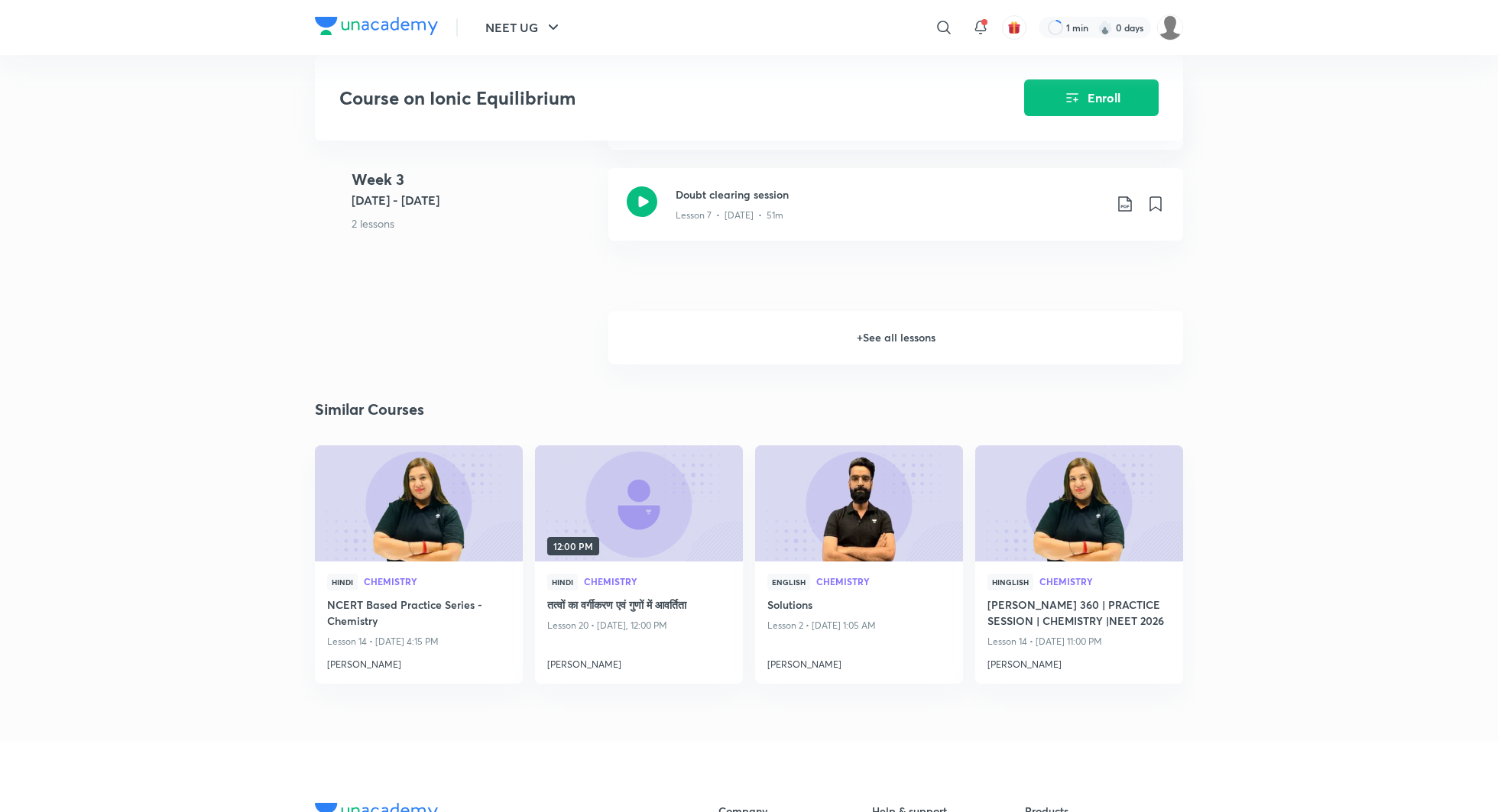
scroll to position [1331, 0]
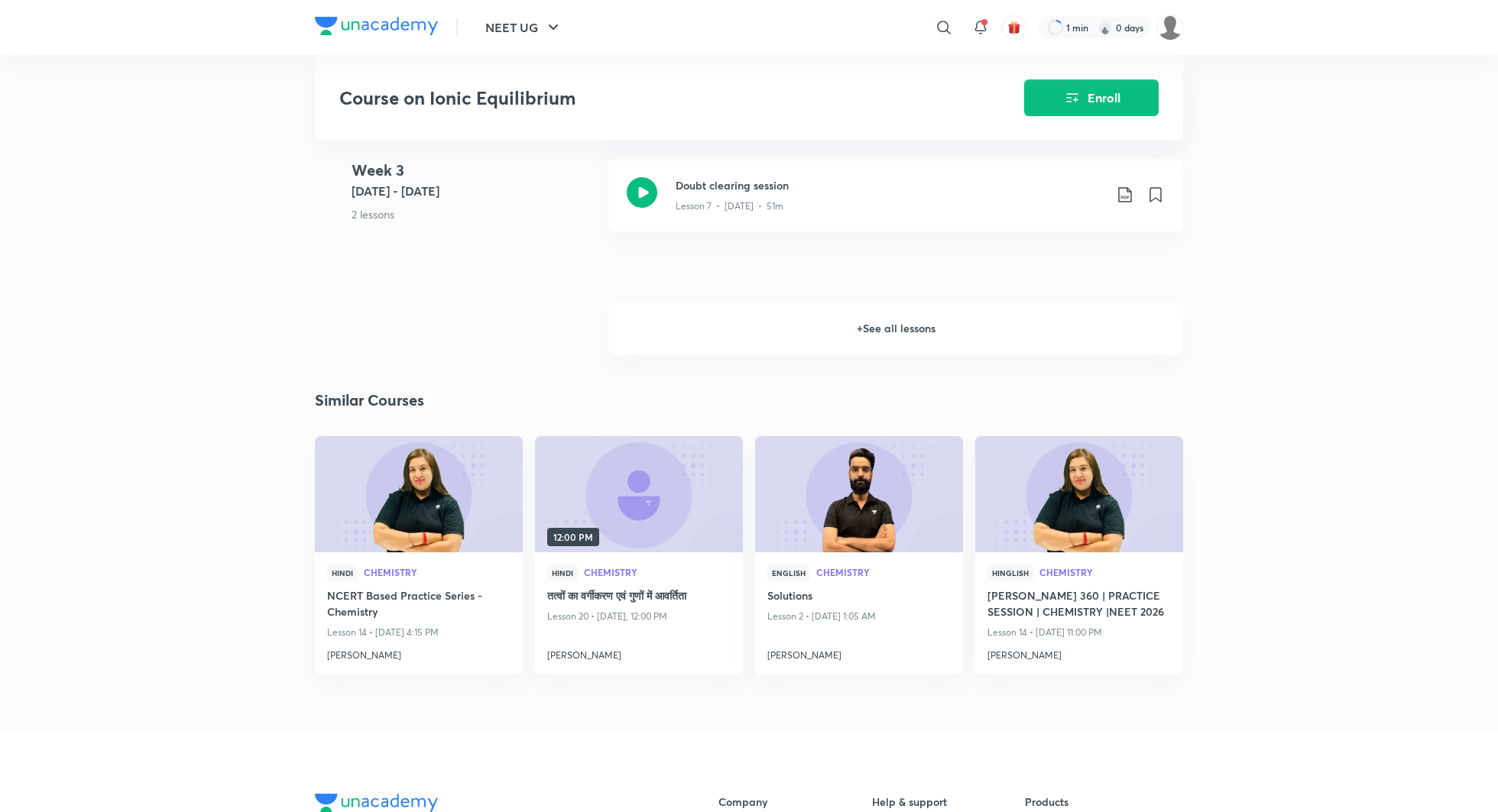
click at [865, 318] on h6 "+ See all lessons" at bounding box center [895, 328] width 575 height 53
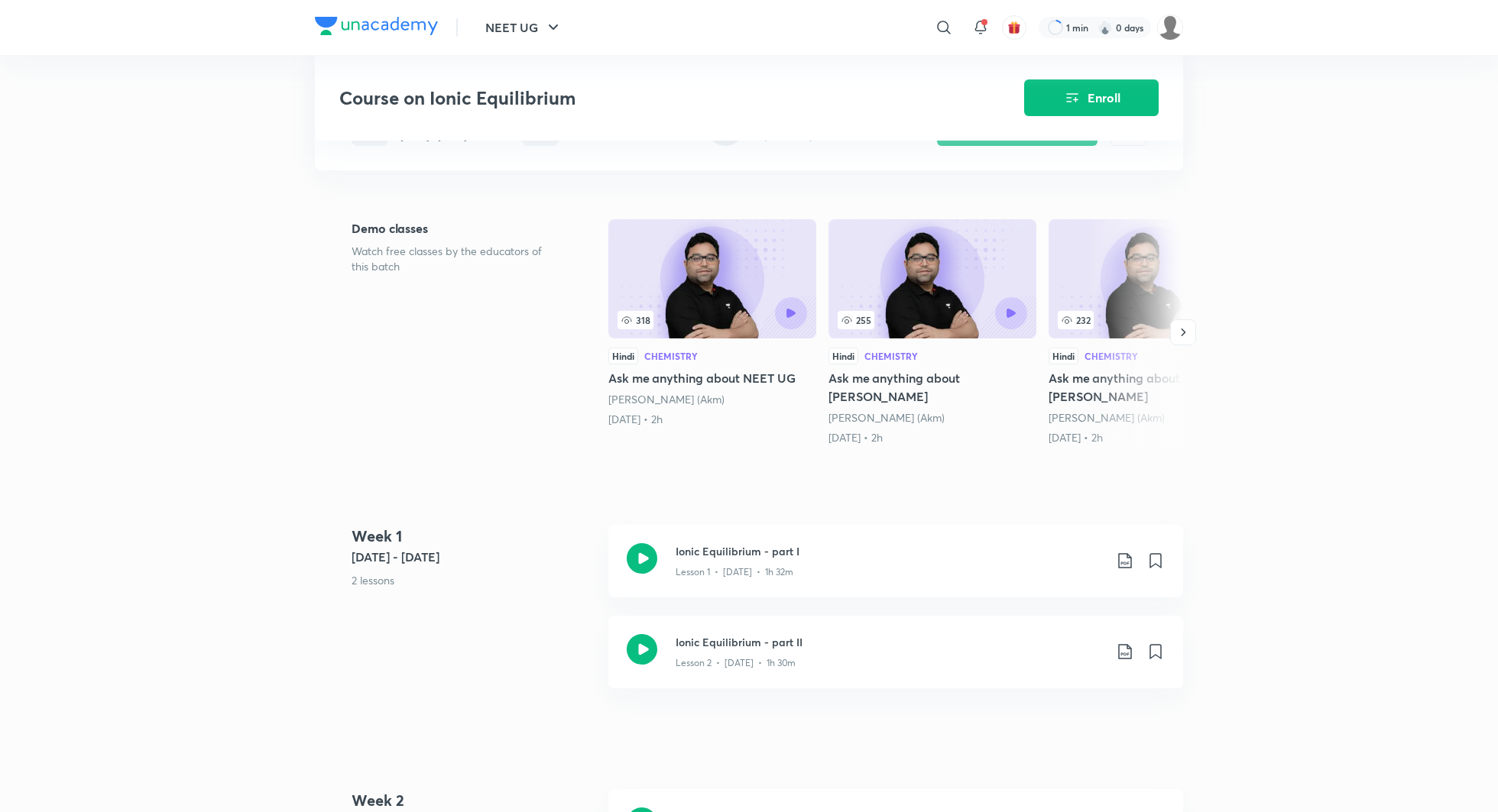
scroll to position [0, 0]
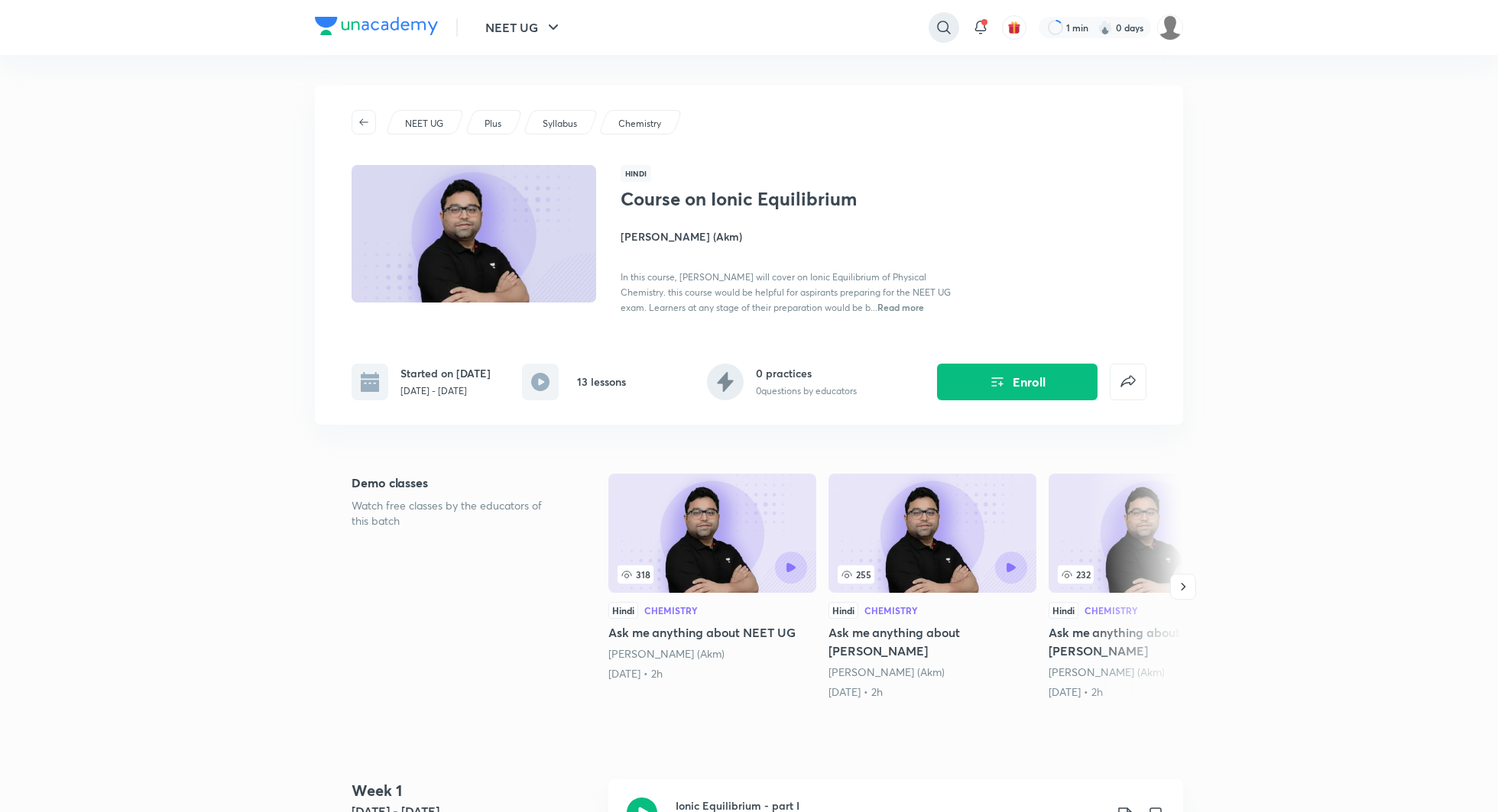
click at [940, 26] on icon at bounding box center [944, 27] width 18 height 18
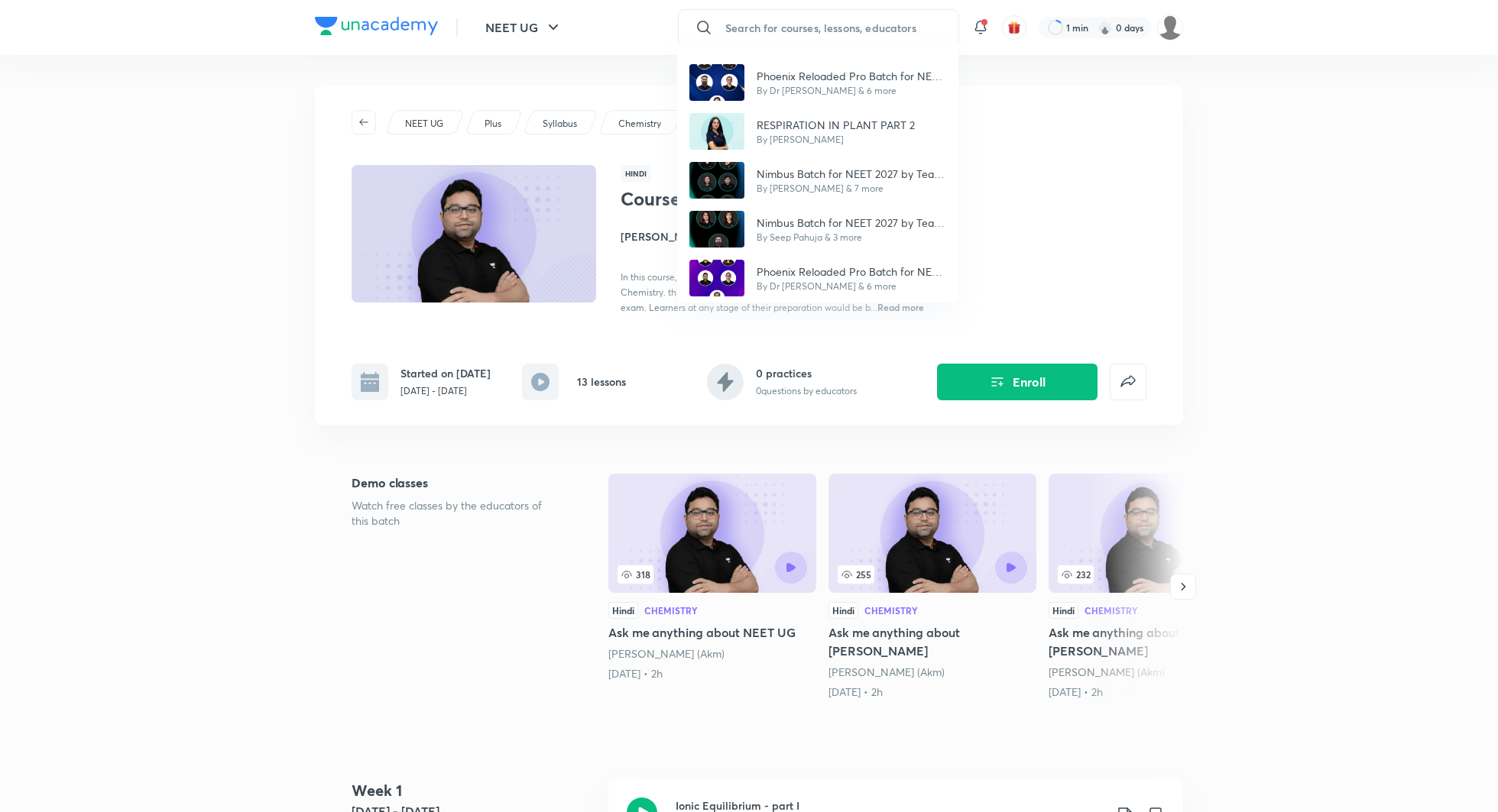
type input "a"
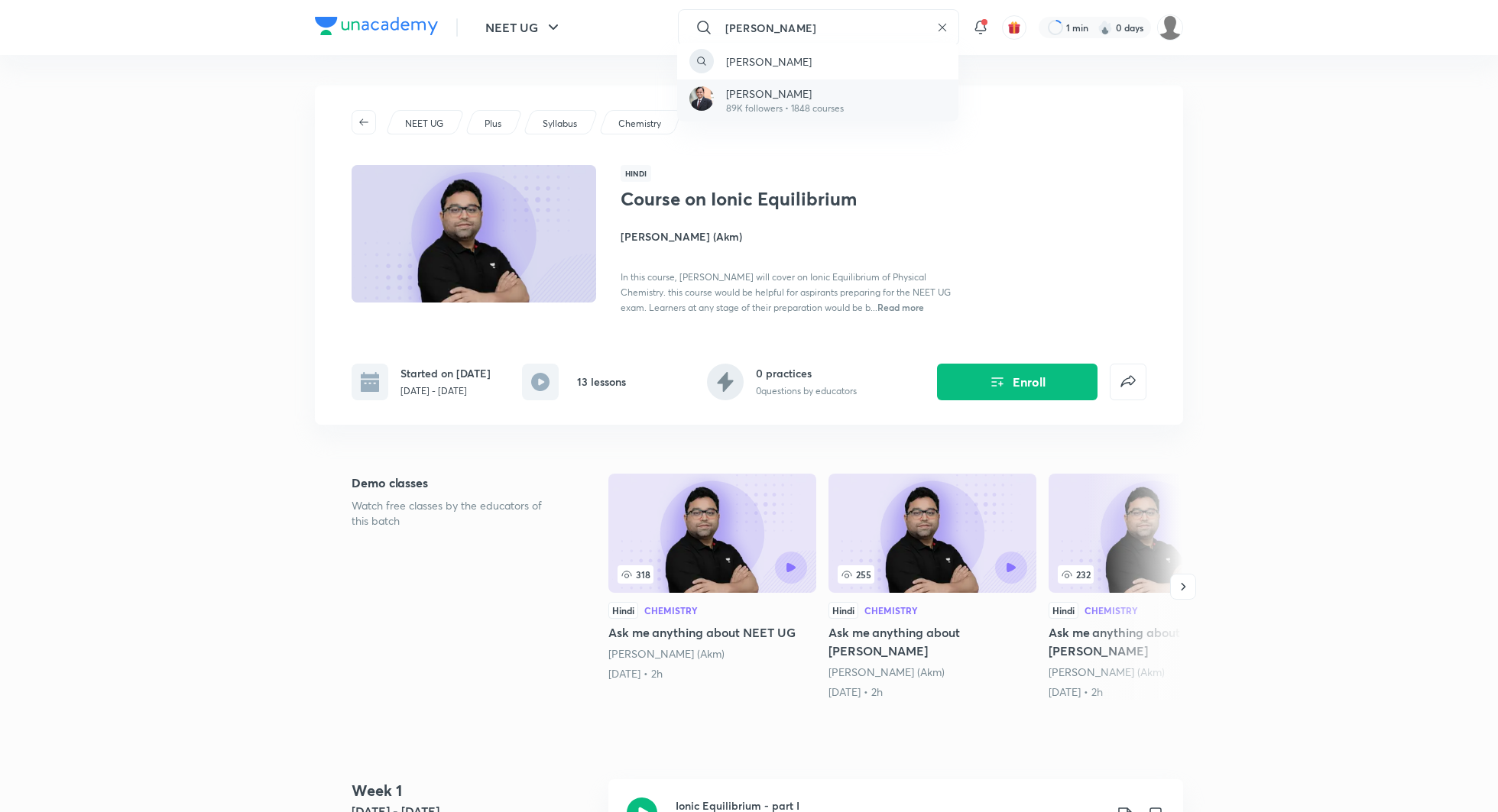
type input "ramesh sharda"
click at [788, 97] on p "Ramesh Sharda" at bounding box center [785, 94] width 117 height 16
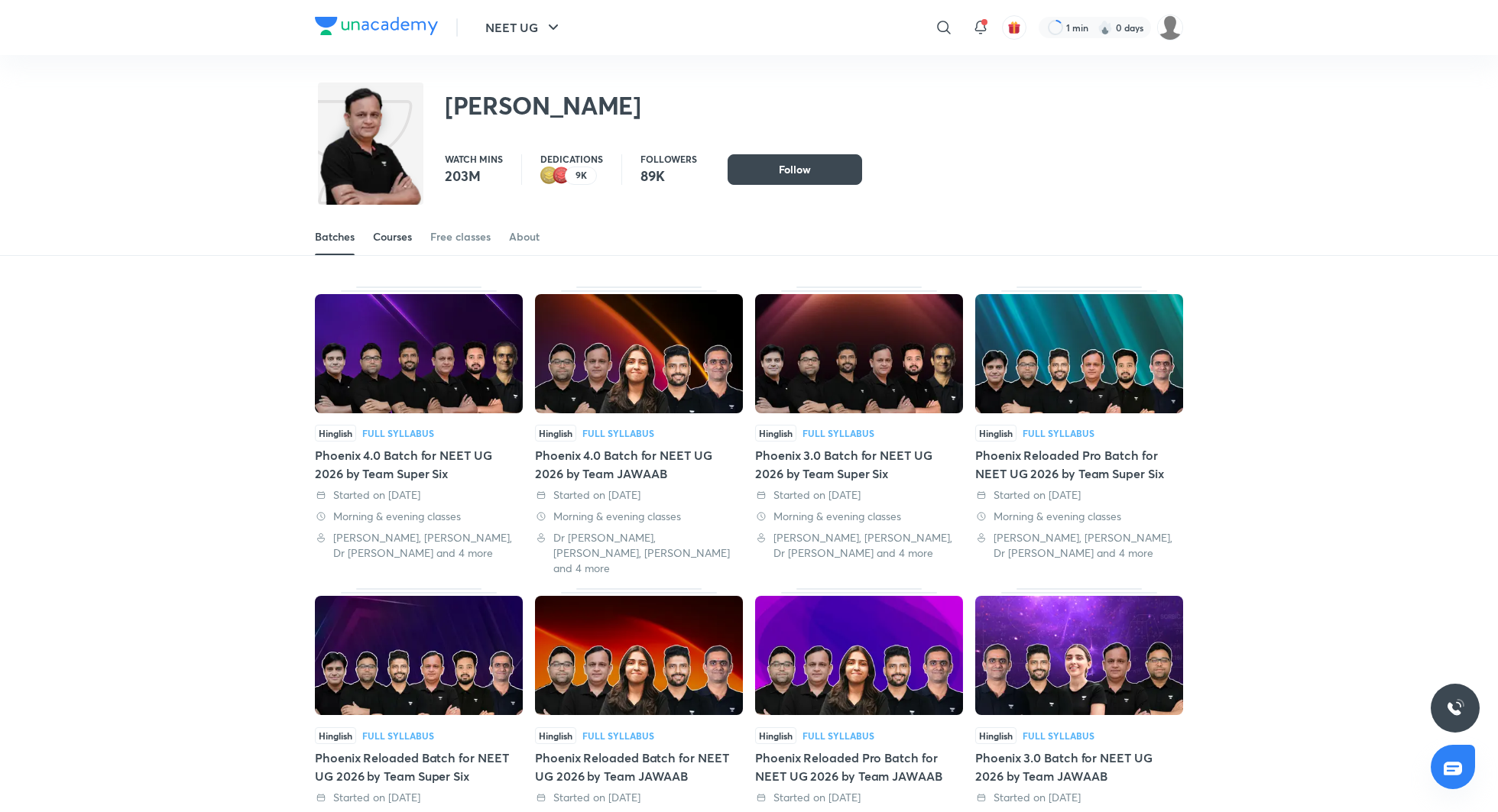
click at [379, 237] on div "Courses" at bounding box center [392, 236] width 39 height 15
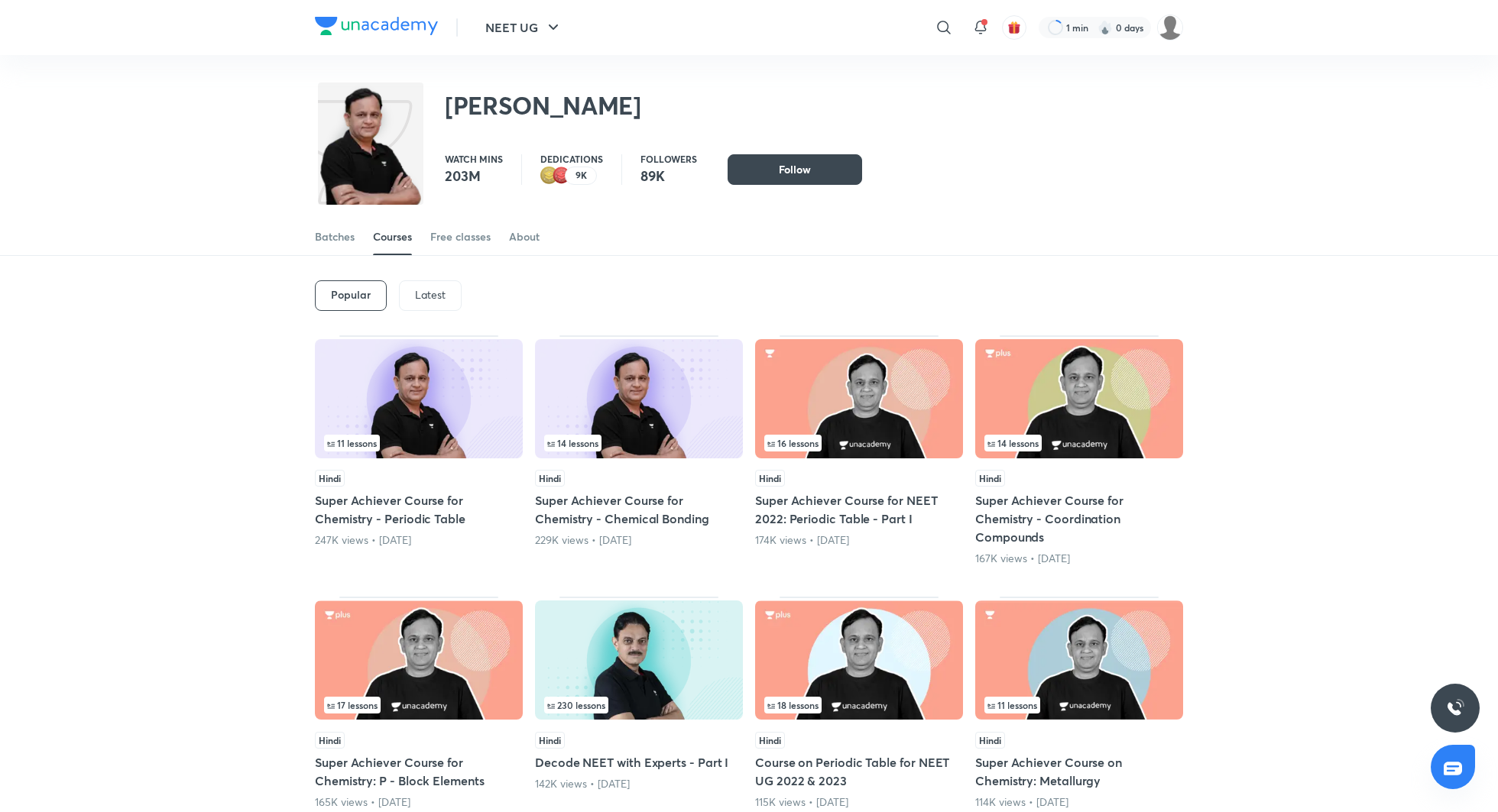
click at [436, 301] on p "Latest" at bounding box center [430, 295] width 31 height 13
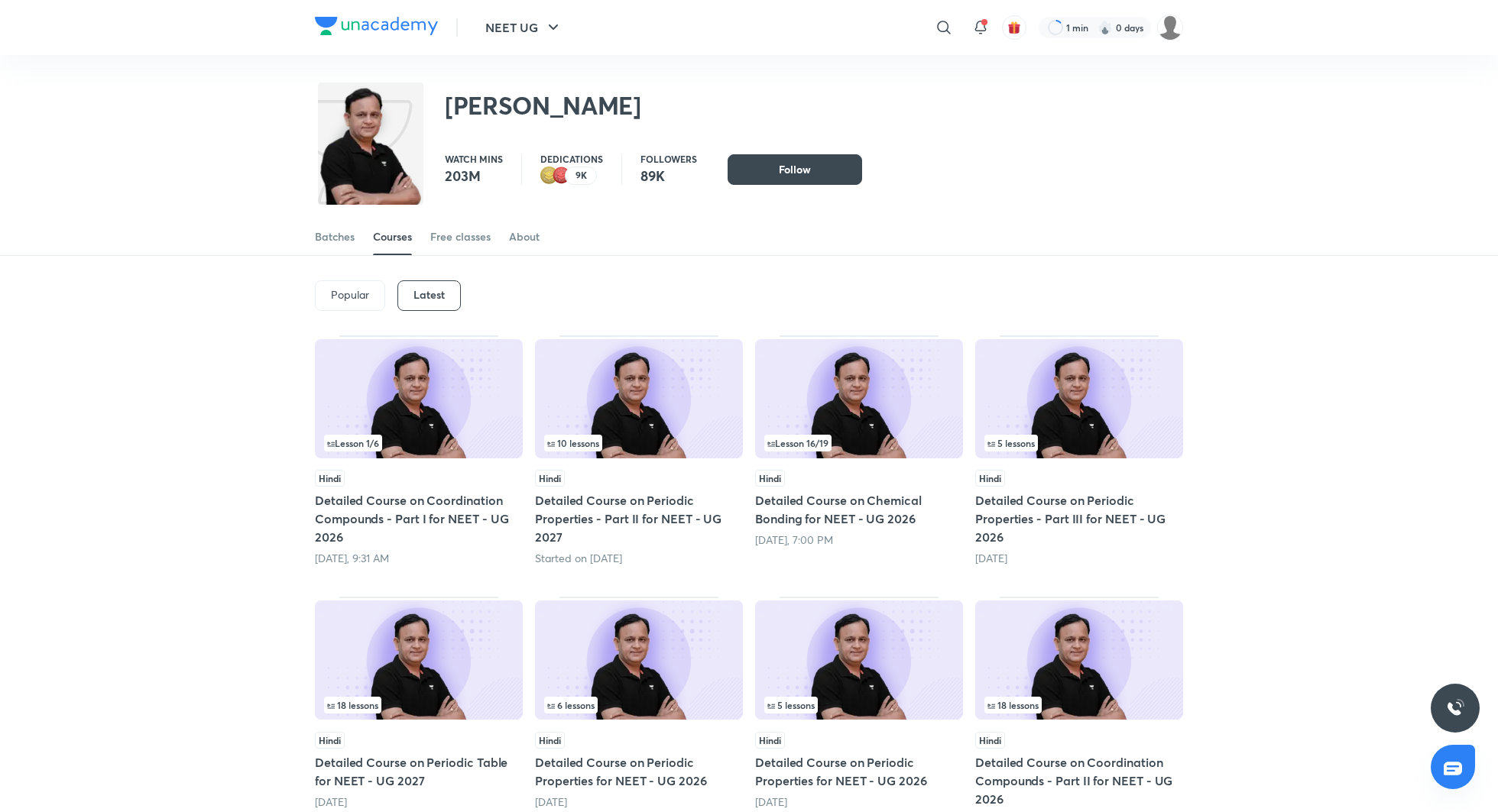
click at [641, 511] on h5 "Detailed Course on Periodic Properties - Part II for NEET - UG 2027" at bounding box center [639, 519] width 208 height 55
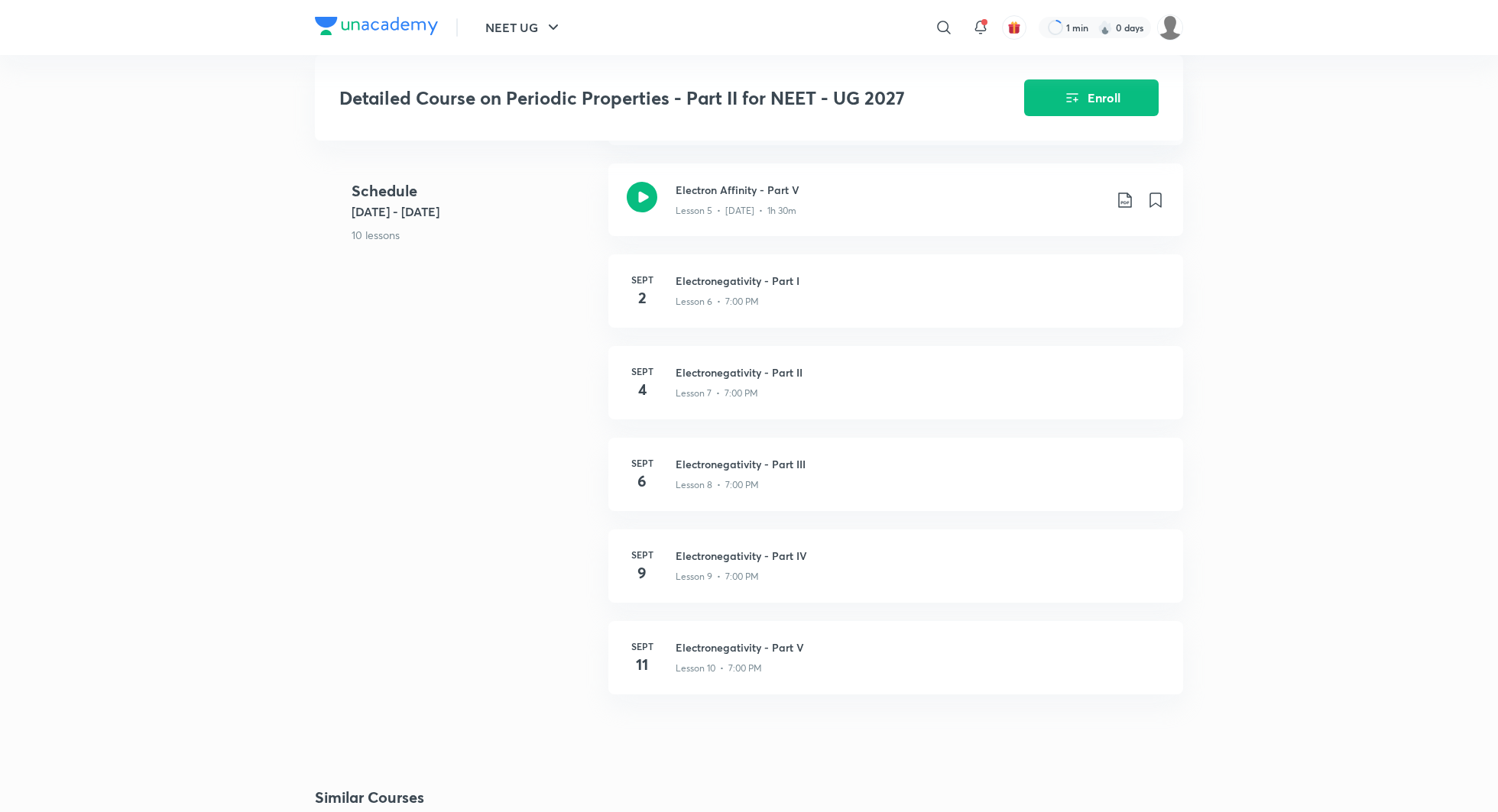
scroll to position [1021, 0]
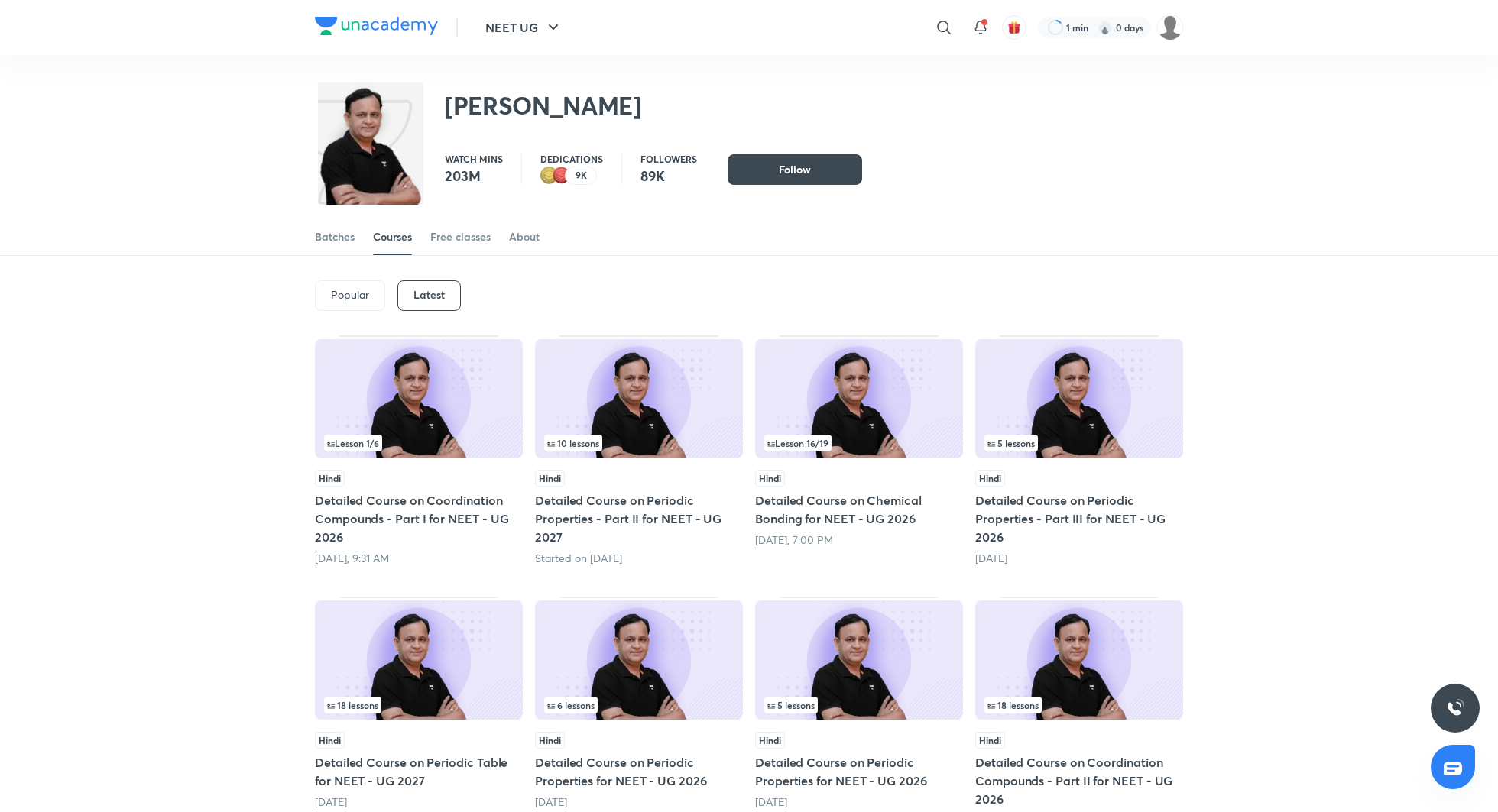
click at [896, 511] on h5 "Detailed Course on Chemical Bonding for NEET - UG 2026" at bounding box center [859, 510] width 208 height 37
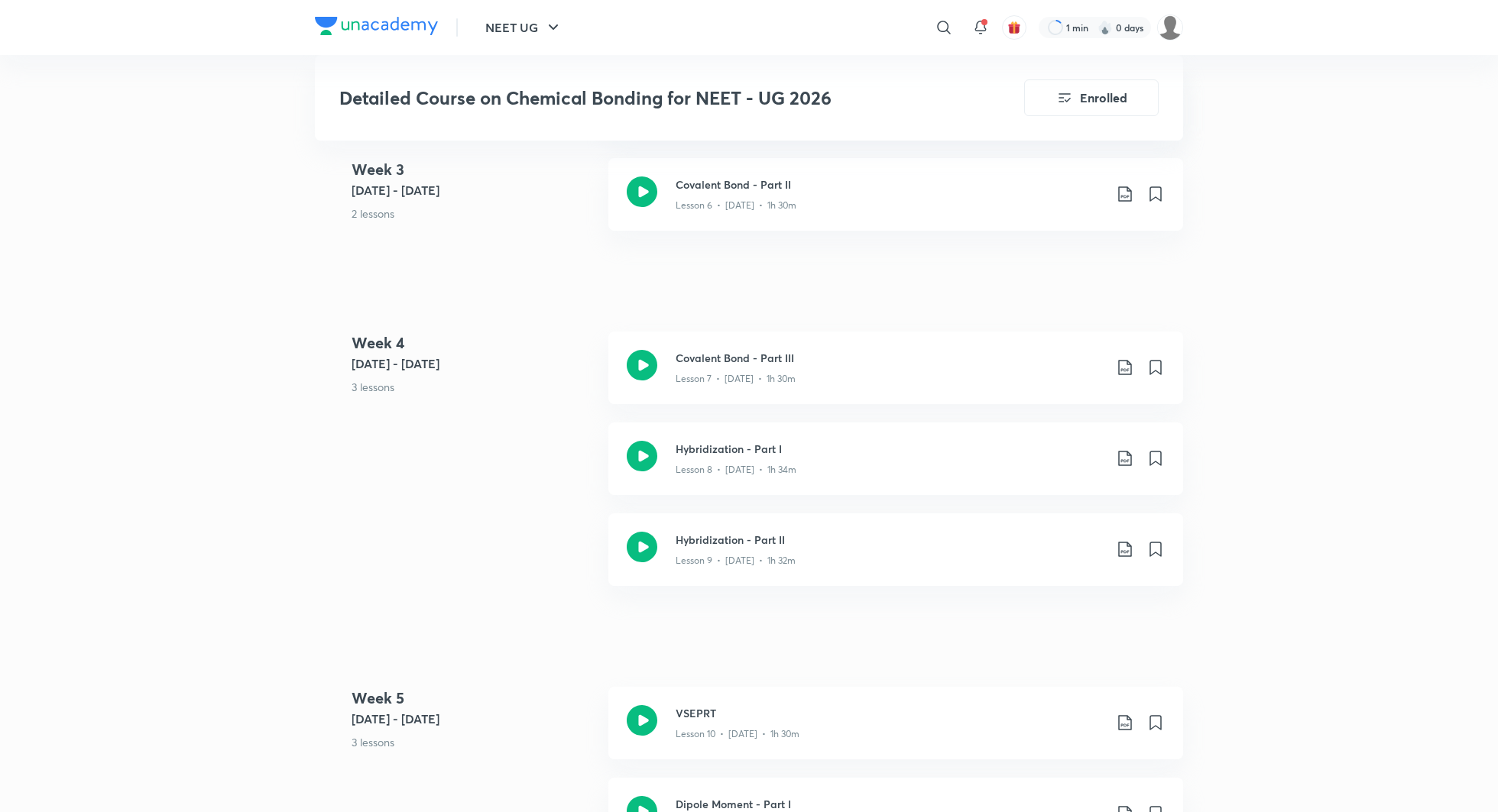
scroll to position [780, 0]
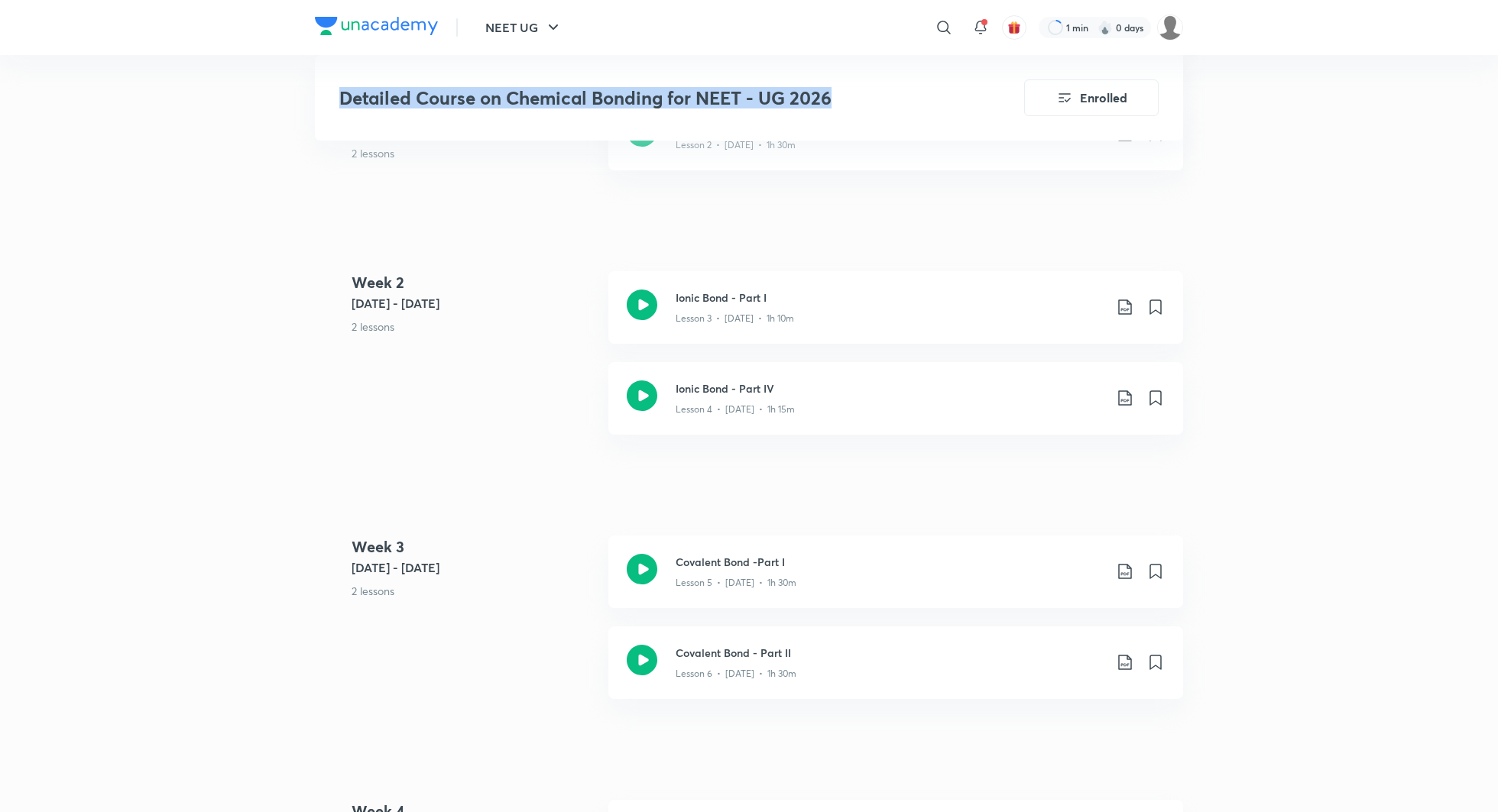
drag, startPoint x: 339, startPoint y: 98, endPoint x: 807, endPoint y: 117, distance: 468.4
click at [807, 117] on div "Detailed Course on Chemical Bonding for NEET - UG 2026 Enrolled" at bounding box center [749, 97] width 868 height 86
copy h3 "Detailed Course on Chemical Bonding for NEET - UG 2026"
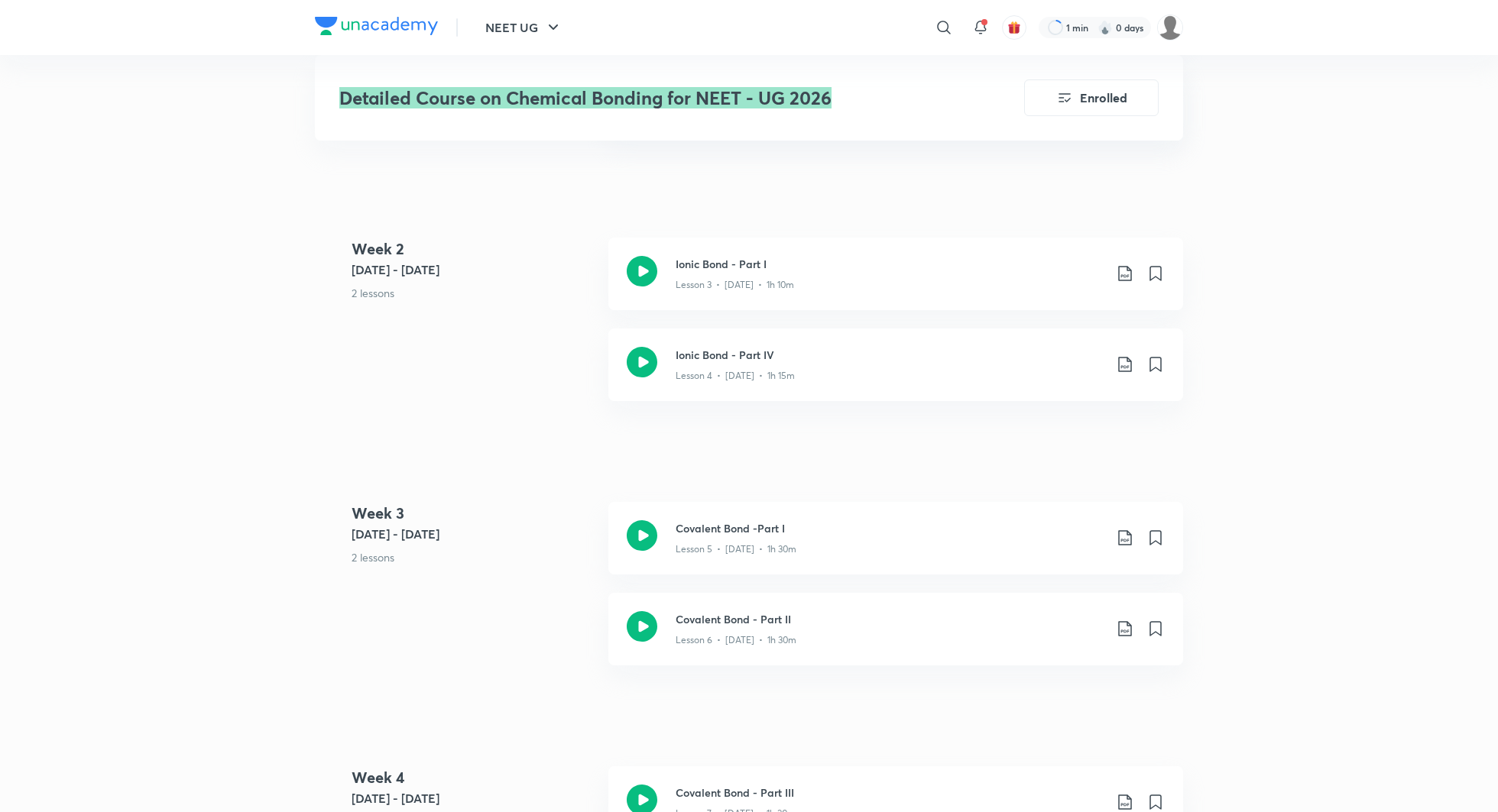
scroll to position [831, 0]
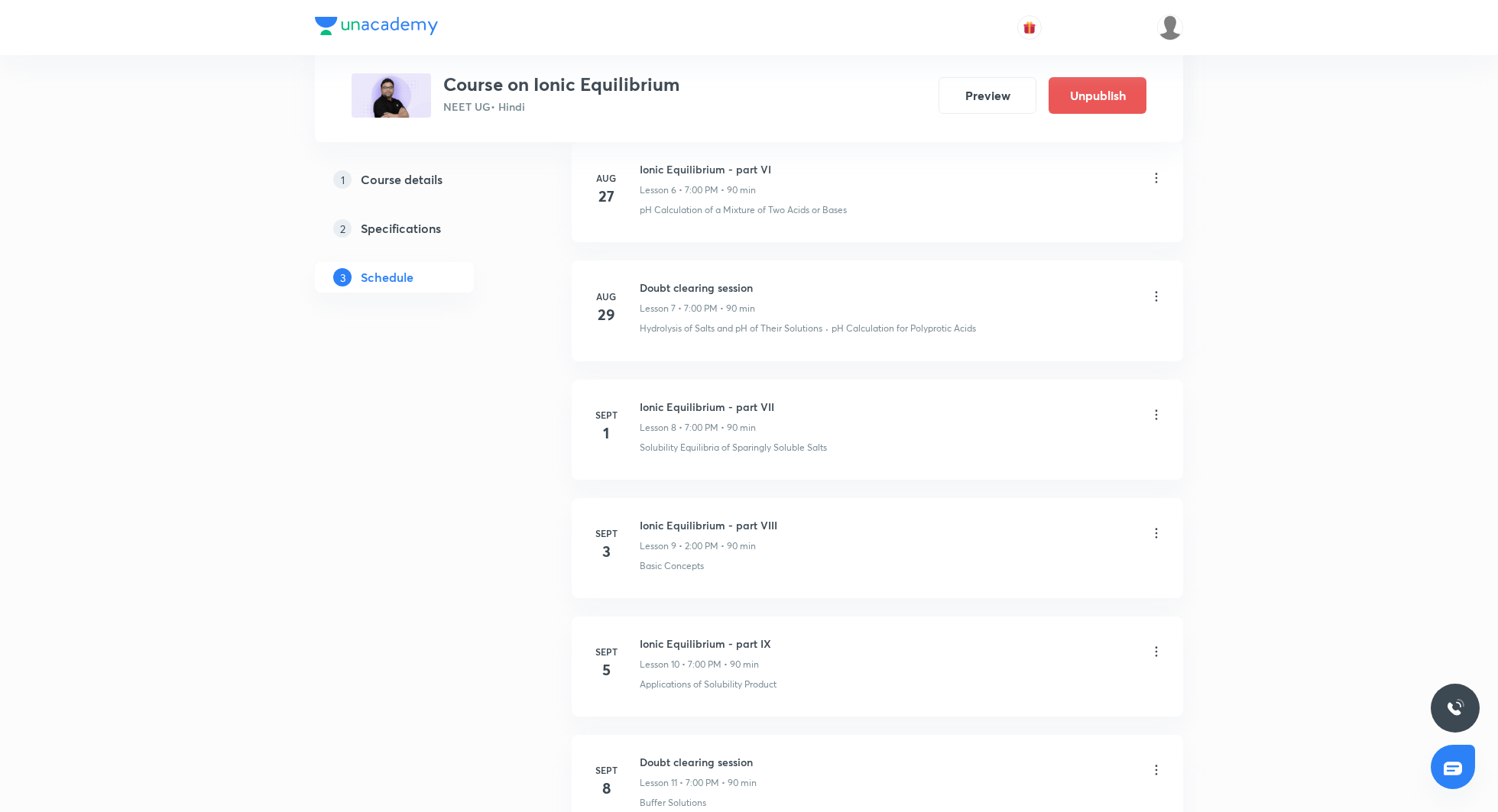
scroll to position [1330, 0]
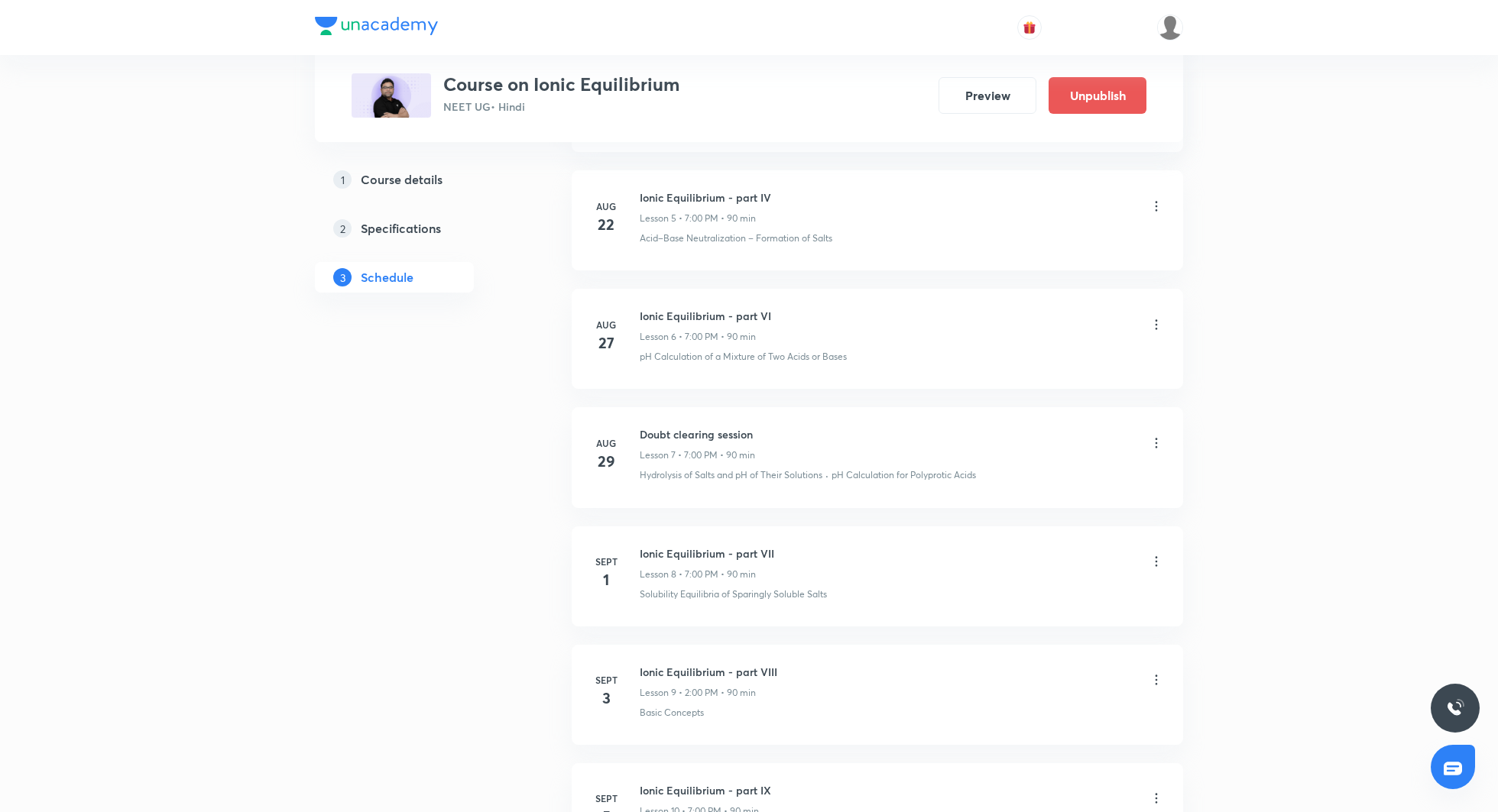
click at [1156, 557] on icon at bounding box center [1157, 561] width 3 height 10
click at [1028, 592] on li "Edit" at bounding box center [1079, 595] width 167 height 28
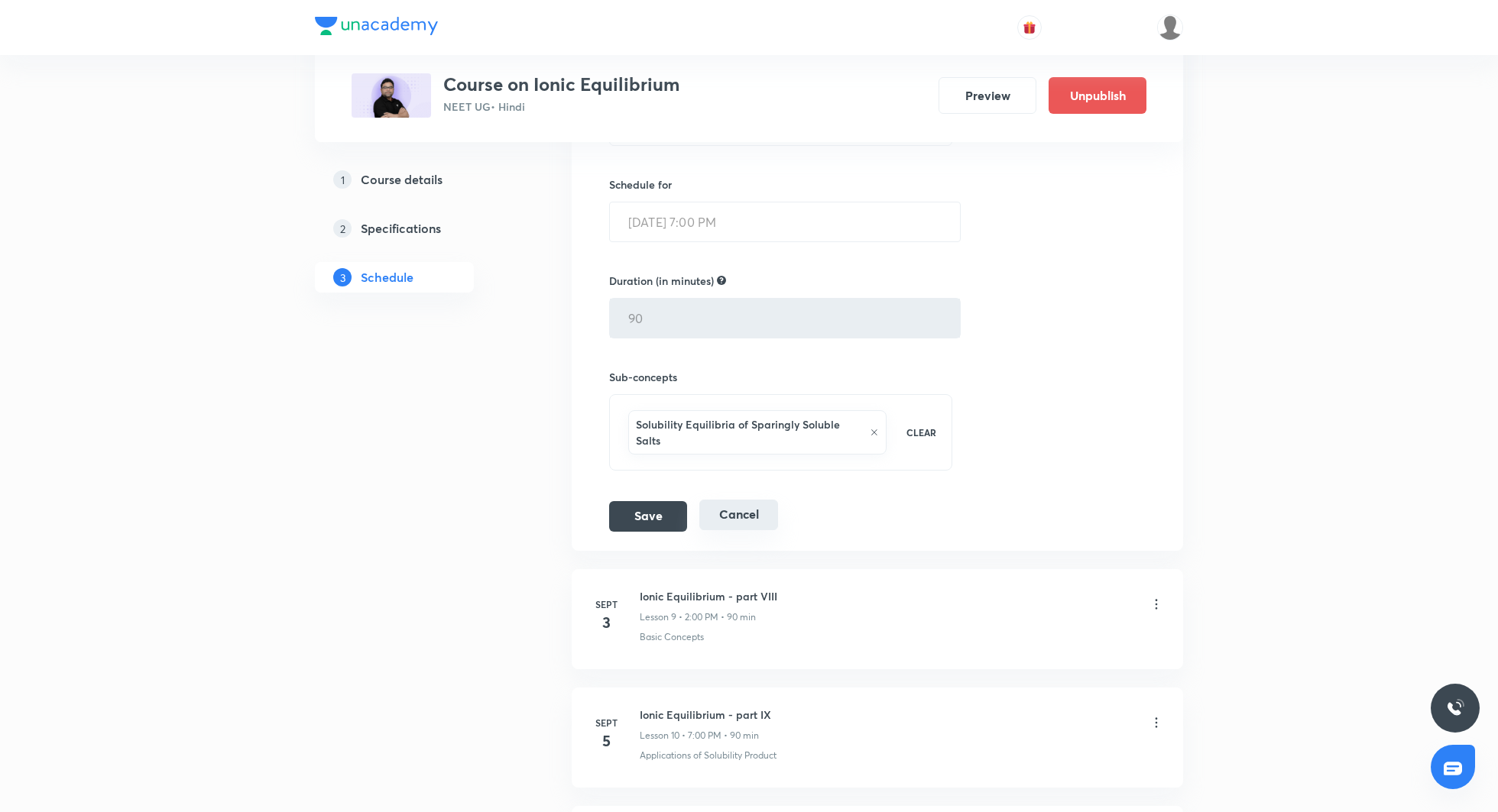
scroll to position [1300, 0]
click at [751, 503] on button "Cancel" at bounding box center [738, 519] width 79 height 31
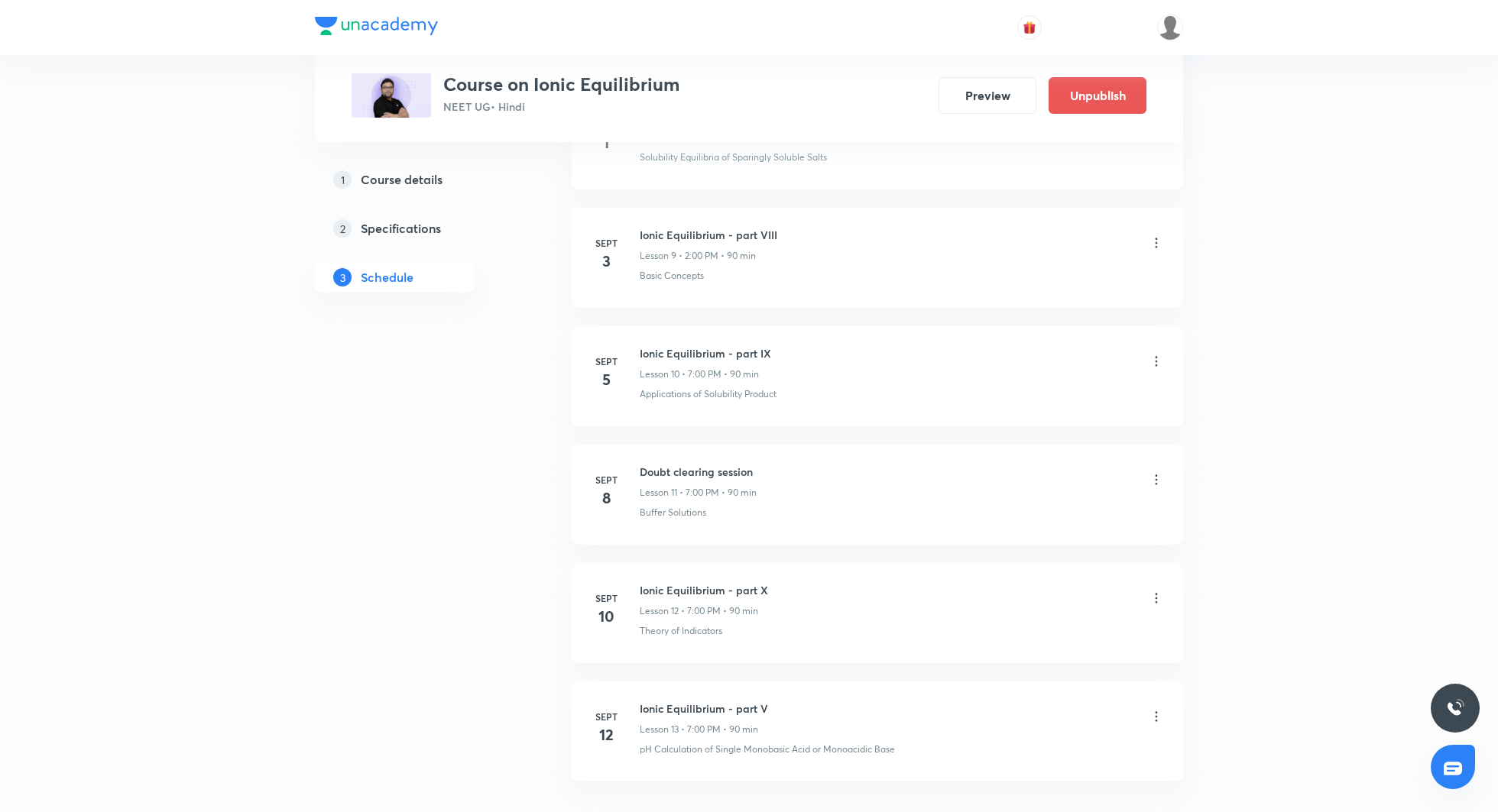
scroll to position [1247, 0]
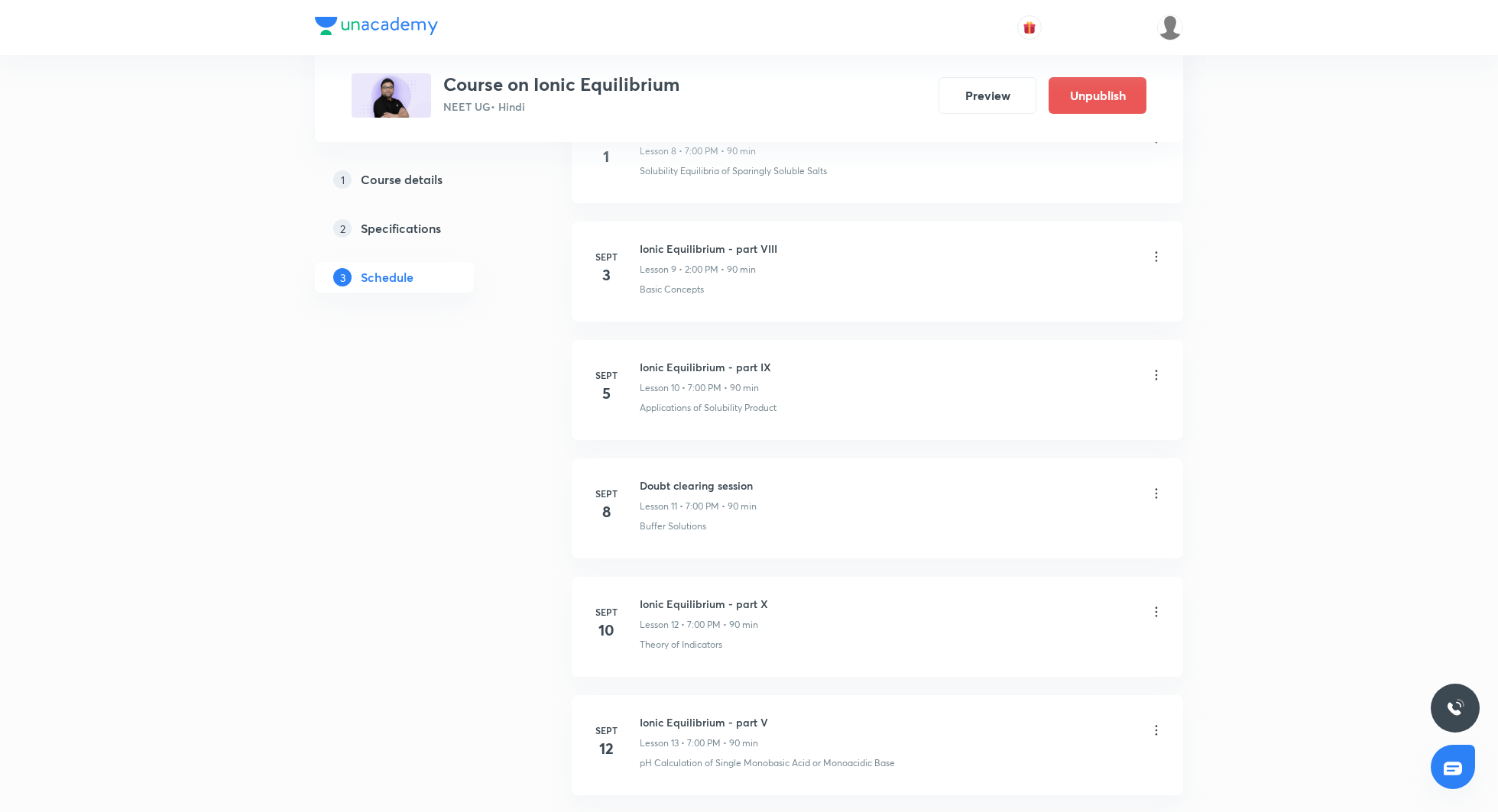
click at [1157, 253] on icon at bounding box center [1156, 256] width 15 height 15
click at [1061, 294] on li "Edit" at bounding box center [1079, 291] width 167 height 28
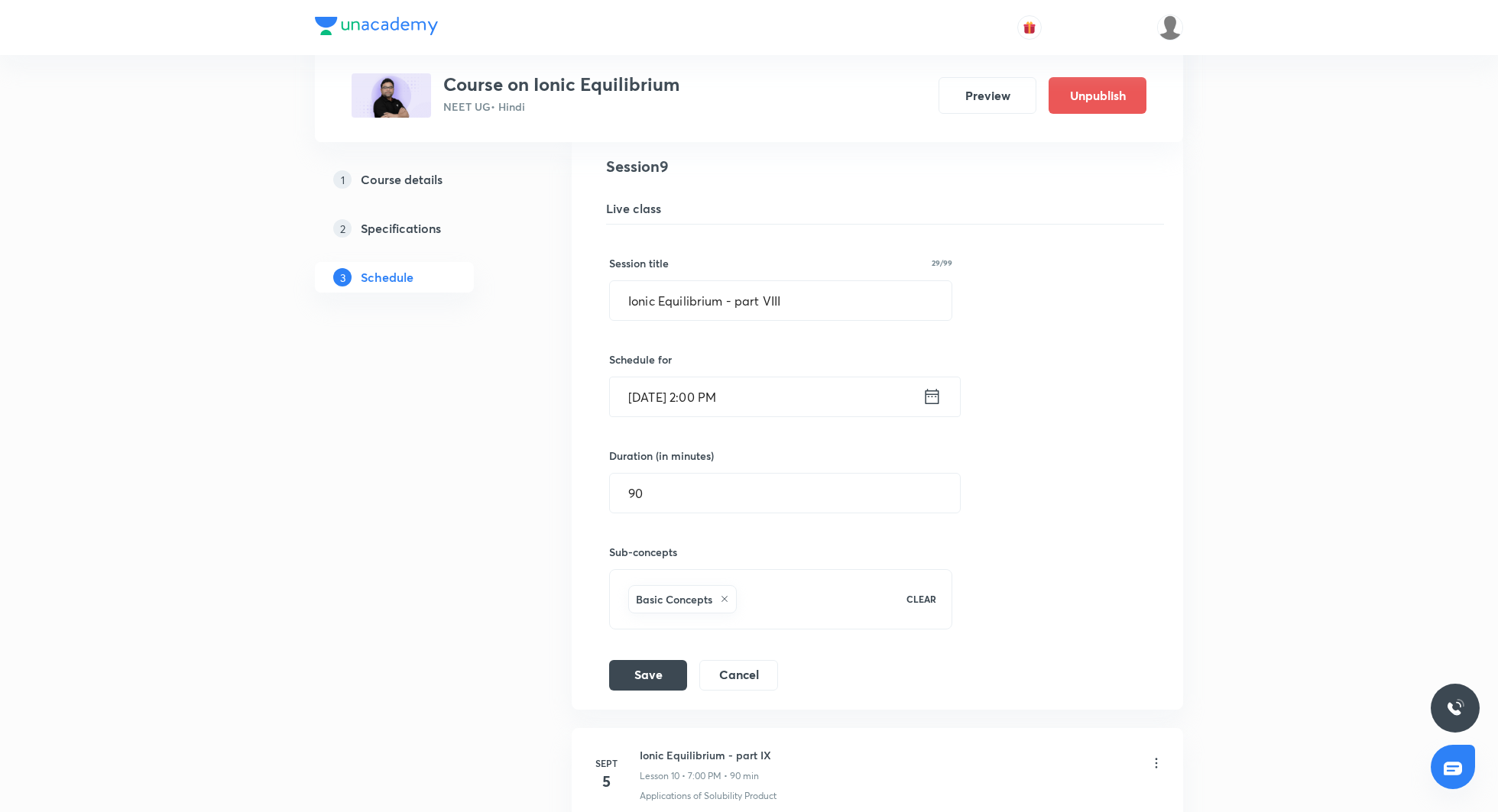
click at [935, 392] on icon at bounding box center [932, 396] width 14 height 15
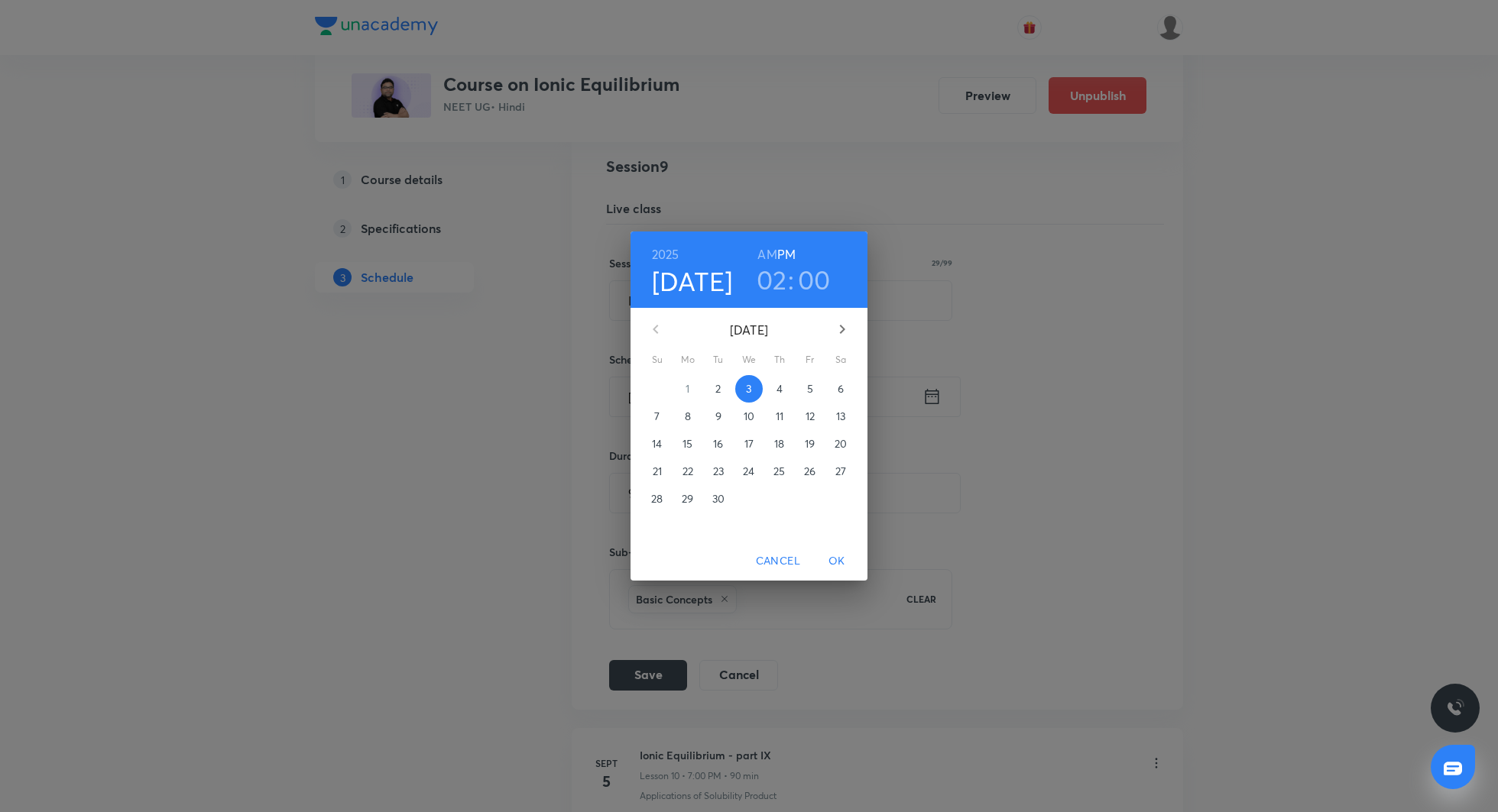
click at [778, 271] on h3 "02" at bounding box center [772, 280] width 31 height 32
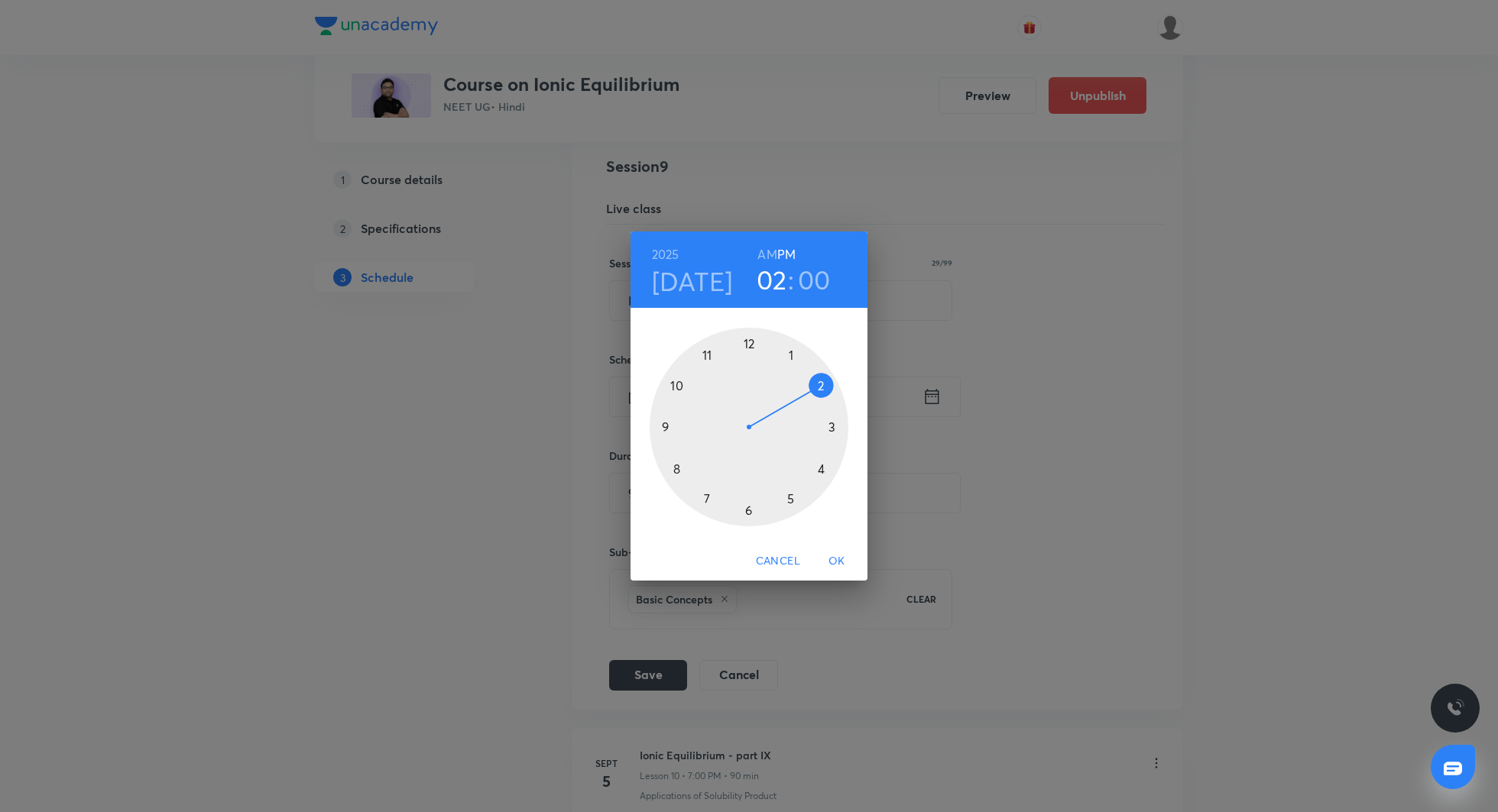
click at [704, 497] on div at bounding box center [749, 427] width 199 height 198
click at [840, 556] on span "OK" at bounding box center [837, 561] width 37 height 19
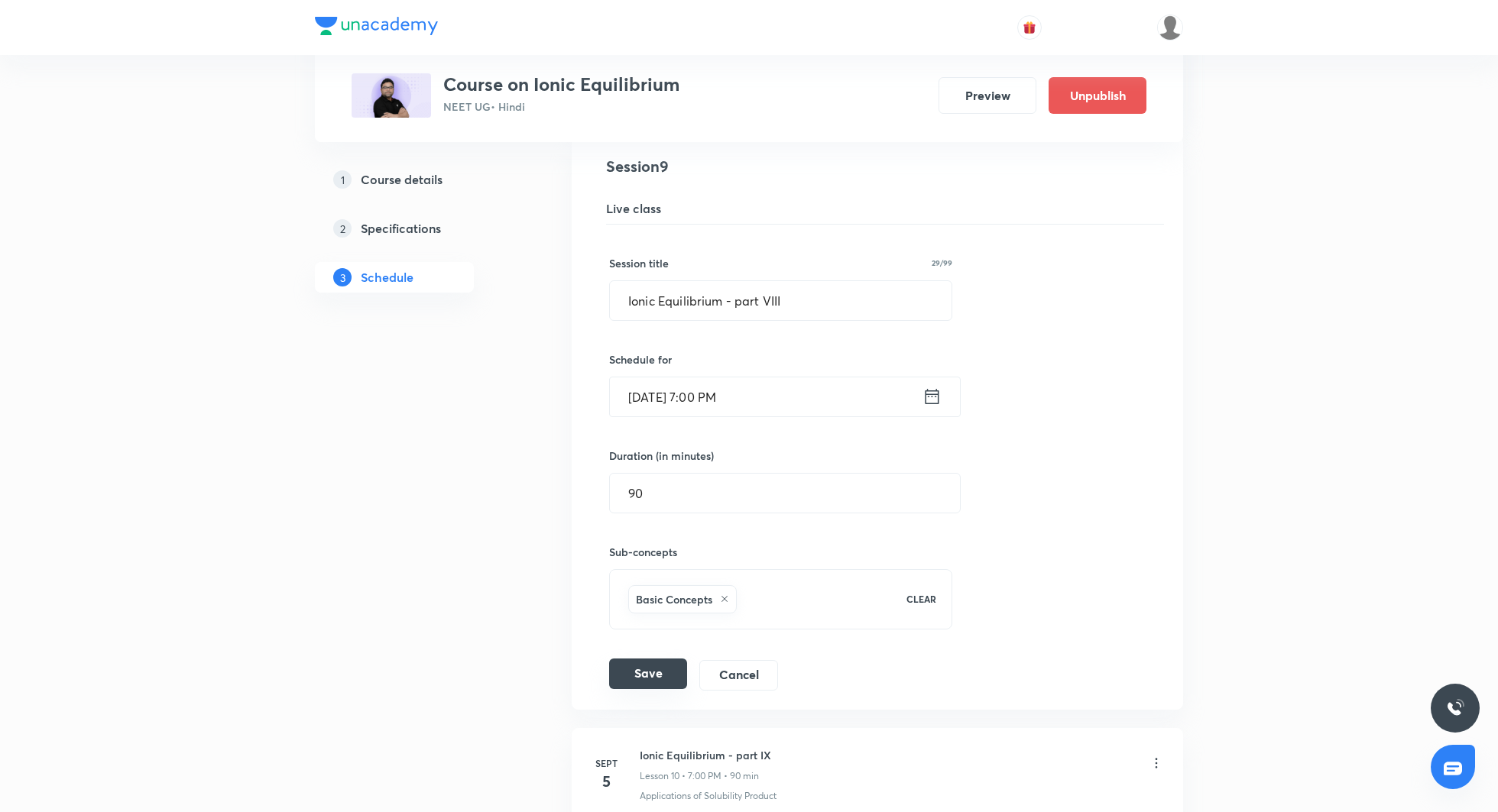
click at [670, 671] on button "Save" at bounding box center [648, 674] width 78 height 31
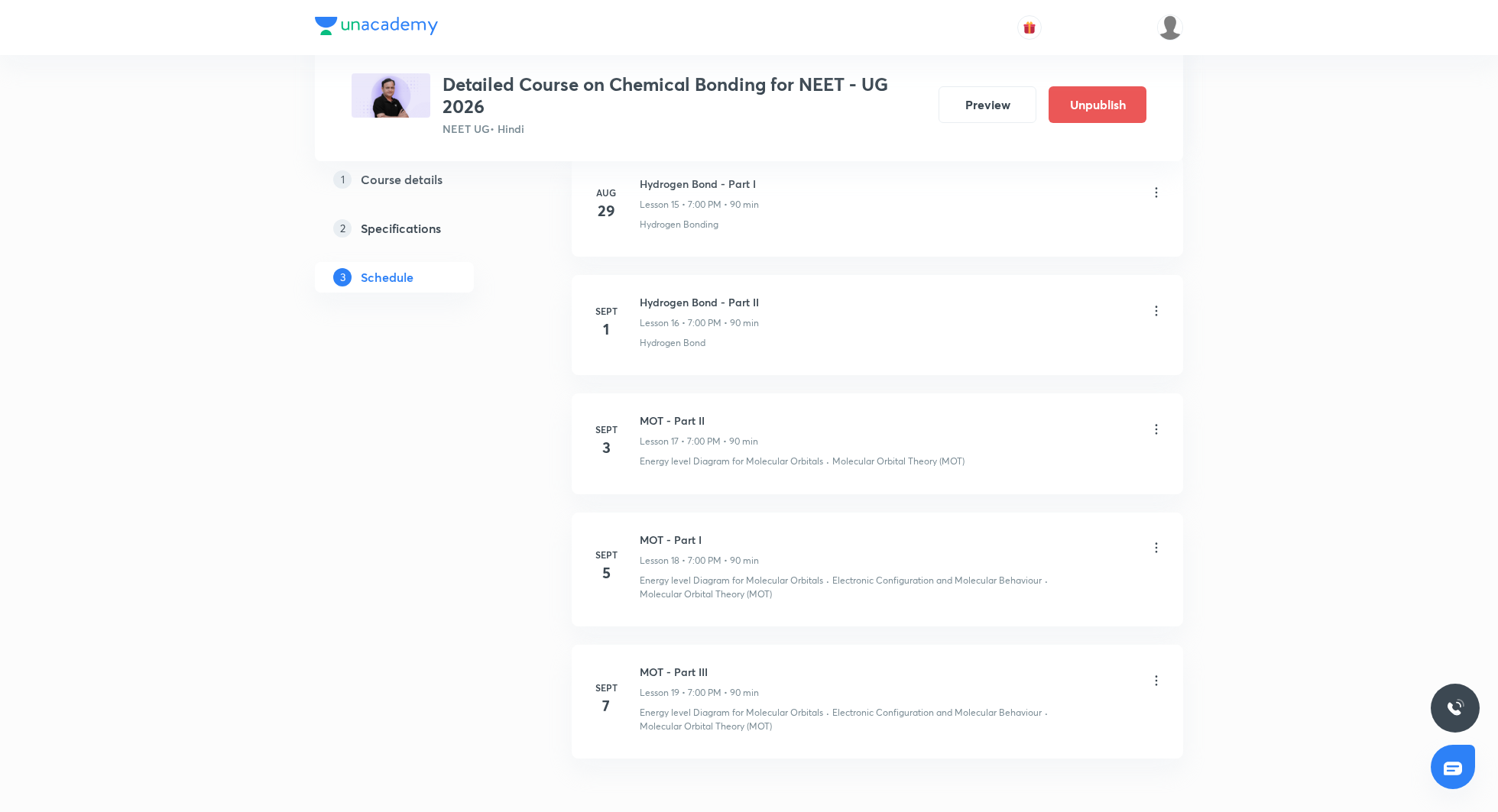
scroll to position [2602, 0]
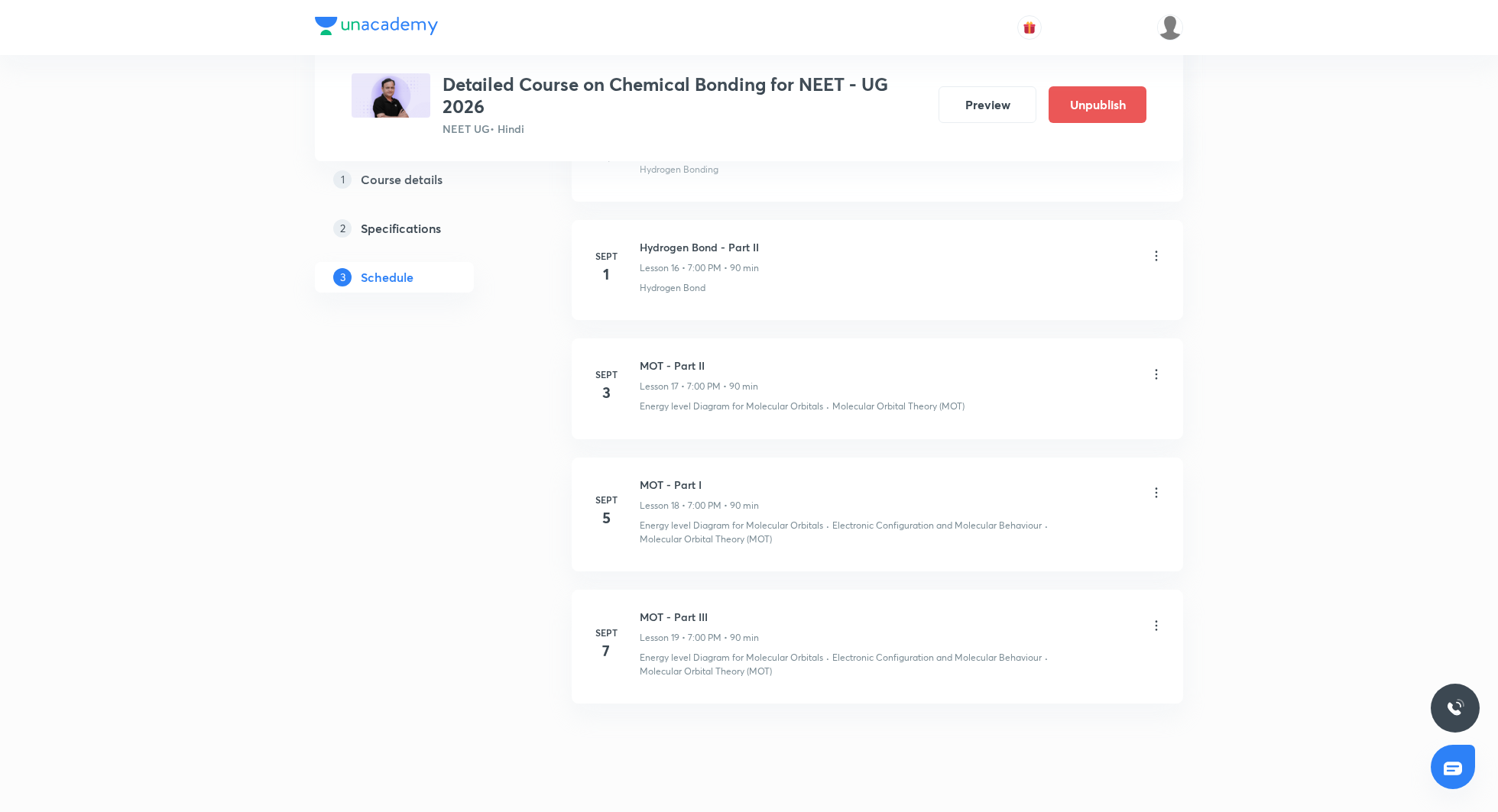
click at [1157, 367] on icon at bounding box center [1156, 374] width 15 height 15
click at [1046, 395] on li "Edit" at bounding box center [1079, 402] width 167 height 28
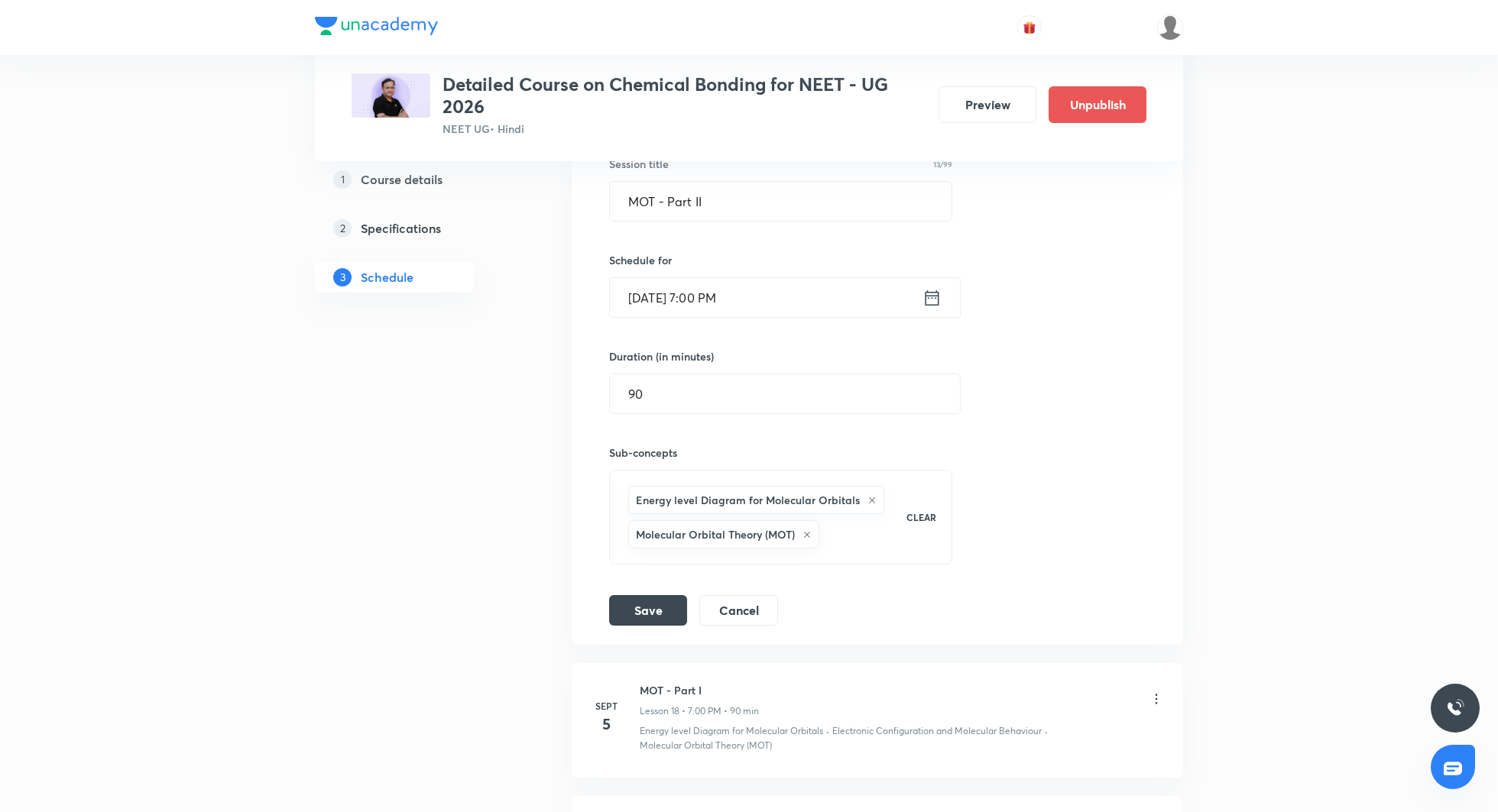
scroll to position [2269, 0]
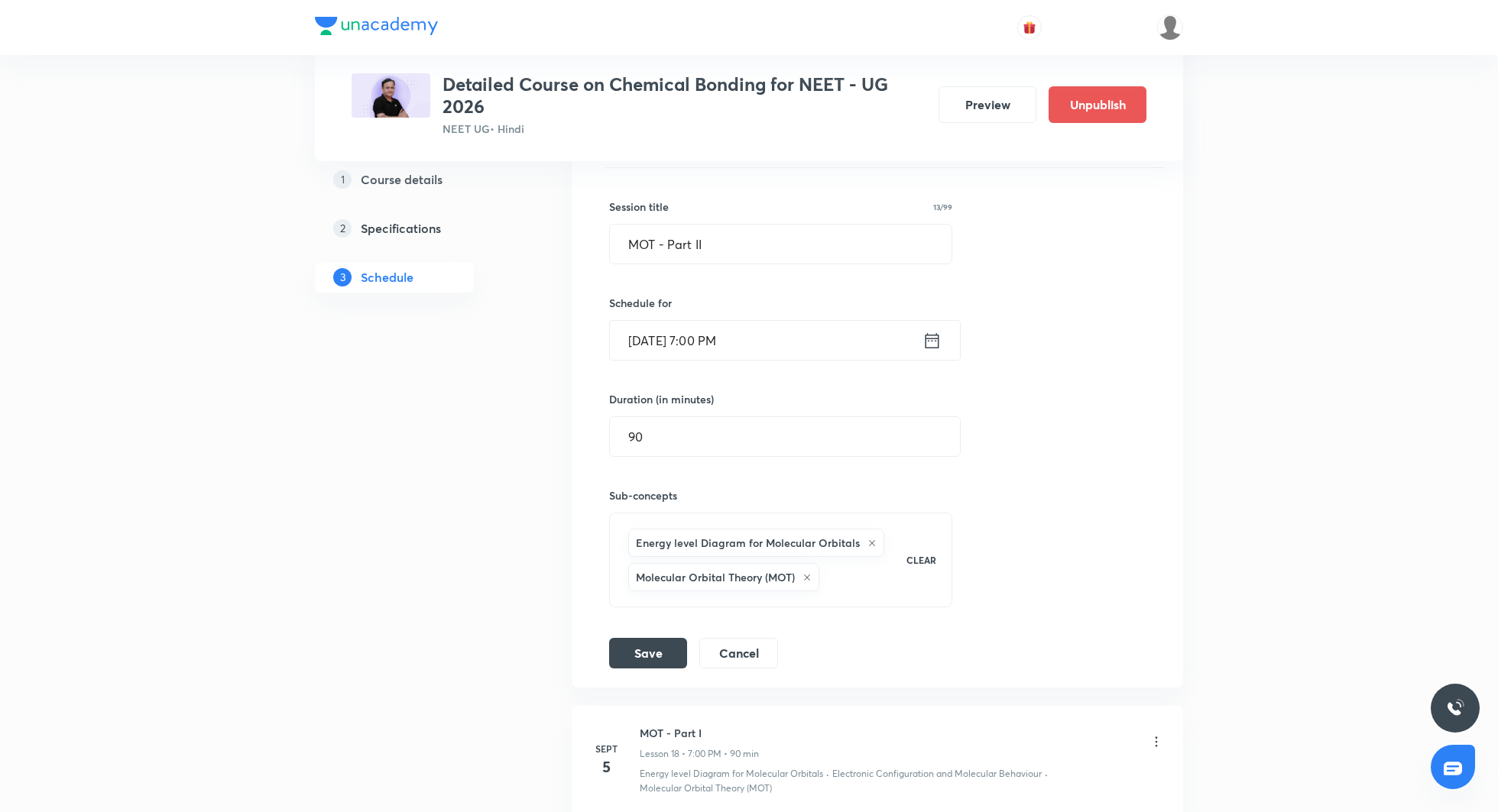
click at [934, 333] on icon at bounding box center [931, 341] width 19 height 22
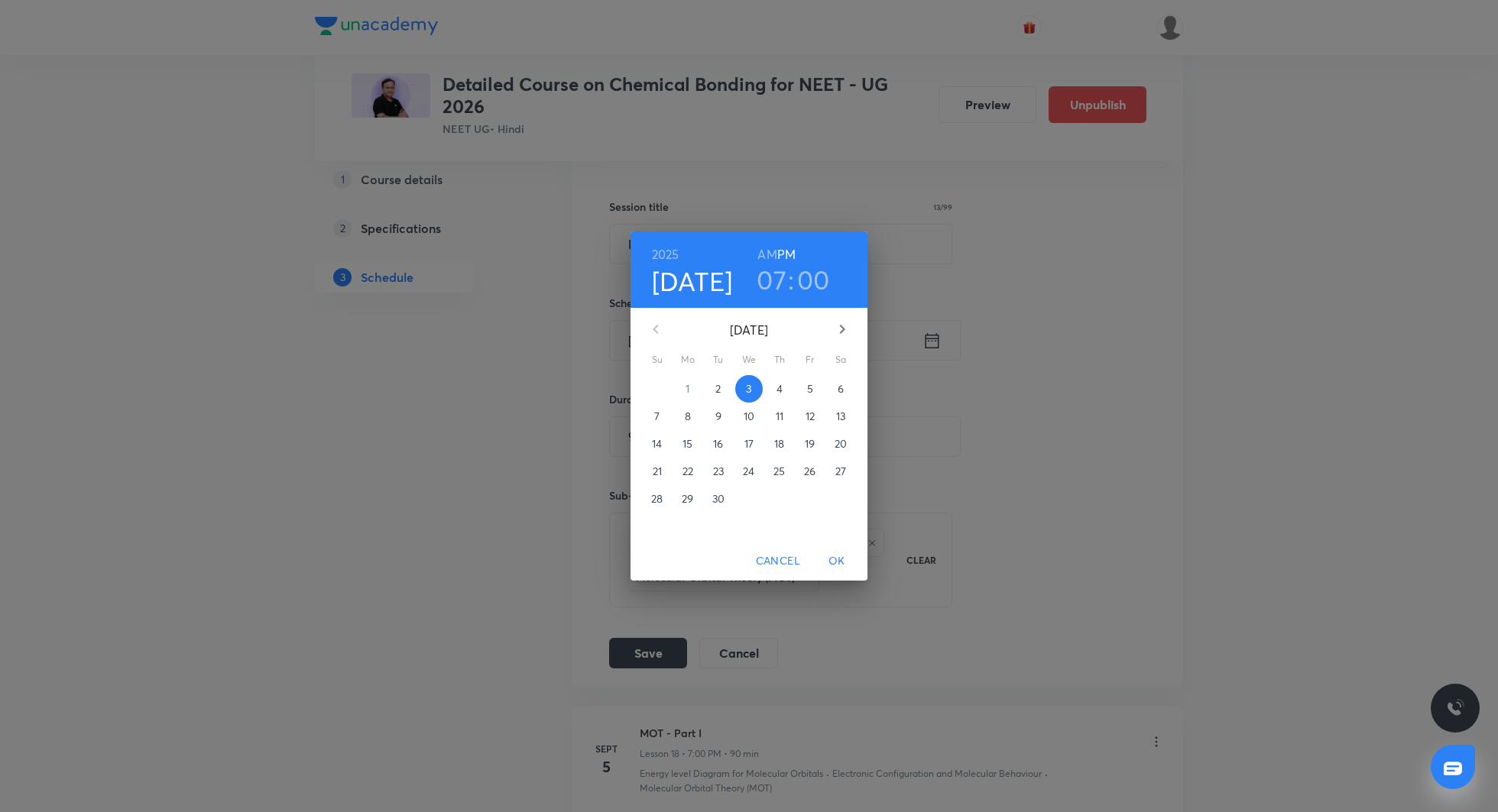
click at [766, 277] on h3 "07" at bounding box center [771, 280] width 30 height 32
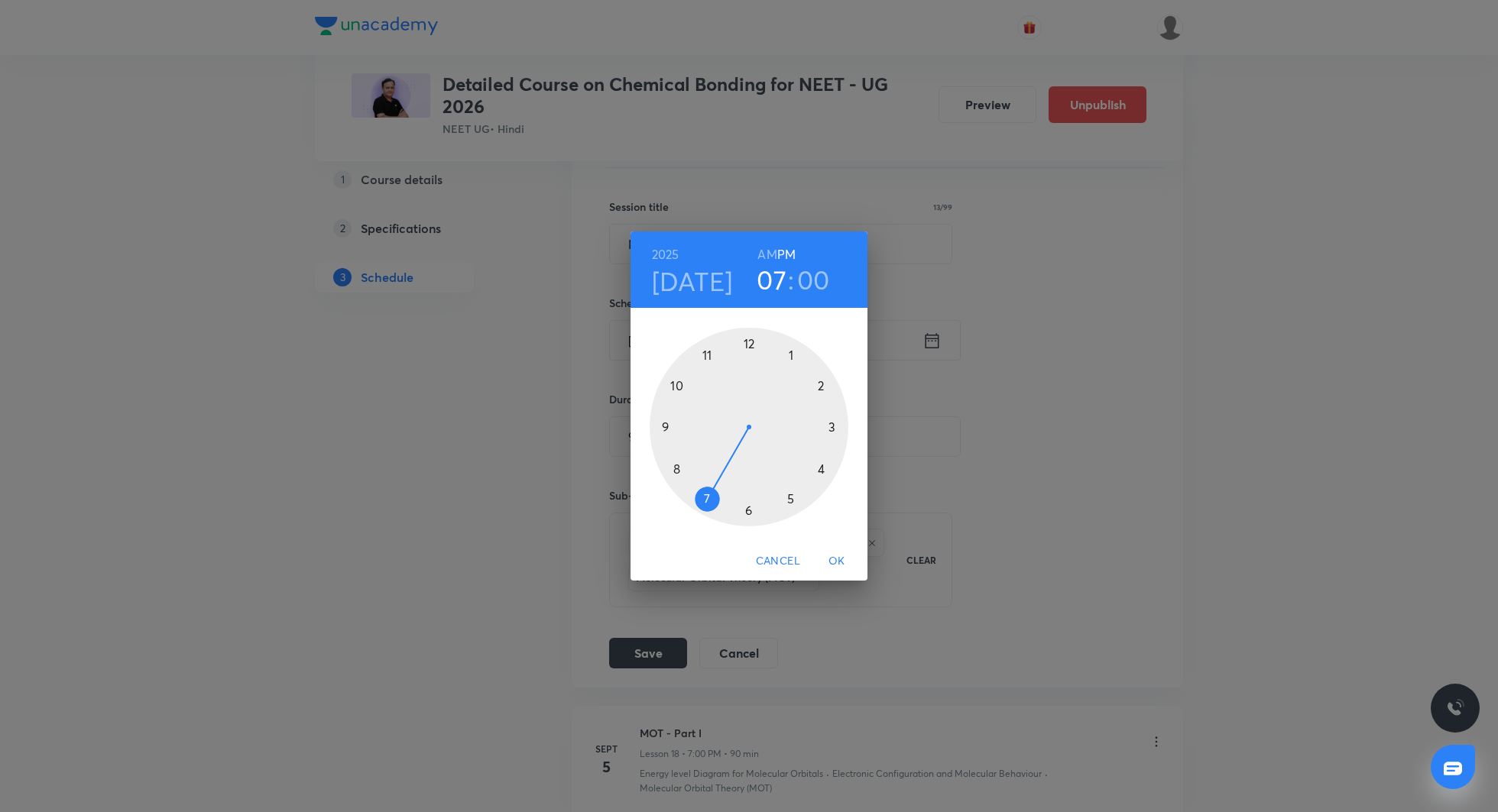
click at [820, 382] on div at bounding box center [749, 427] width 199 height 198
click at [838, 559] on span "OK" at bounding box center [837, 561] width 37 height 19
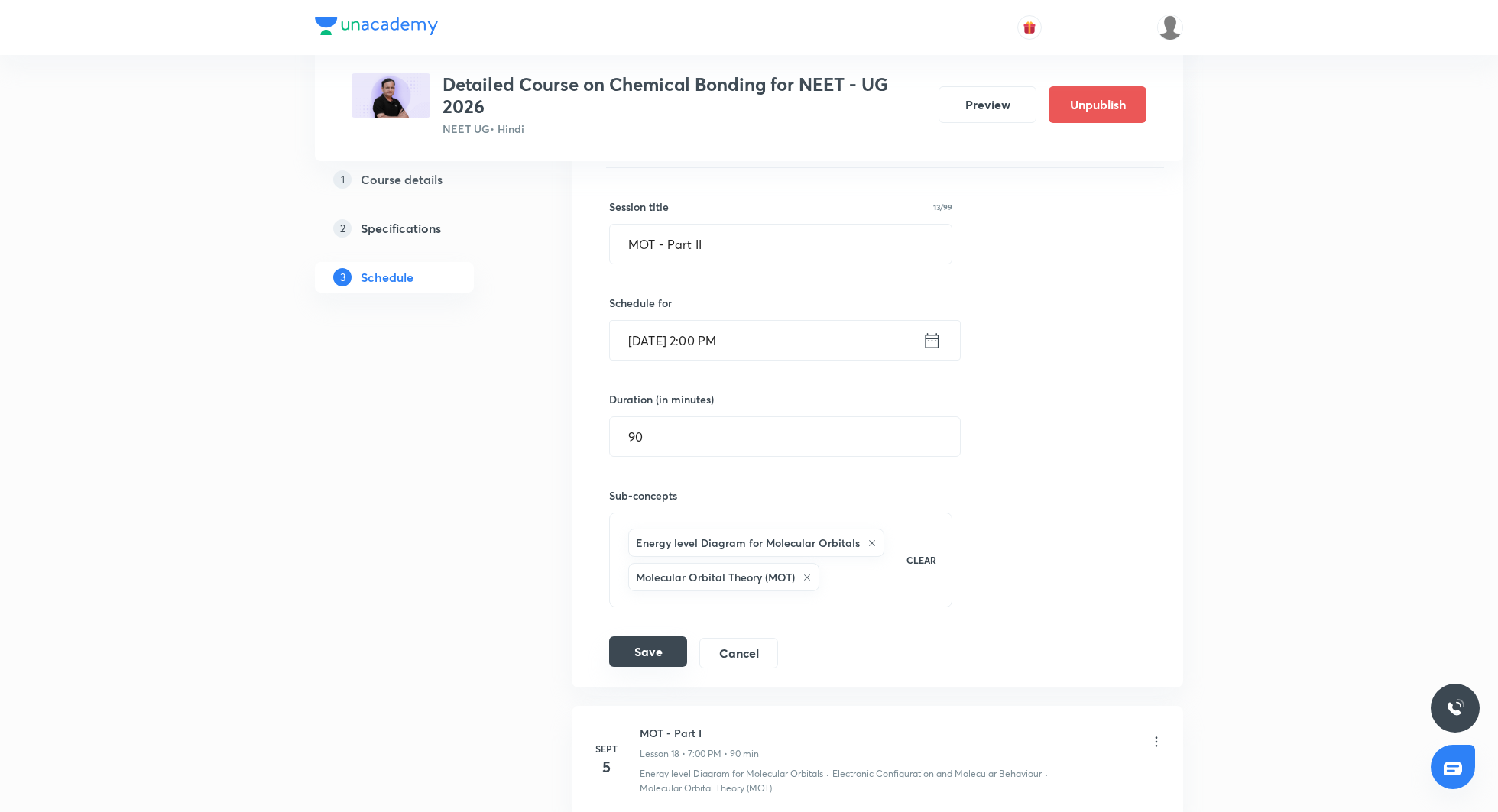
click at [661, 638] on button "Save" at bounding box center [648, 652] width 78 height 31
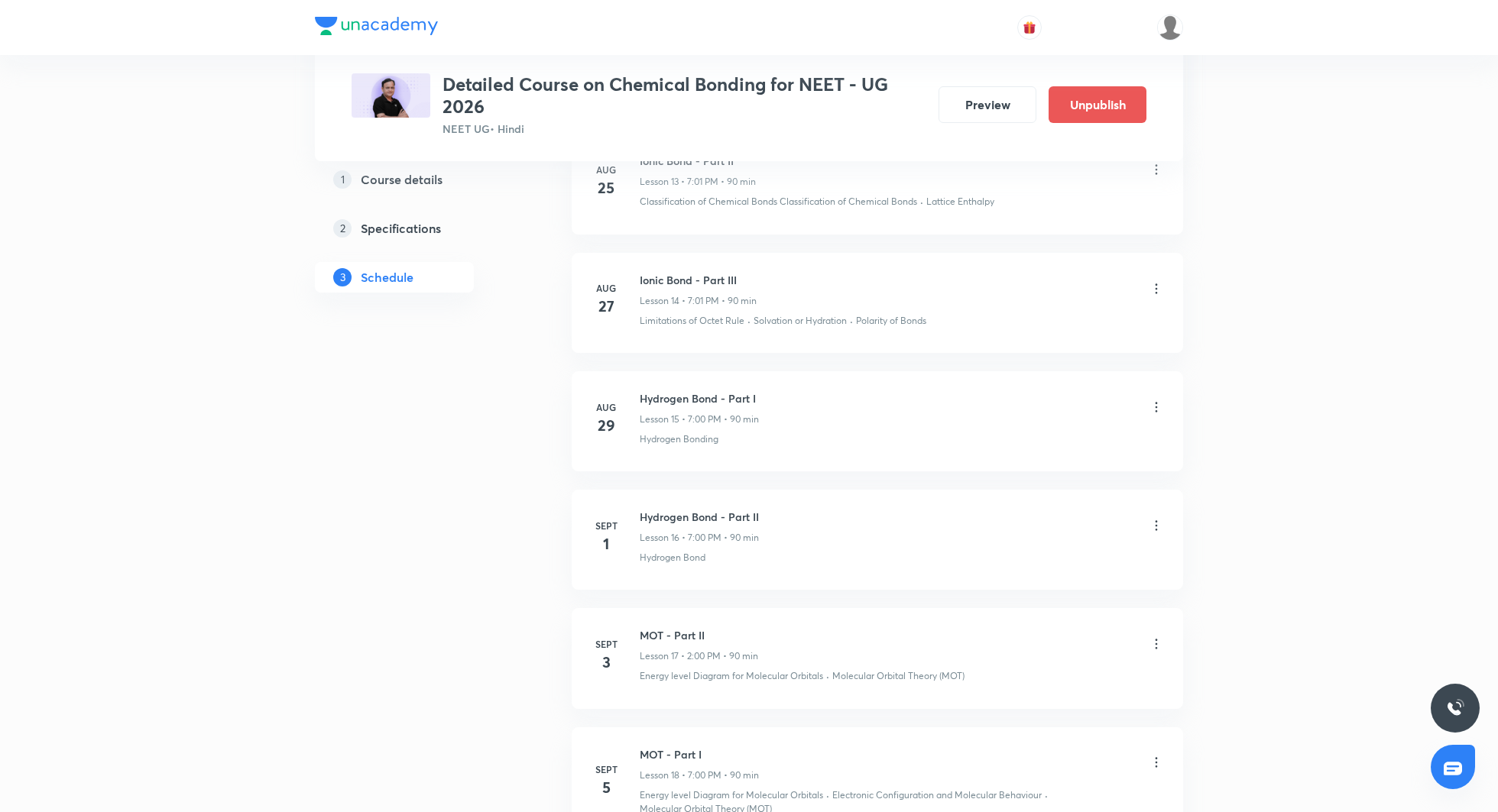
scroll to position [2358, 0]
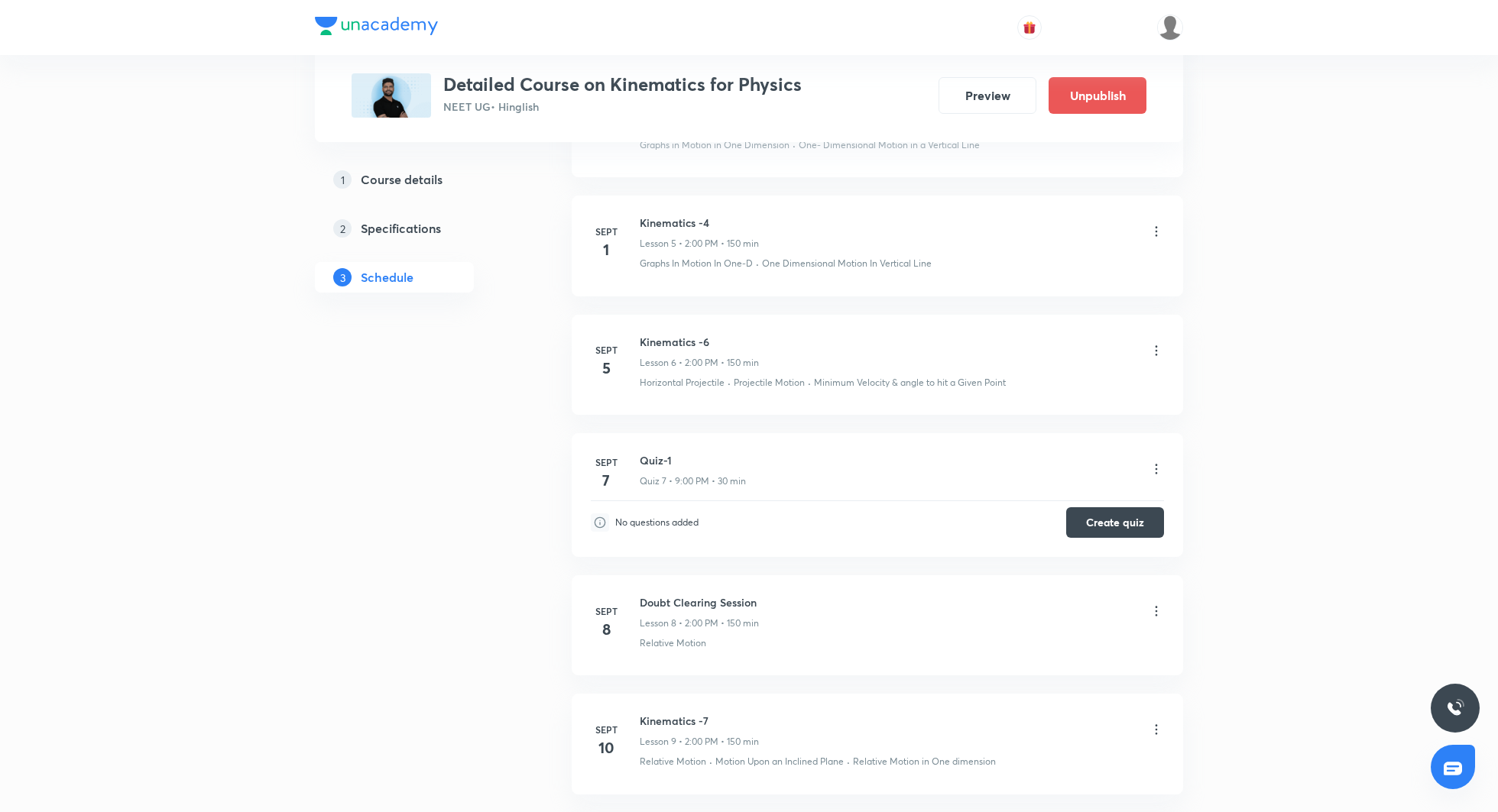
scroll to position [1308, 0]
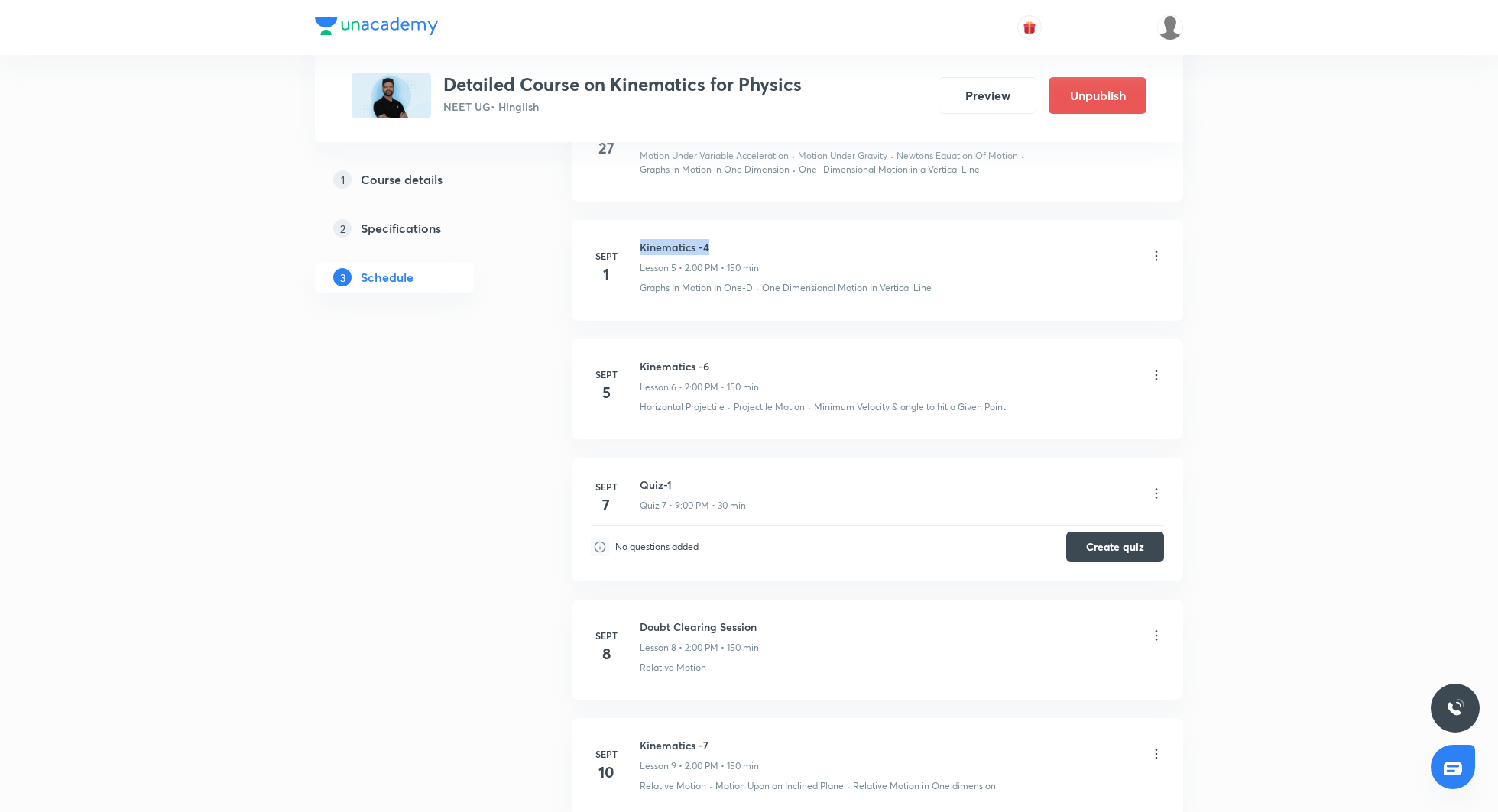
drag, startPoint x: 640, startPoint y: 244, endPoint x: 721, endPoint y: 244, distance: 81.0
click at [721, 244] on h6 "Kinematics -4" at bounding box center [699, 247] width 119 height 16
copy h6 "Kinematics -4"
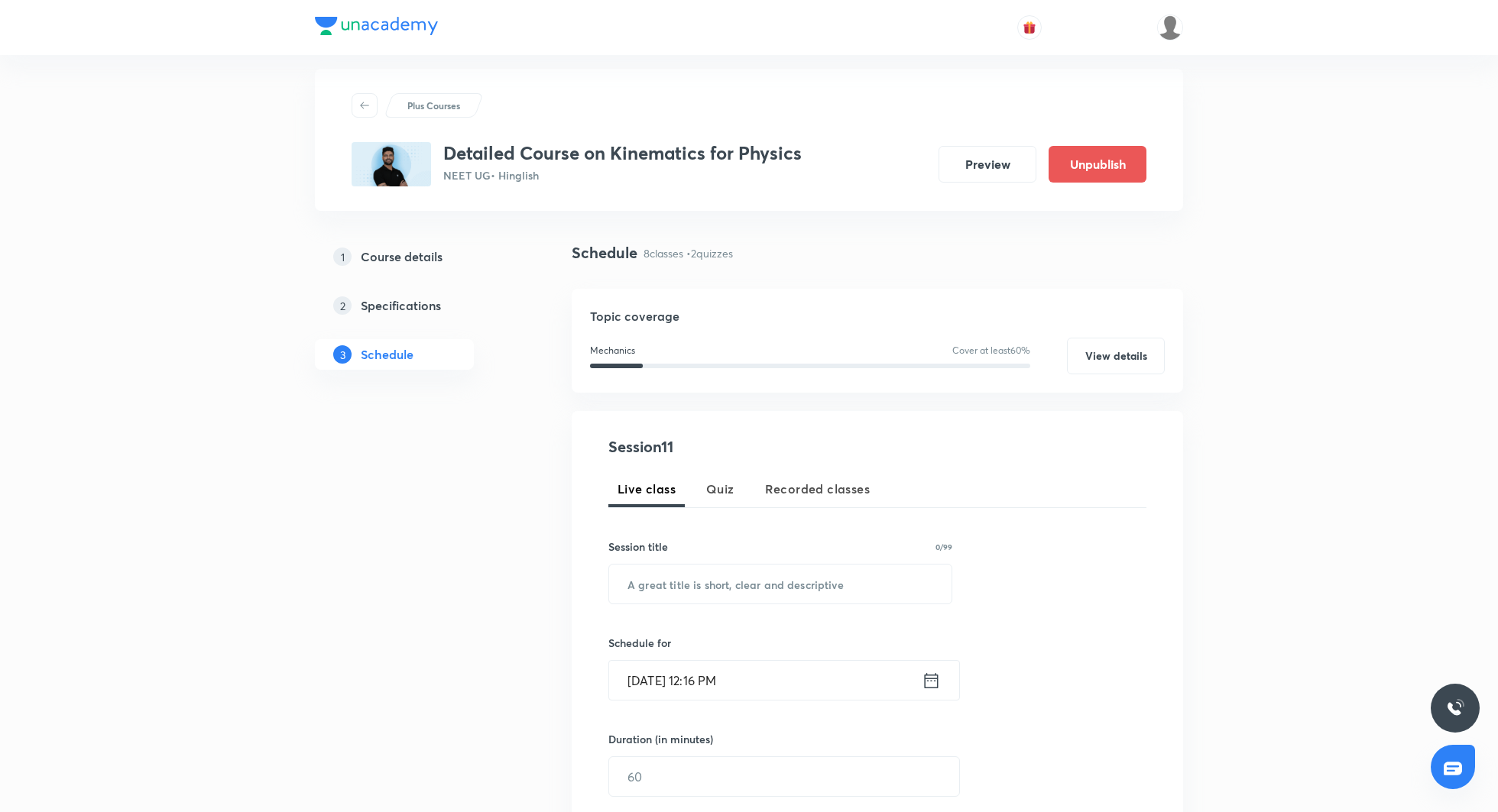
scroll to position [0, 0]
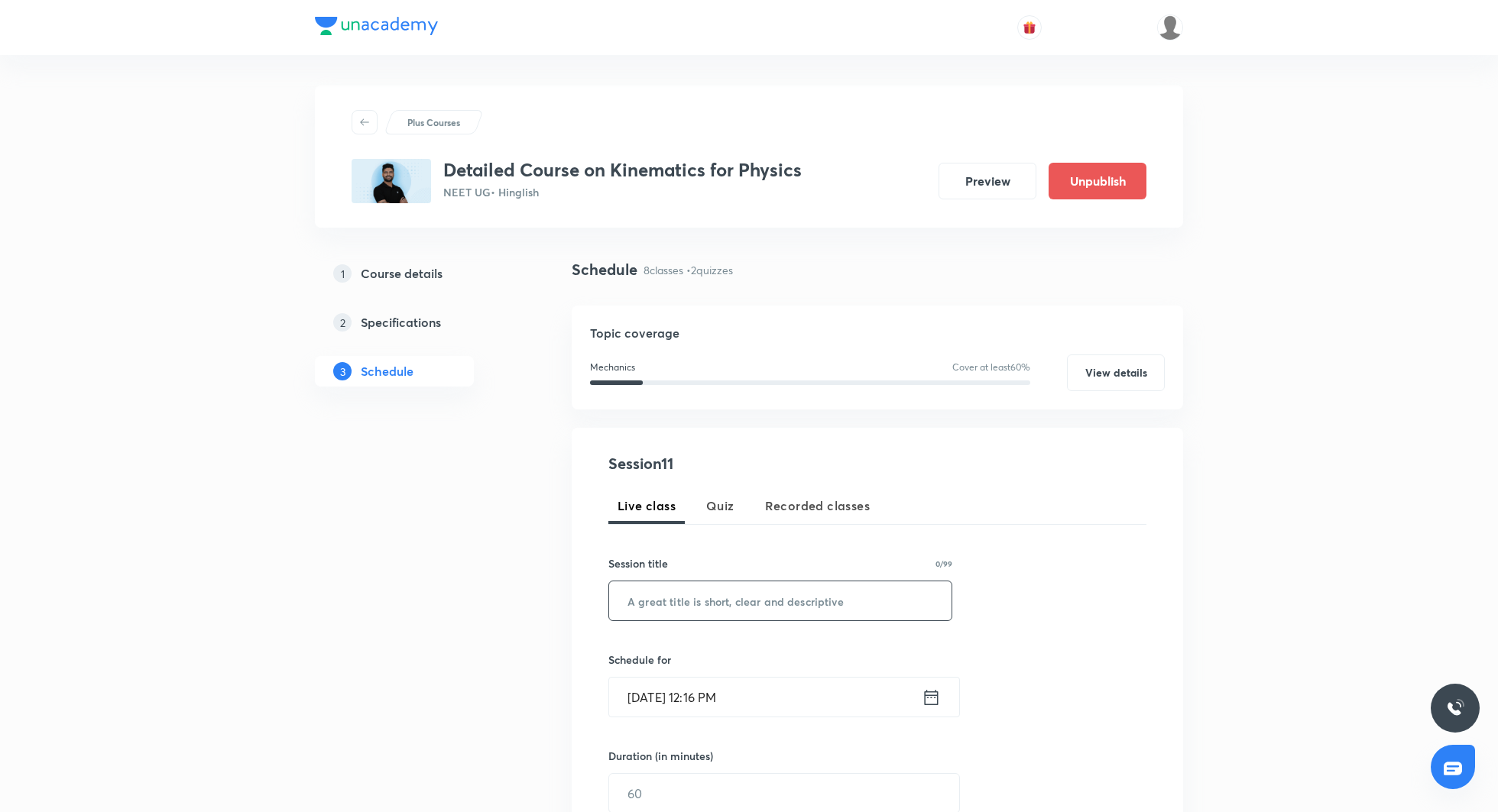
click at [752, 614] on input "text" at bounding box center [780, 601] width 342 height 39
paste input "Kinematics -4"
type input "Kinematics -5"
click at [928, 697] on icon at bounding box center [931, 697] width 14 height 15
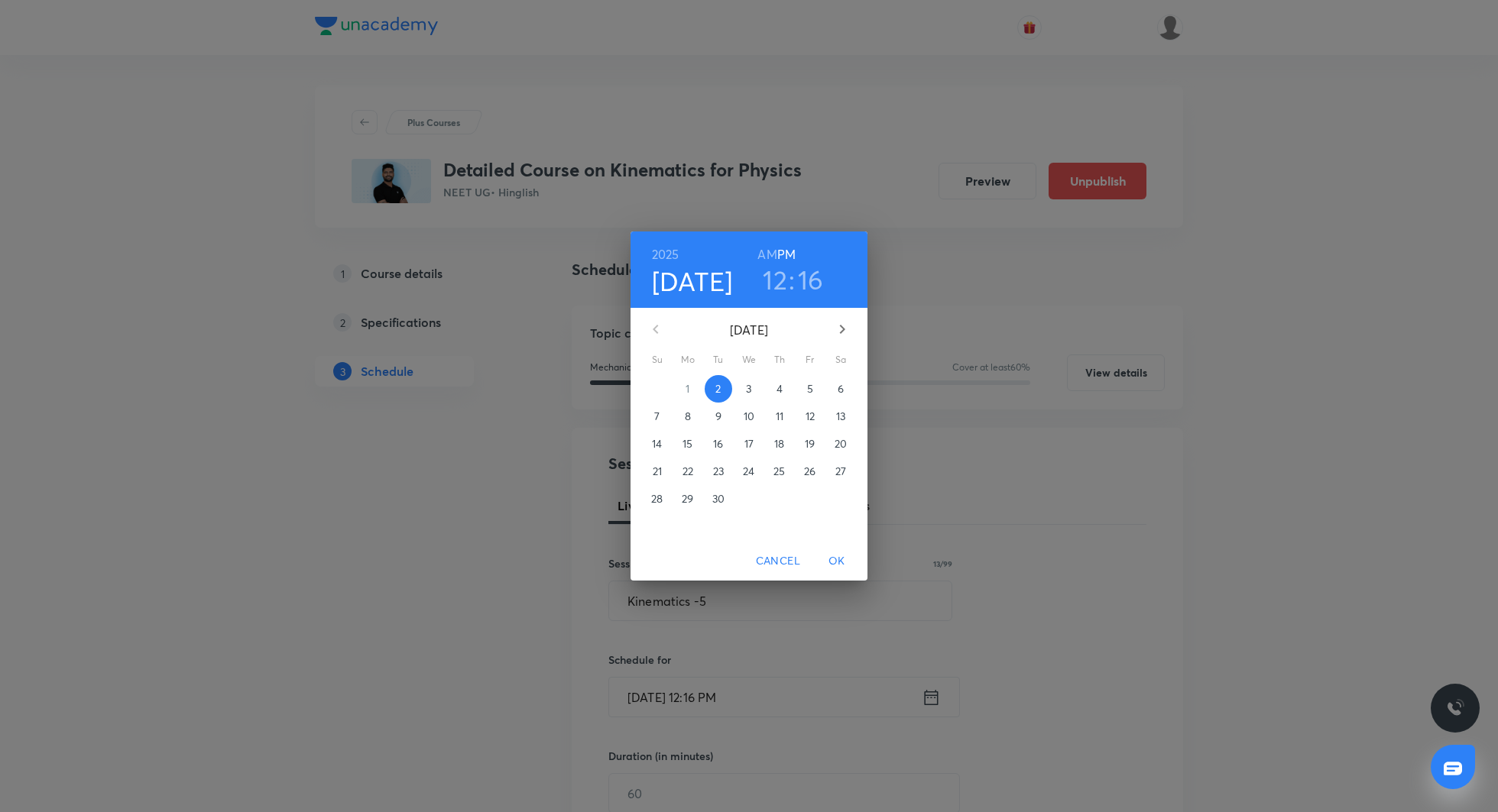
click at [746, 393] on p "3" at bounding box center [749, 389] width 5 height 15
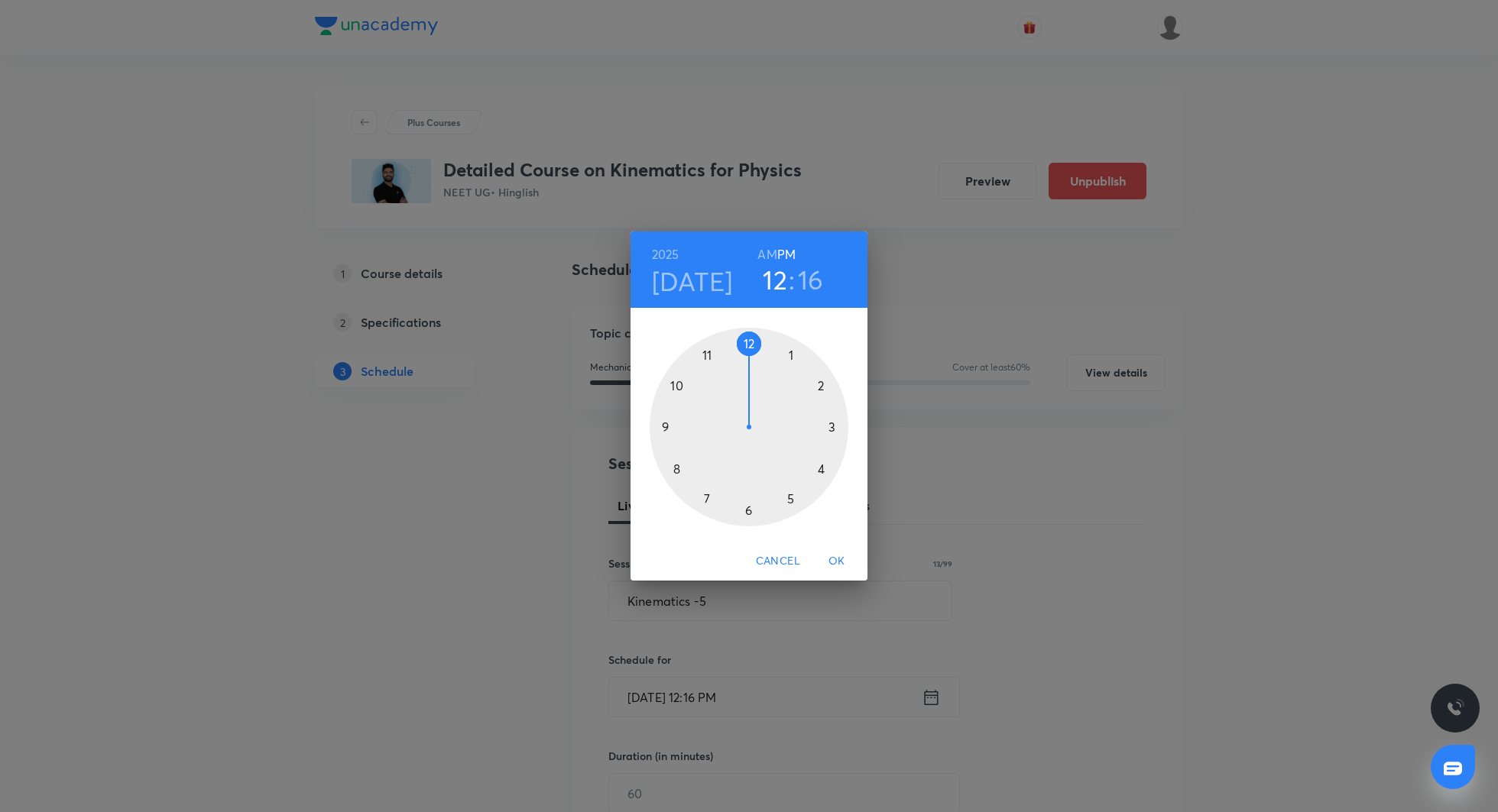
click at [708, 500] on div at bounding box center [749, 427] width 199 height 198
click at [748, 343] on div at bounding box center [749, 427] width 199 height 198
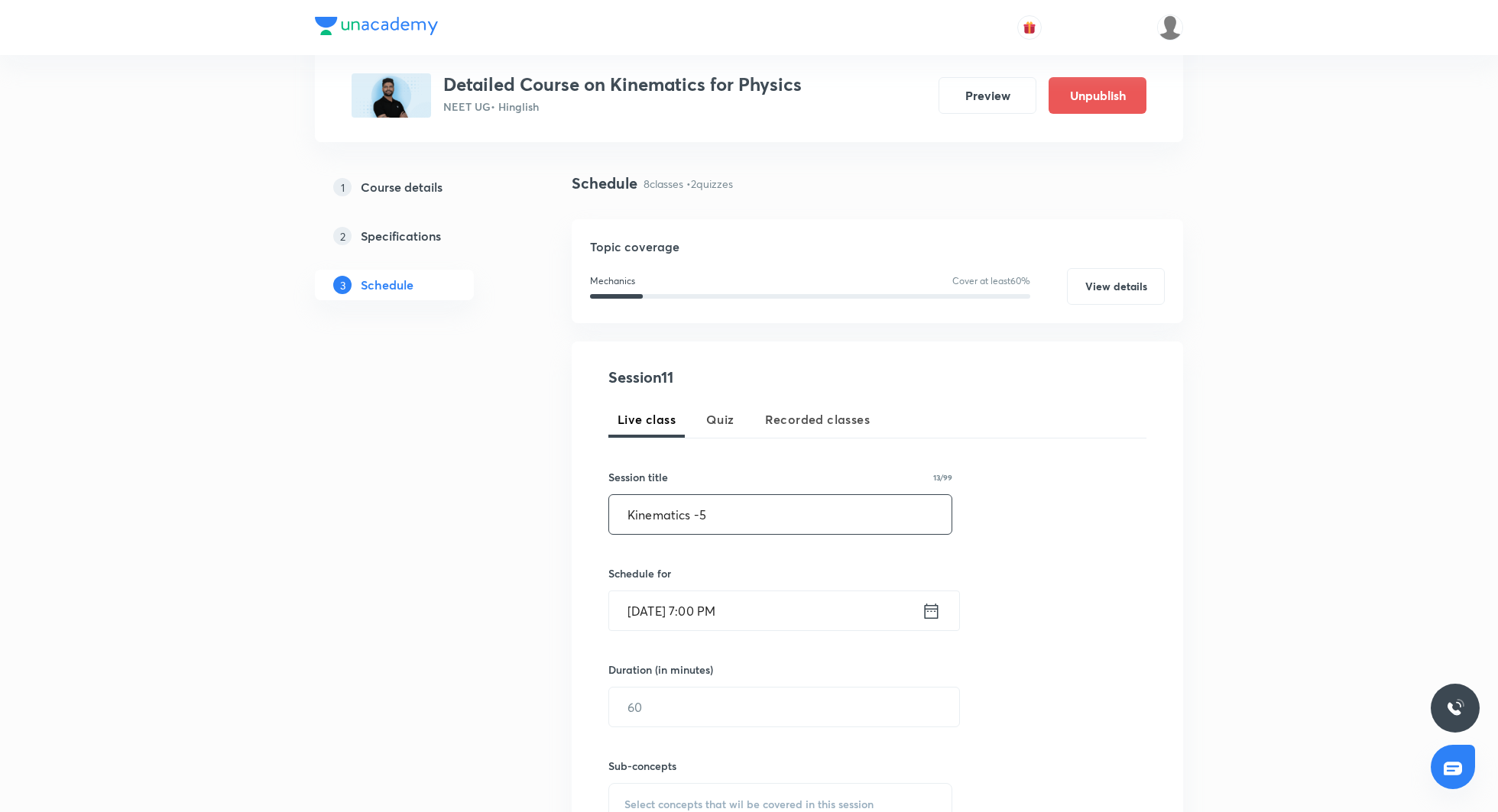
scroll to position [115, 0]
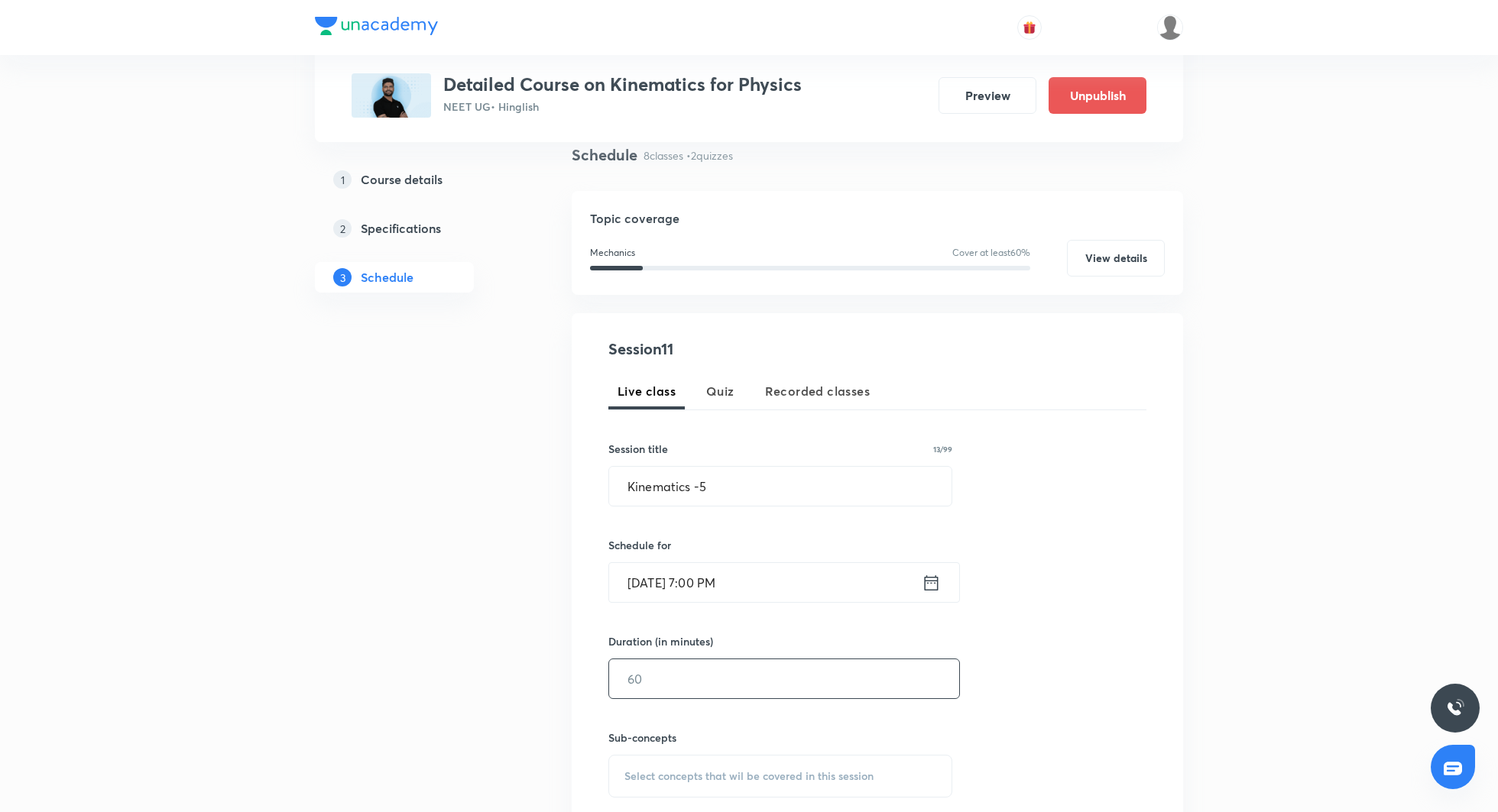
click at [737, 674] on input "text" at bounding box center [784, 678] width 350 height 39
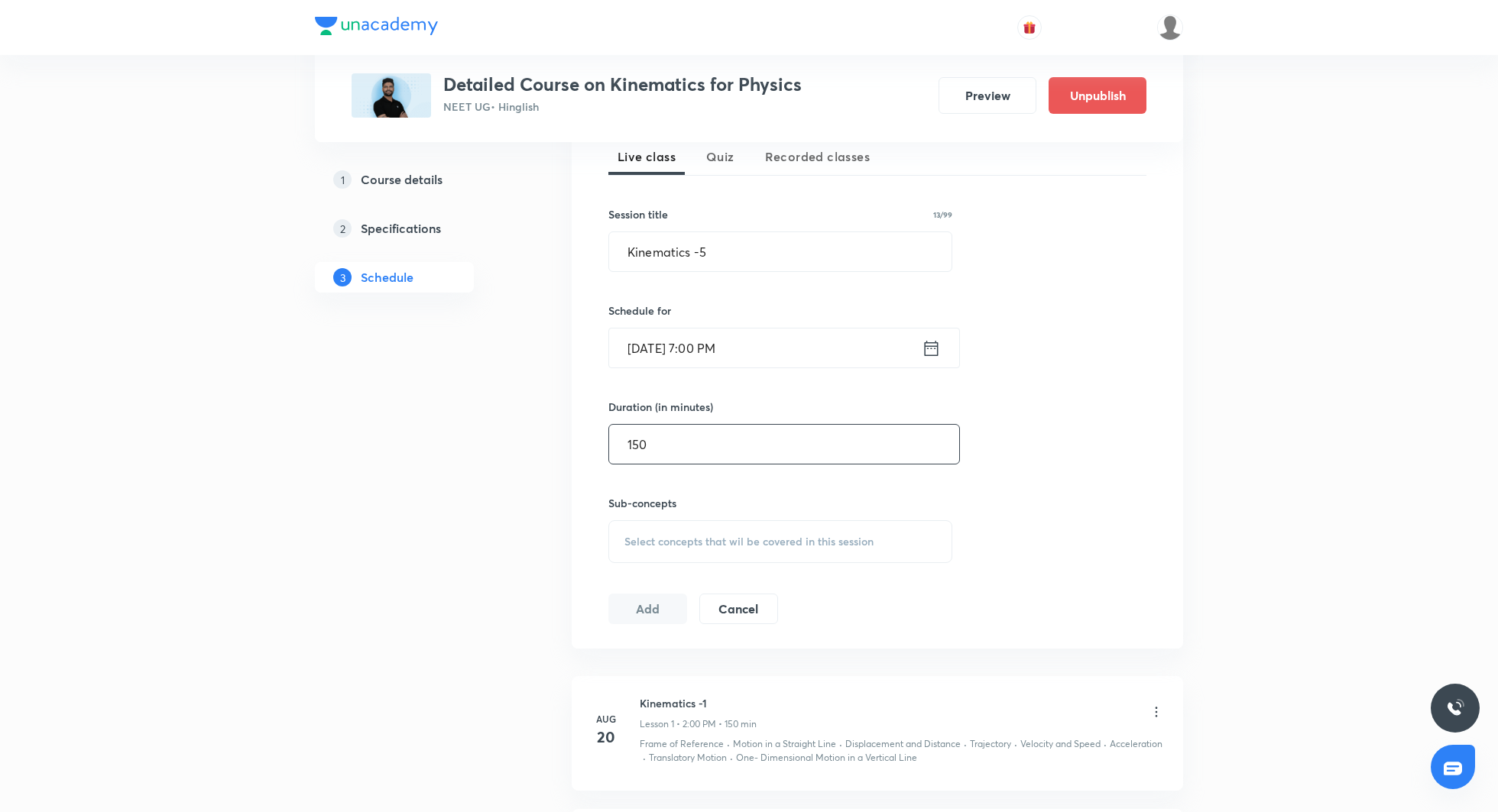
scroll to position [348, 0]
type input "150"
click at [763, 521] on div "Select concepts that wil be covered in this session" at bounding box center [780, 542] width 344 height 42
click at [702, 651] on div "Vectors and Scalars" at bounding box center [780, 662] width 342 height 34
checkbox input "true"
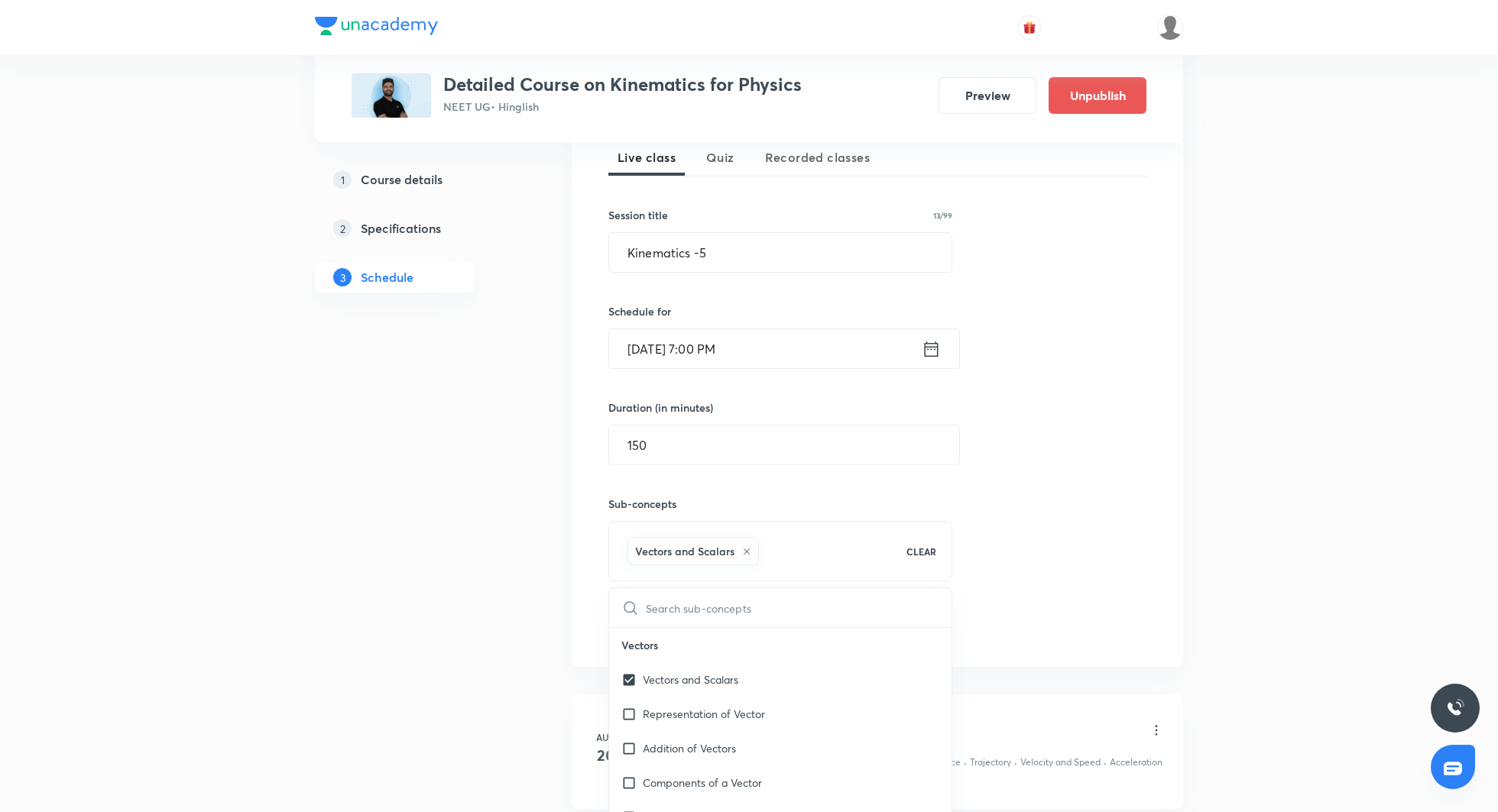
click at [1066, 480] on div "Session 11 Live class Quiz Recorded classes Session title 13/99 Kinematics -5 ​…" at bounding box center [877, 373] width 538 height 539
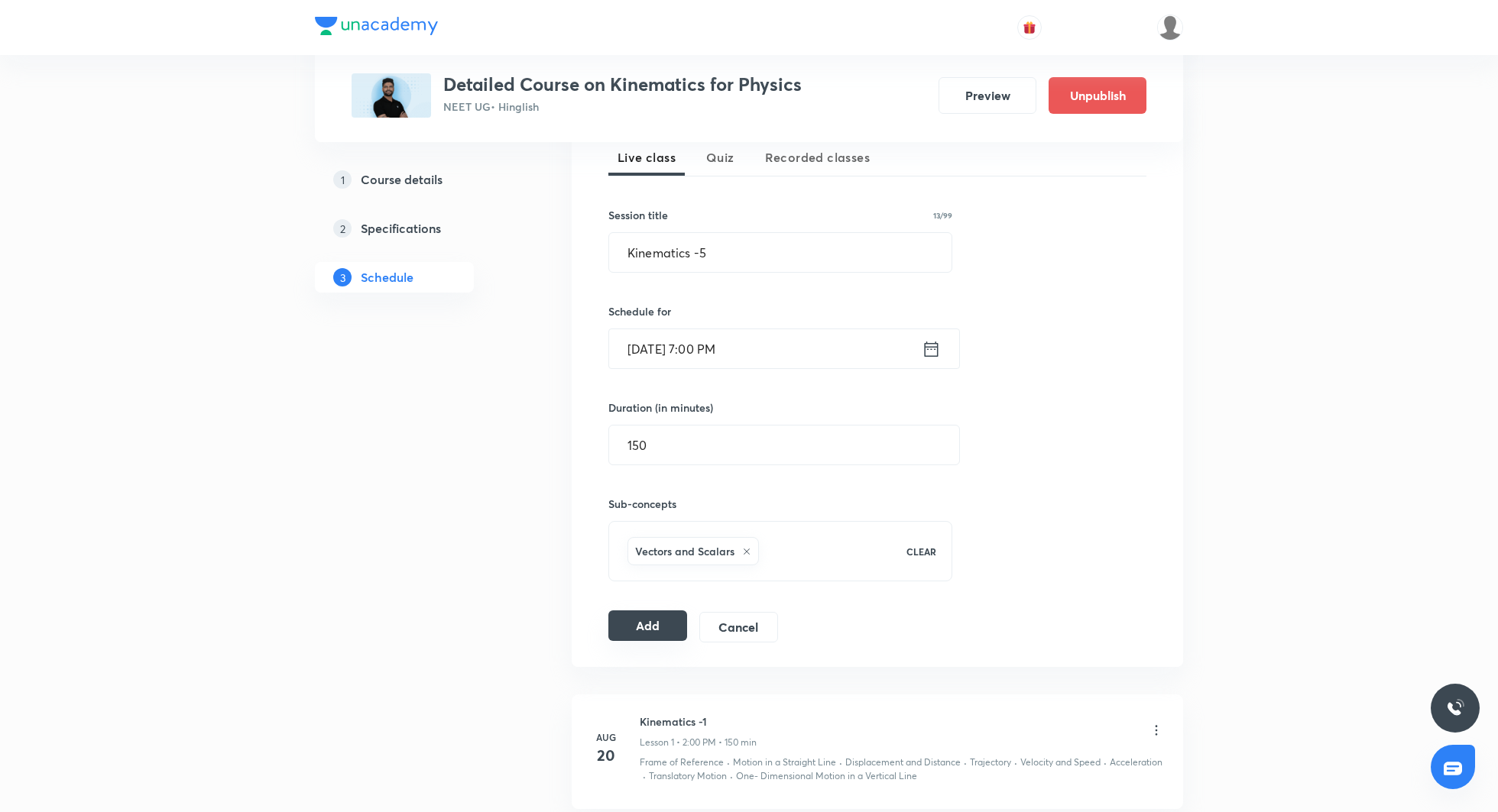
click at [678, 614] on button "Add" at bounding box center [647, 626] width 79 height 31
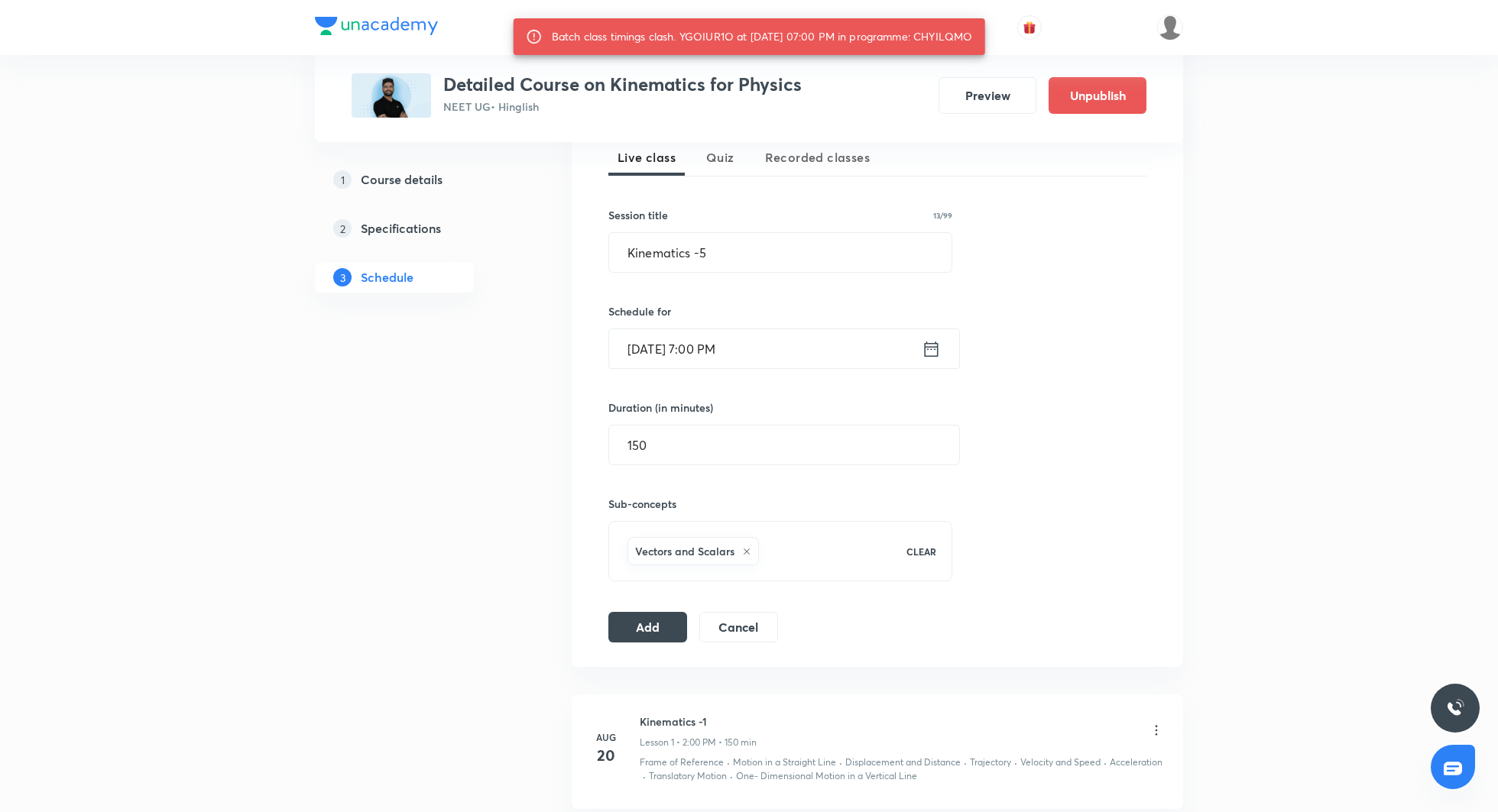
drag, startPoint x: 931, startPoint y: 40, endPoint x: 990, endPoint y: 40, distance: 59.0
click at [985, 40] on div "Batch class timings clash. YGOIUR1O at 03 Sep 2025 07:00 PM in programme: CHYIL…" at bounding box center [749, 36] width 472 height 37
copy div "CHYILQMO"
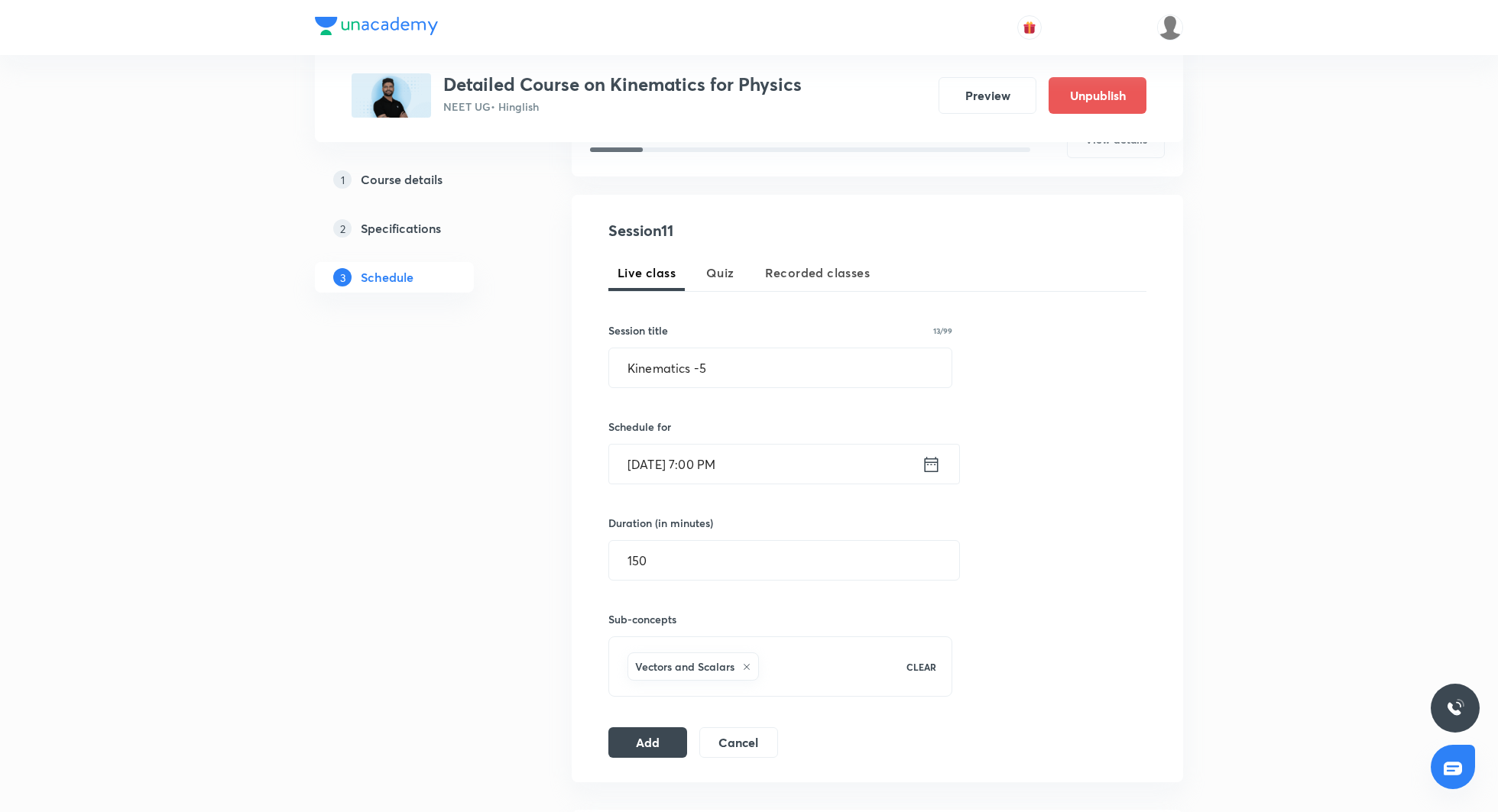
scroll to position [239, 0]
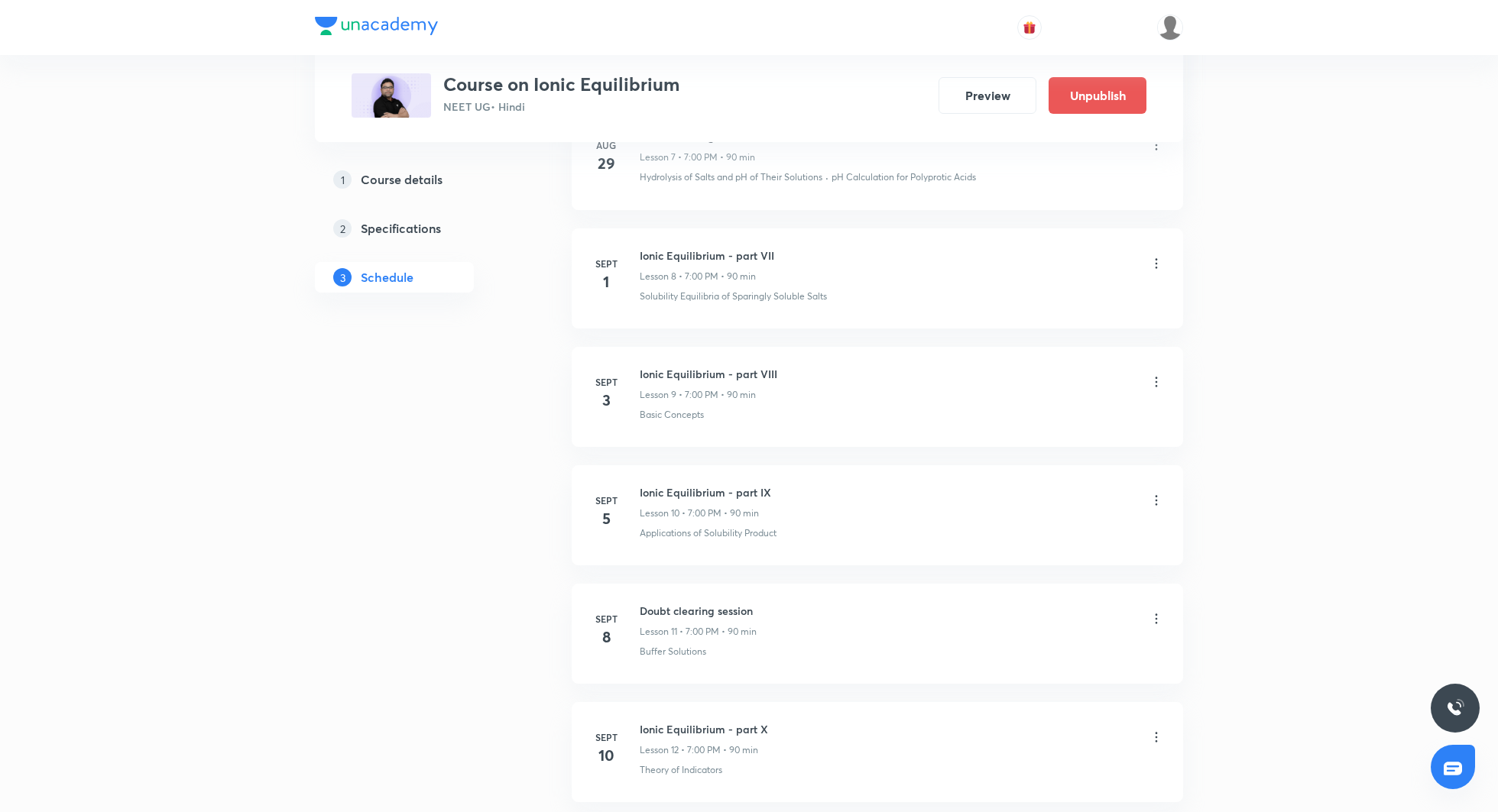
scroll to position [1630, 0]
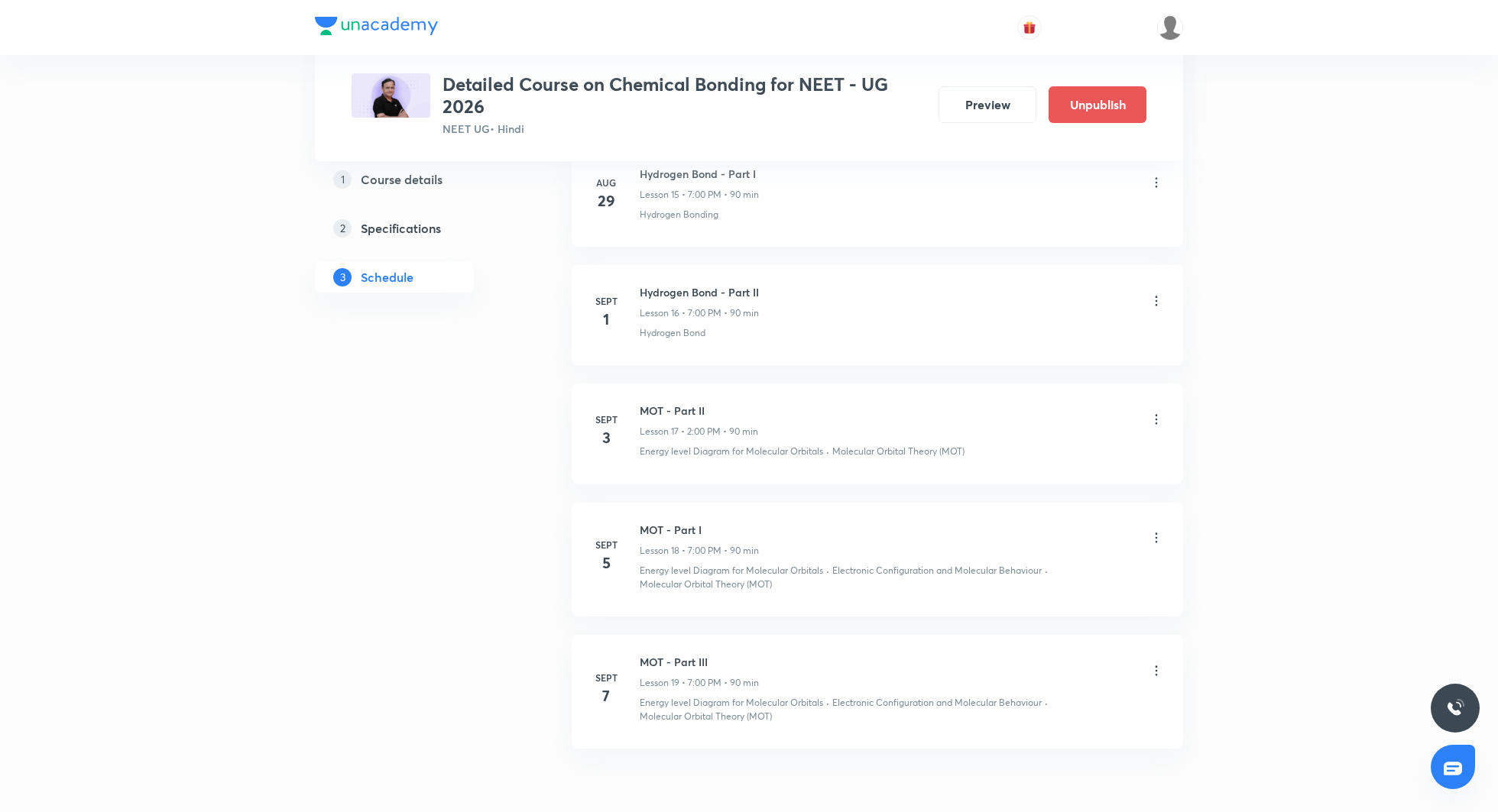
scroll to position [2559, 0]
